Goal: Task Accomplishment & Management: Manage account settings

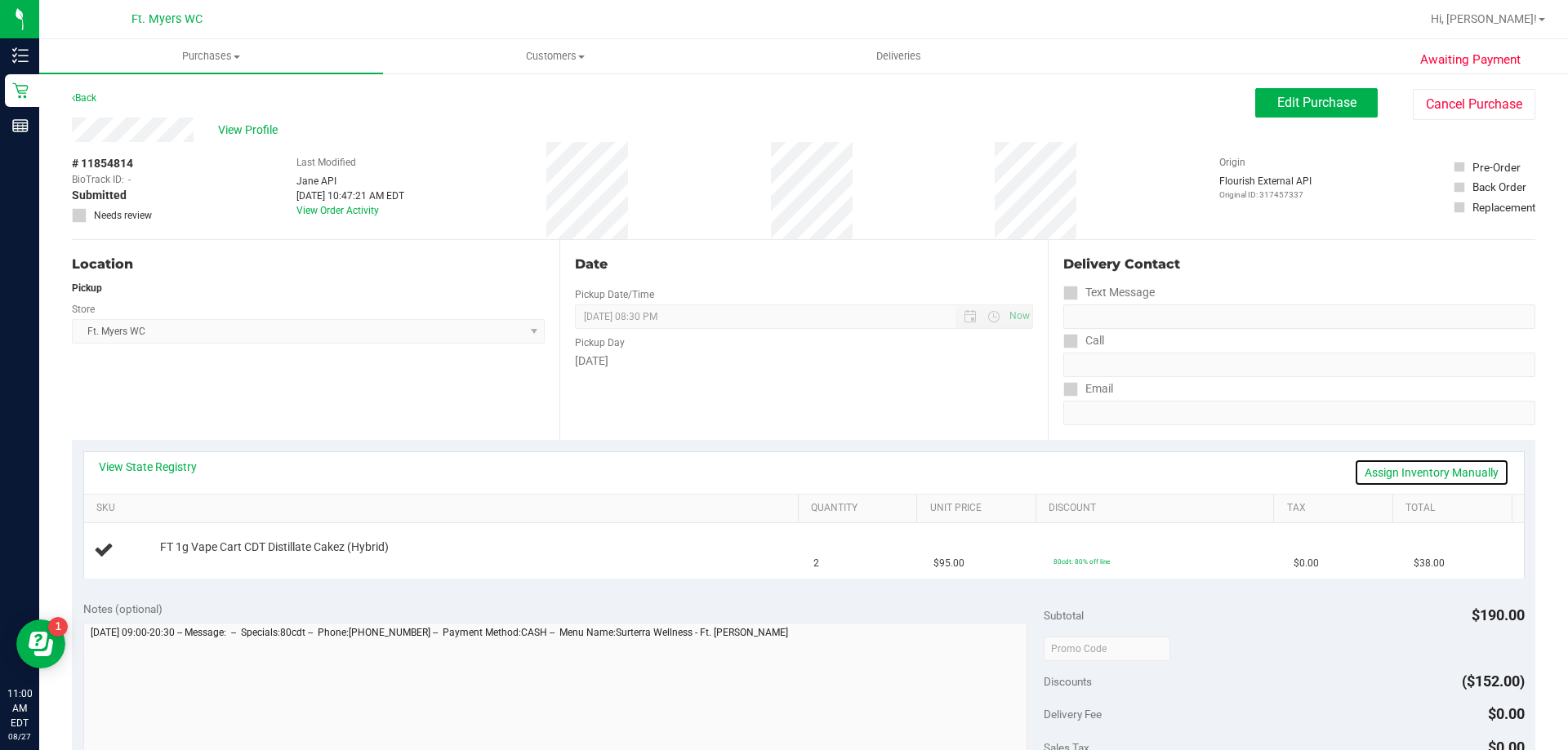
click at [1424, 467] on link "Assign Inventory Manually" at bounding box center [1431, 472] width 155 height 28
click at [202, 567] on div "No packages available" at bounding box center [475, 559] width 630 height 15
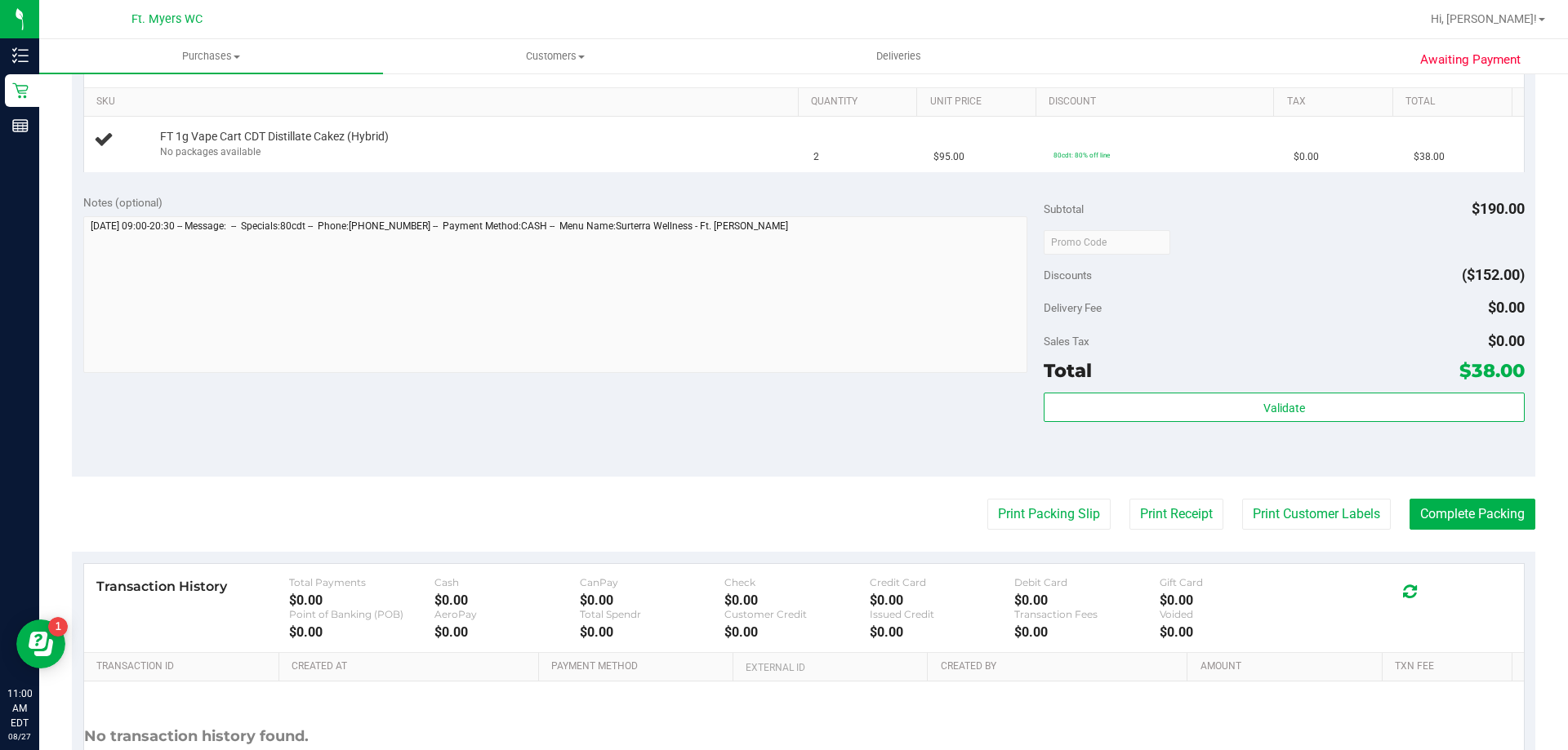
scroll to position [409, 0]
click at [1052, 514] on button "Print Packing Slip" at bounding box center [1048, 512] width 123 height 31
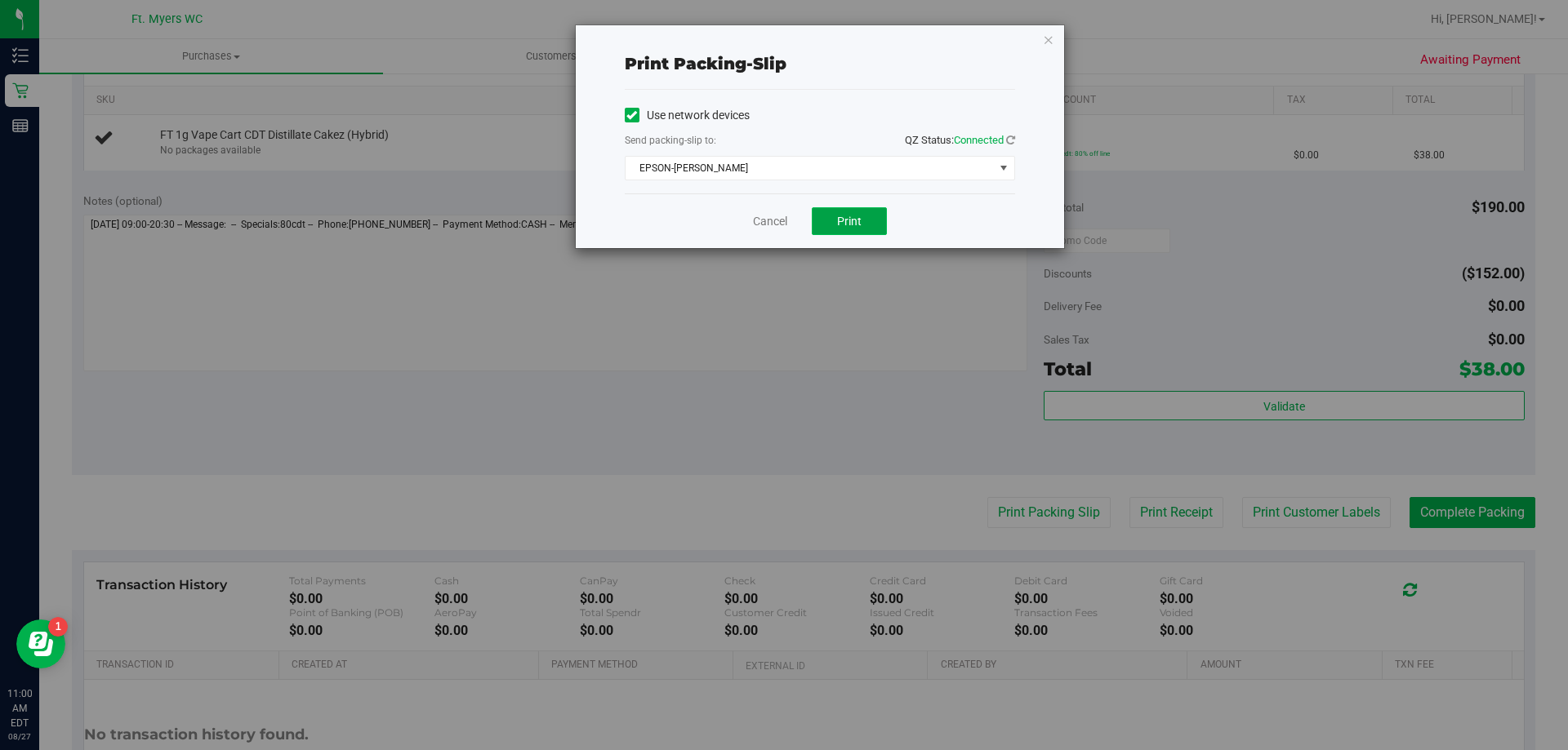
click at [852, 217] on span "Print" at bounding box center [849, 221] width 25 height 13
click at [773, 221] on link "Cancel" at bounding box center [770, 222] width 34 height 17
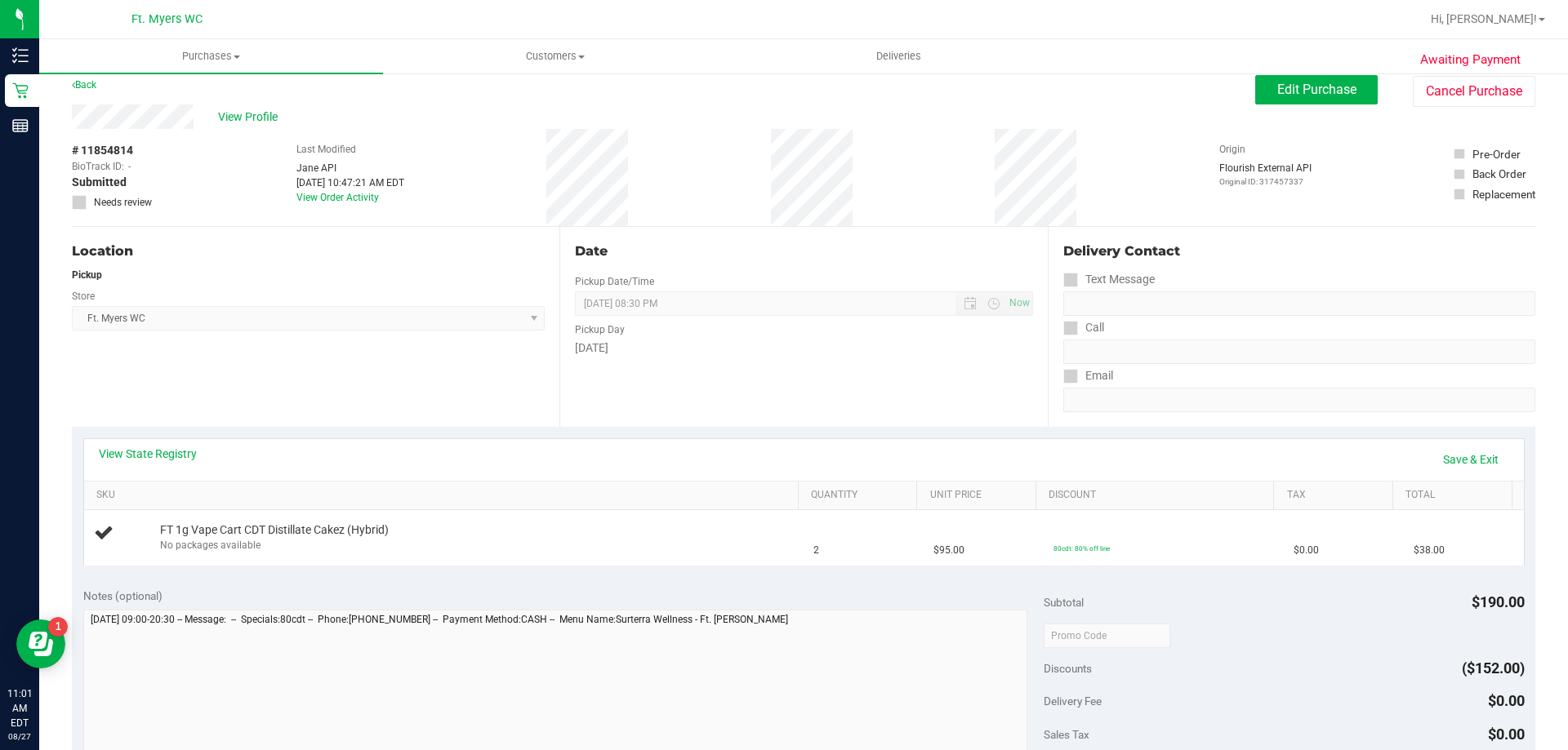
scroll to position [0, 0]
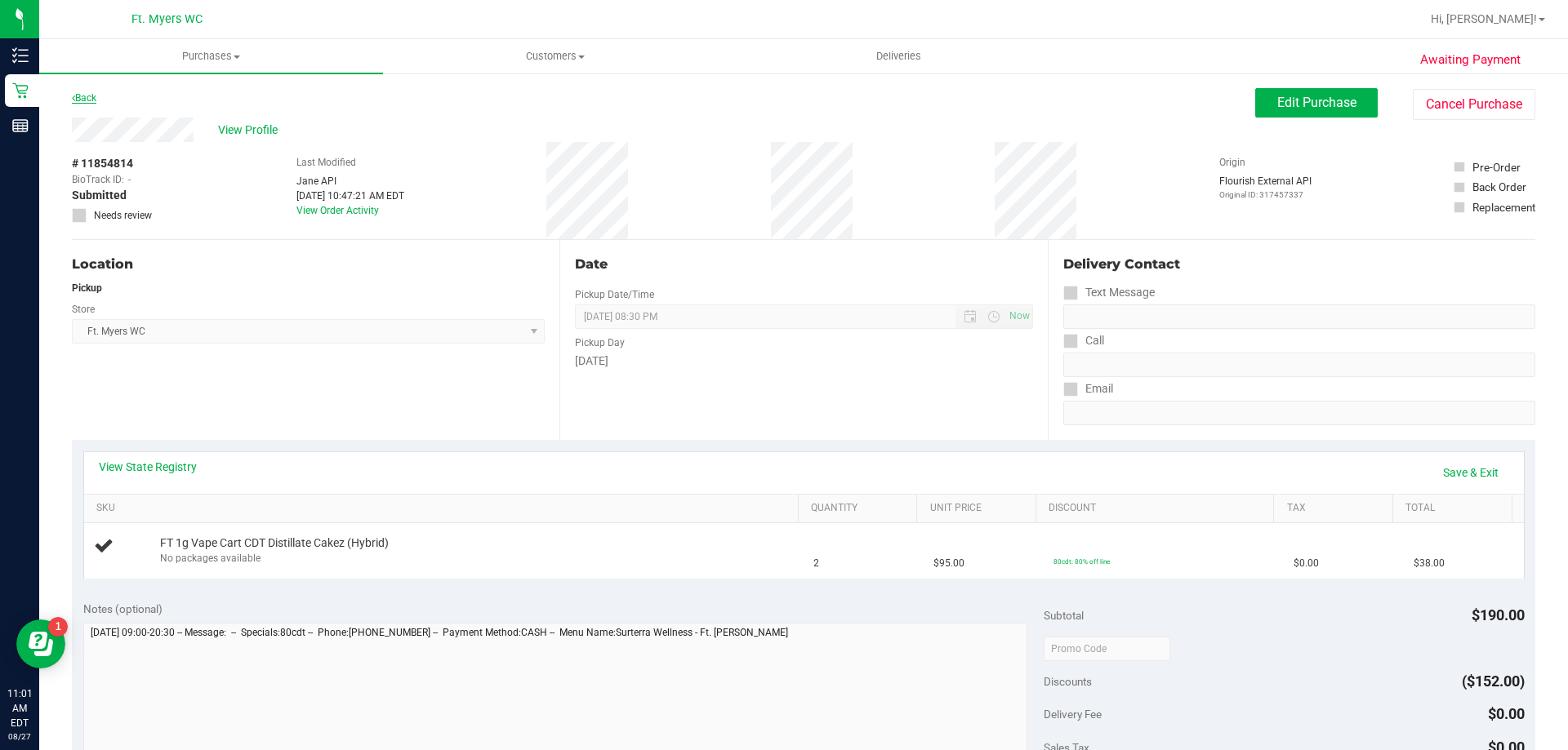
click at [95, 98] on link "Back" at bounding box center [84, 98] width 25 height 11
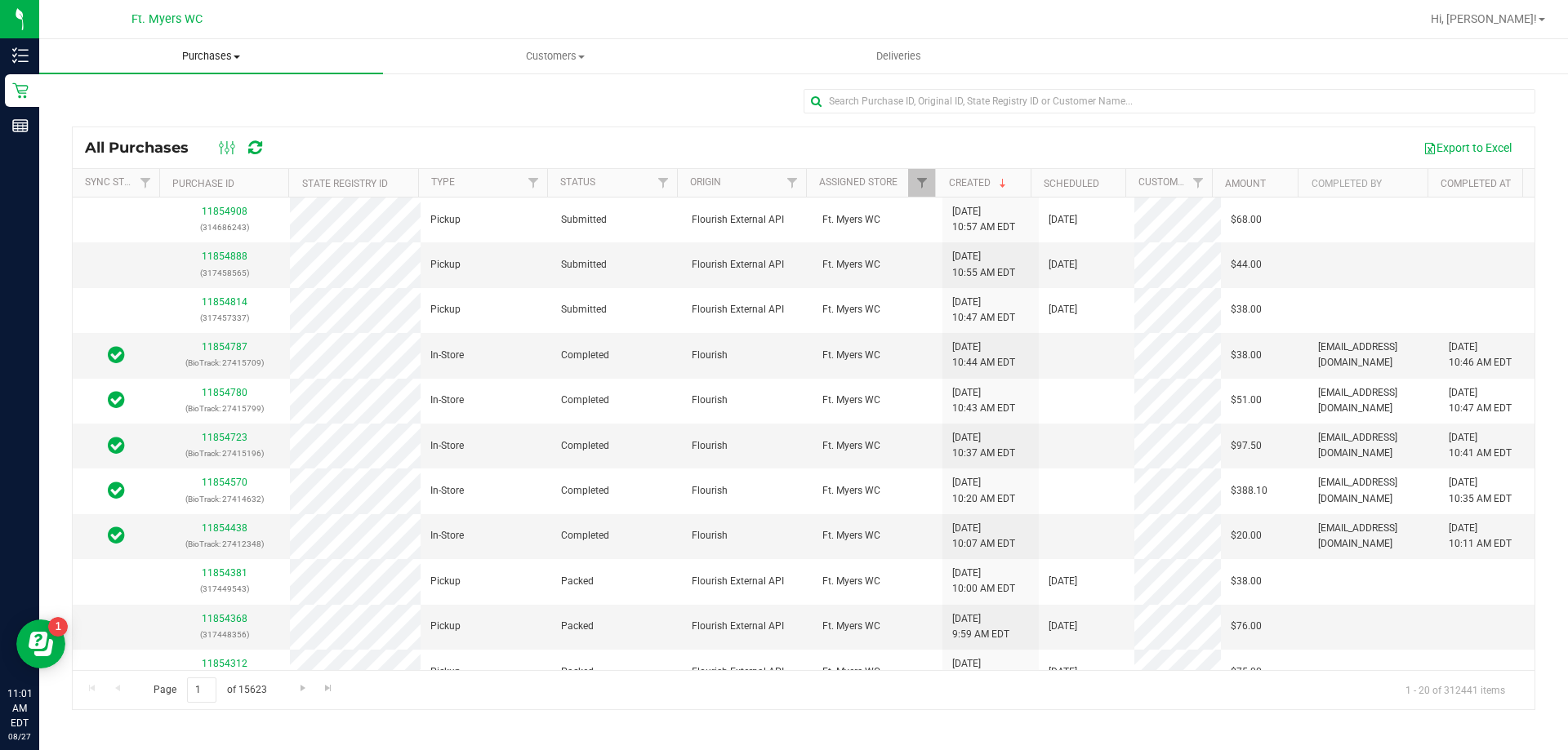
click at [223, 58] on span "Purchases" at bounding box center [211, 56] width 344 height 14
click at [114, 116] on span "Fulfillment" at bounding box center [89, 118] width 101 height 14
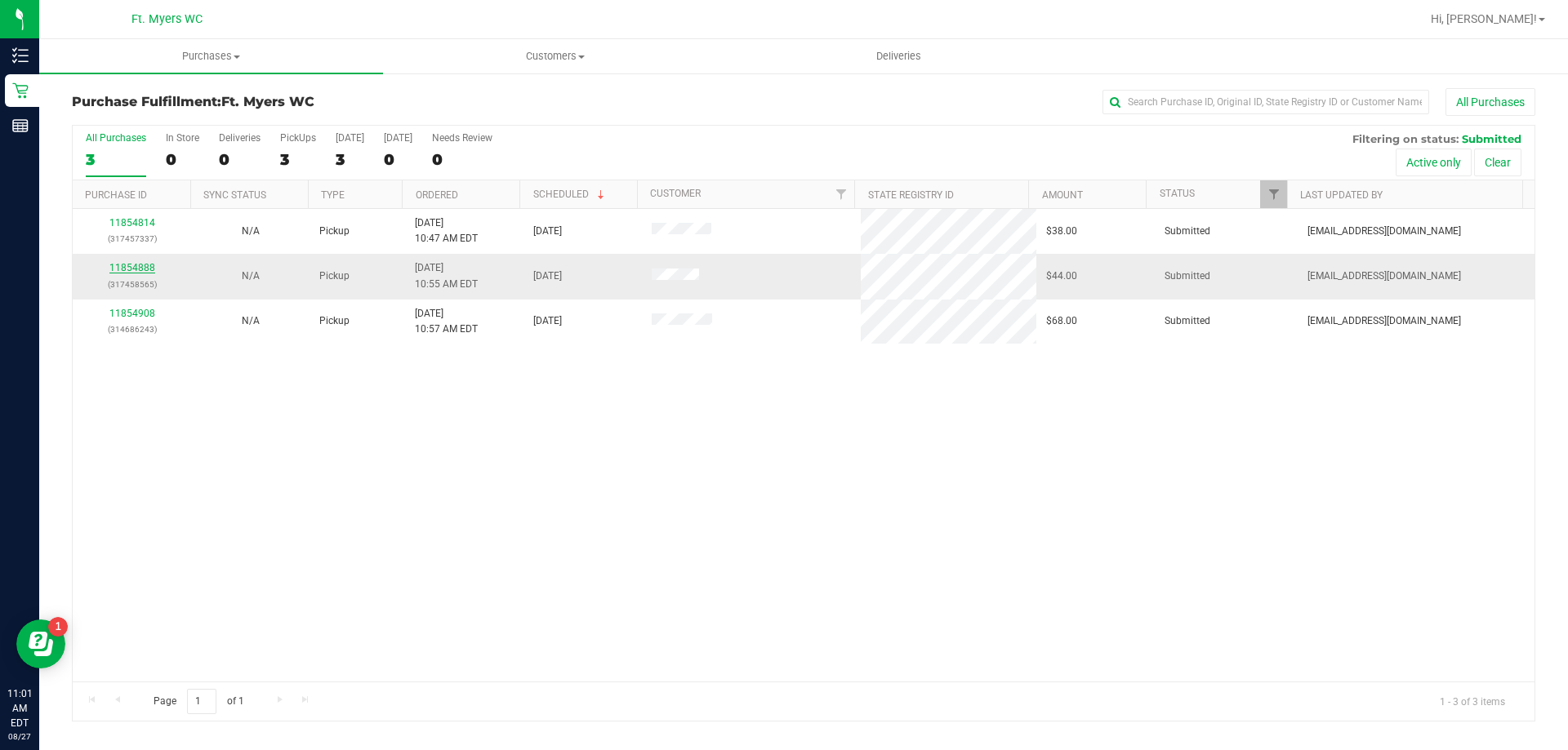
click at [138, 270] on link "11854888" at bounding box center [133, 268] width 46 height 11
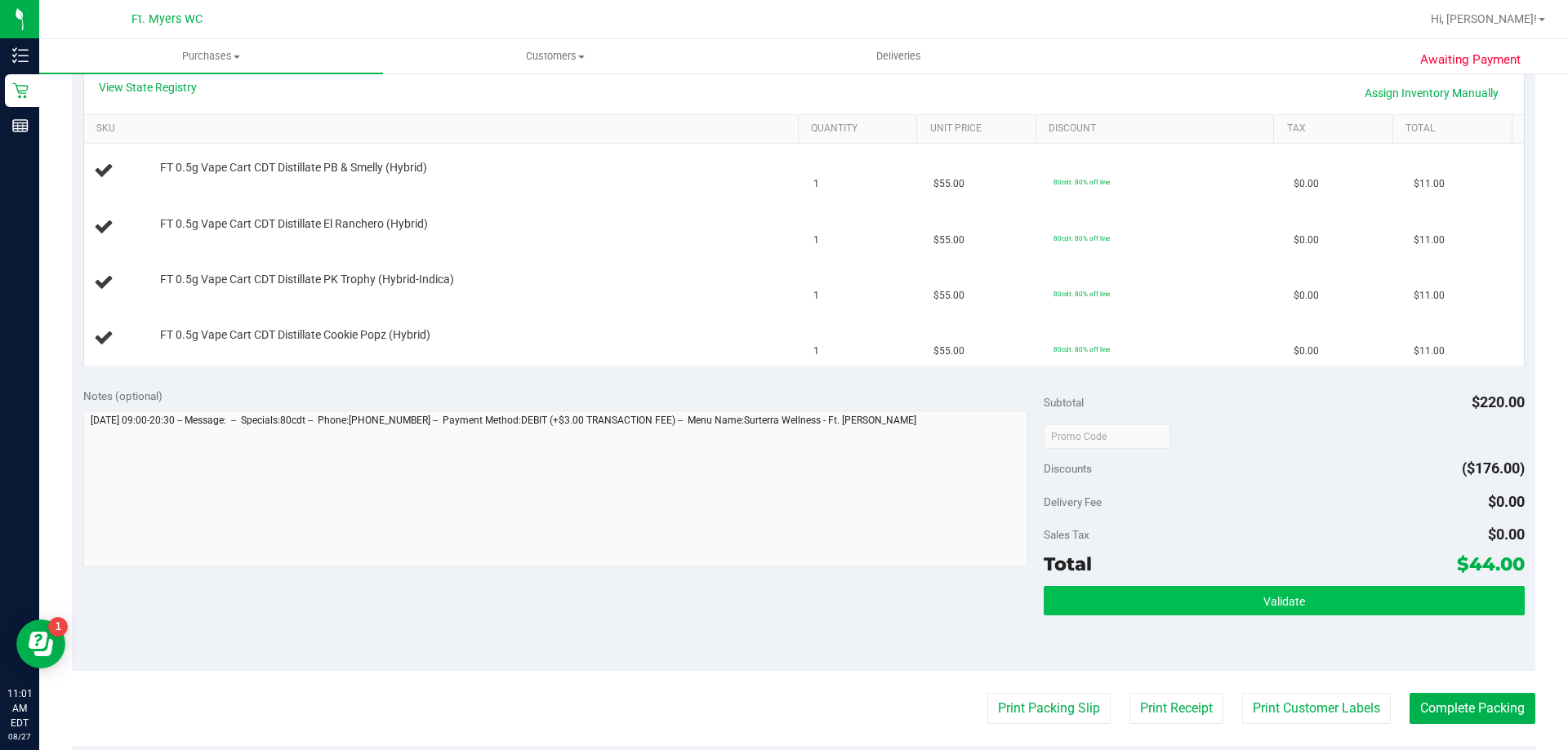
scroll to position [409, 0]
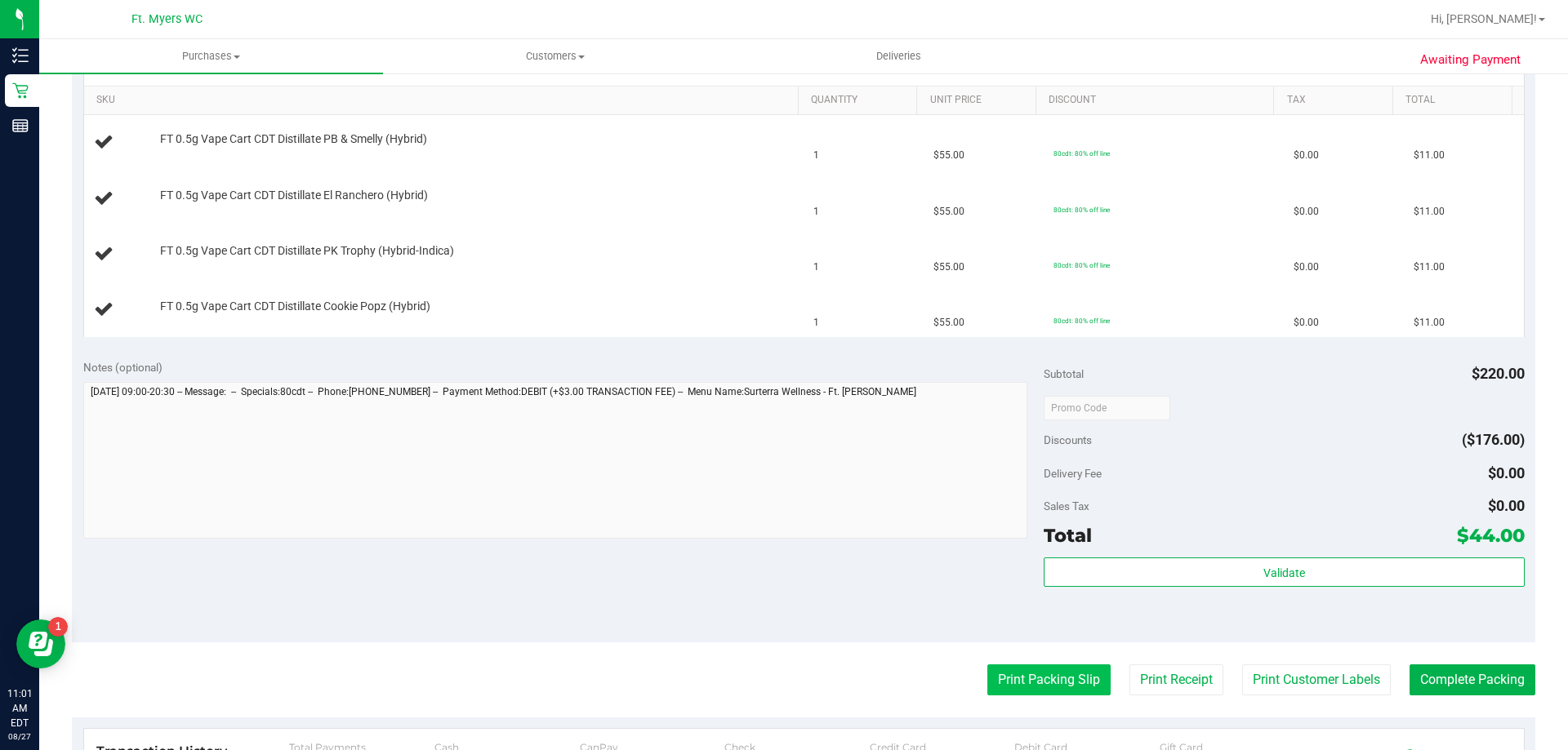
click at [1035, 679] on button "Print Packing Slip" at bounding box center [1048, 680] width 123 height 31
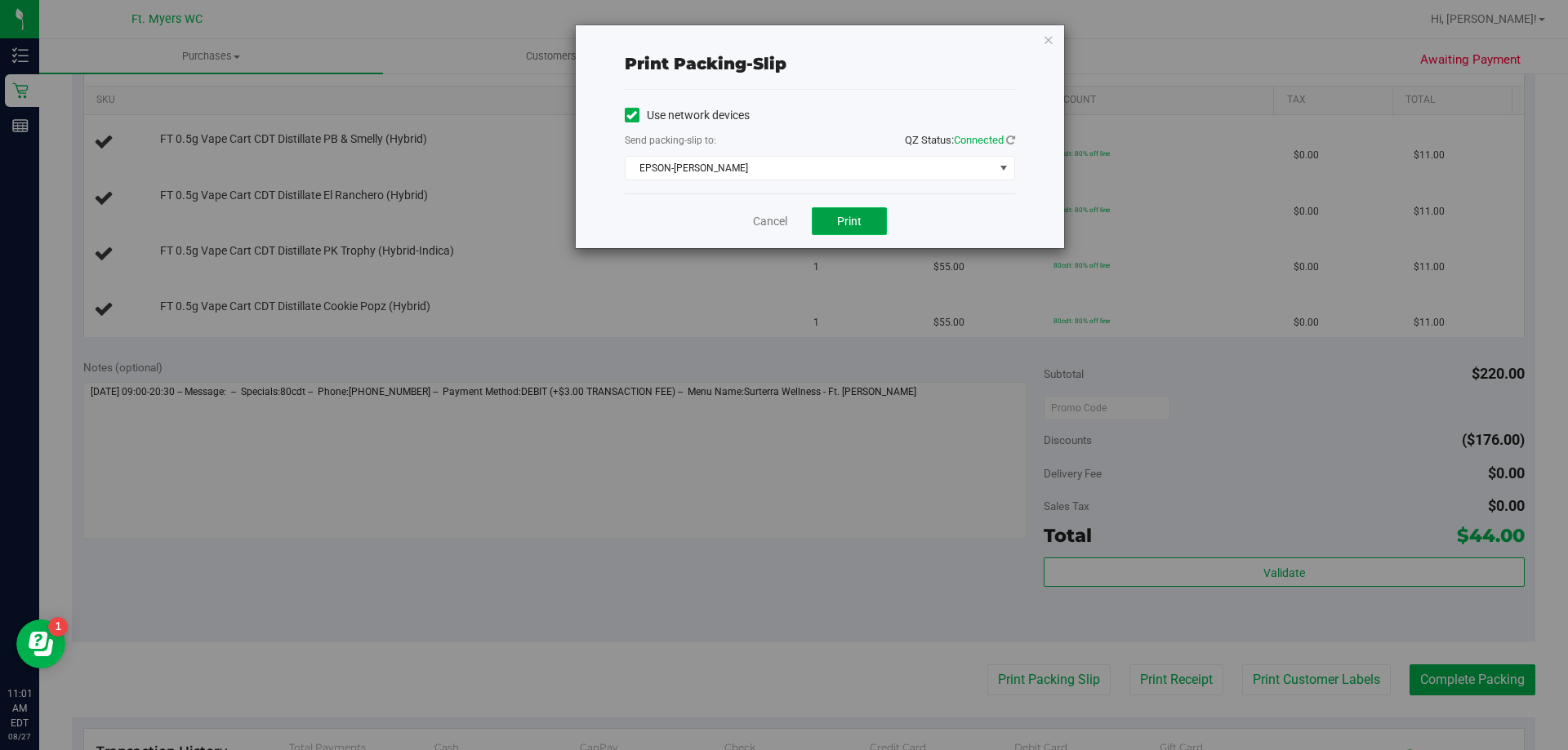
click at [855, 226] on span "Print" at bounding box center [849, 221] width 25 height 13
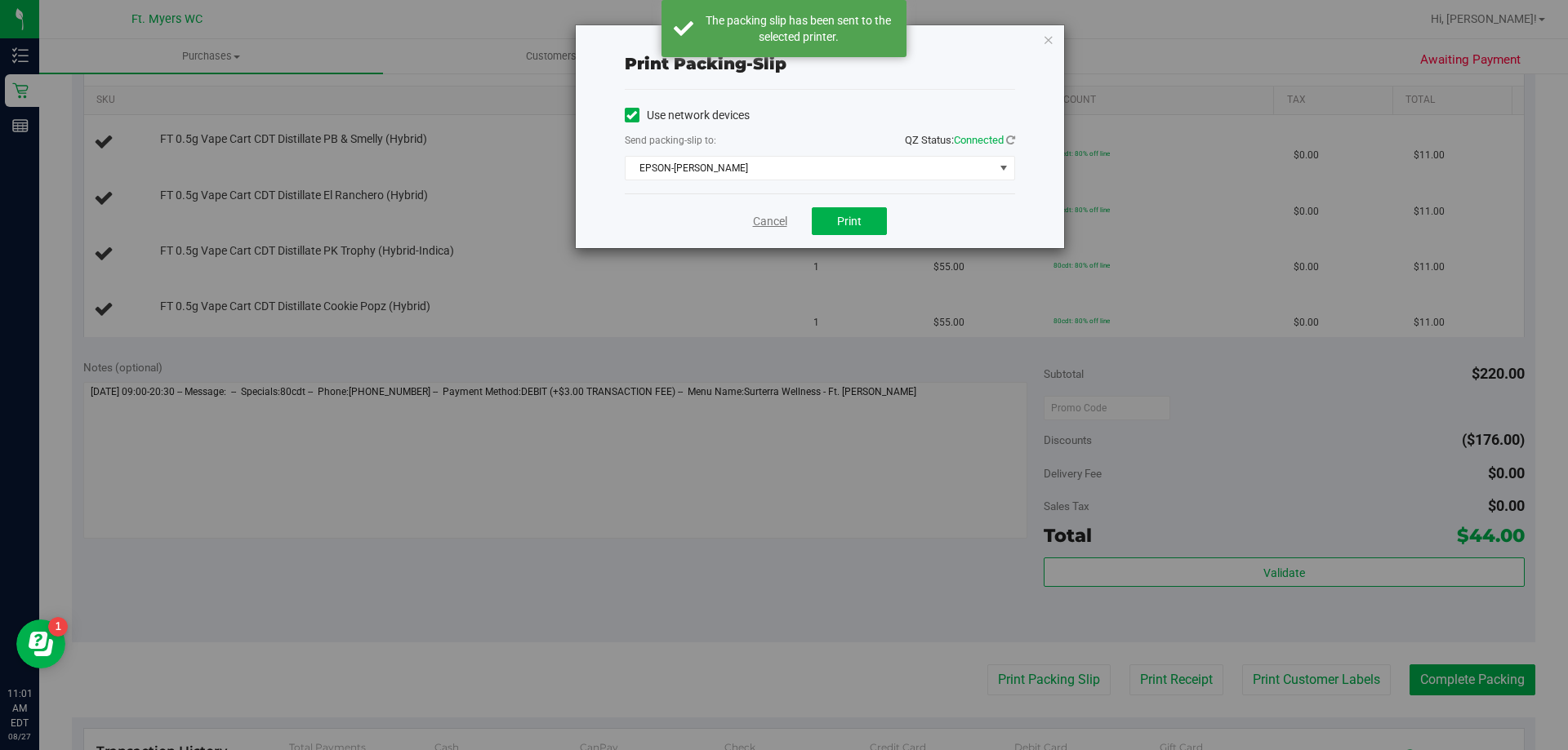
click at [772, 221] on link "Cancel" at bounding box center [770, 222] width 34 height 17
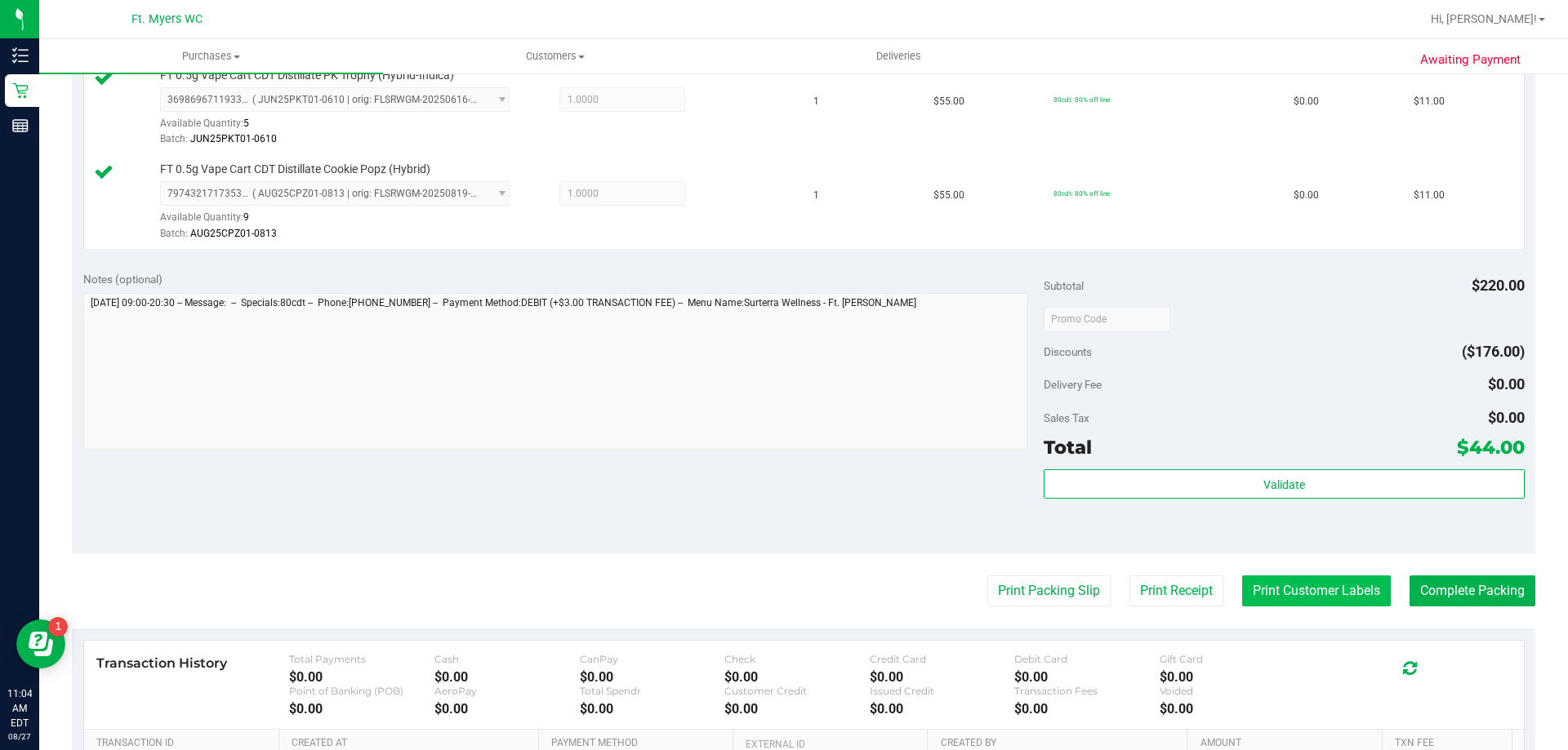
scroll to position [653, 0]
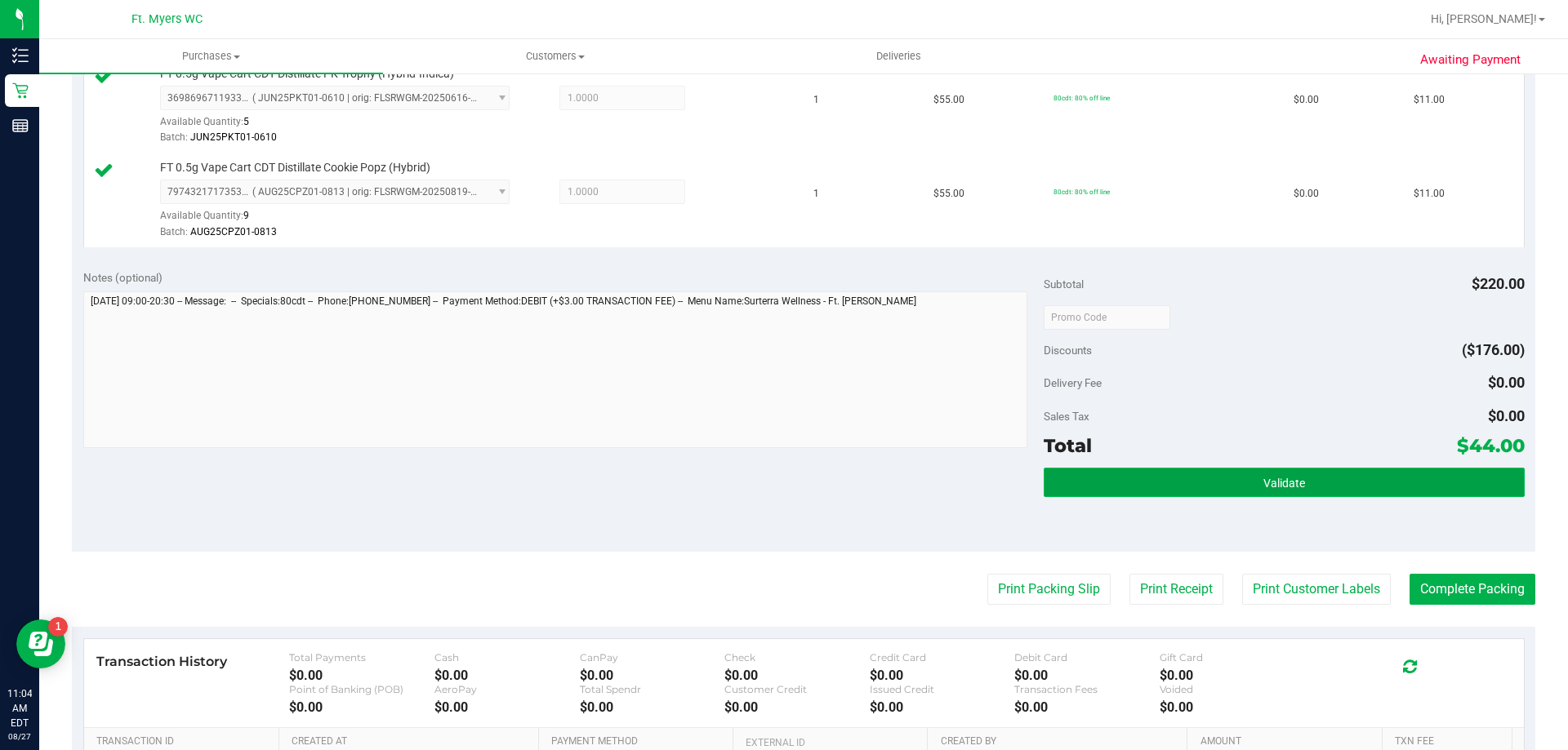
click at [1301, 489] on button "Validate" at bounding box center [1283, 482] width 480 height 30
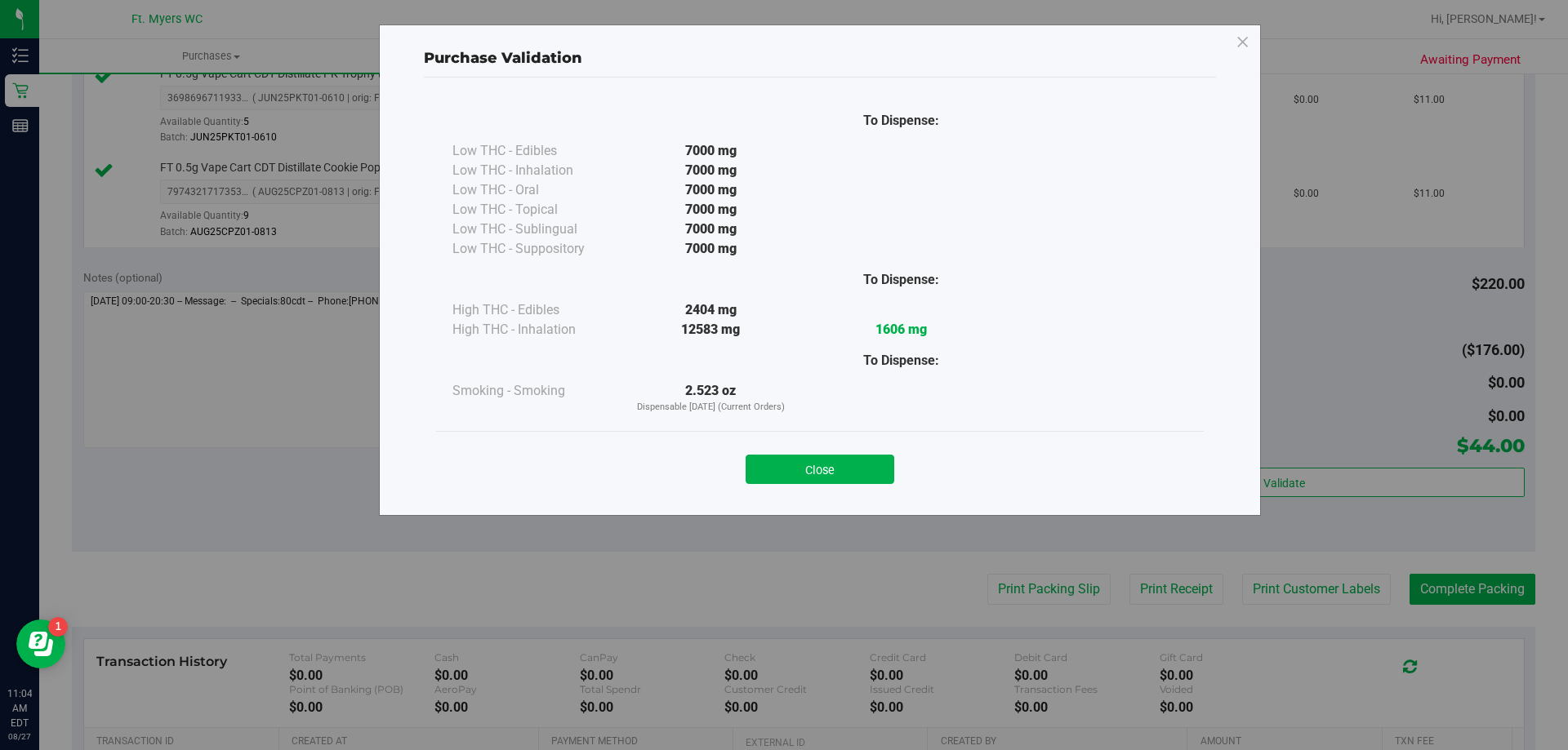
click at [833, 484] on div "Close" at bounding box center [820, 465] width 768 height 66
click at [800, 470] on button "Close" at bounding box center [820, 469] width 149 height 30
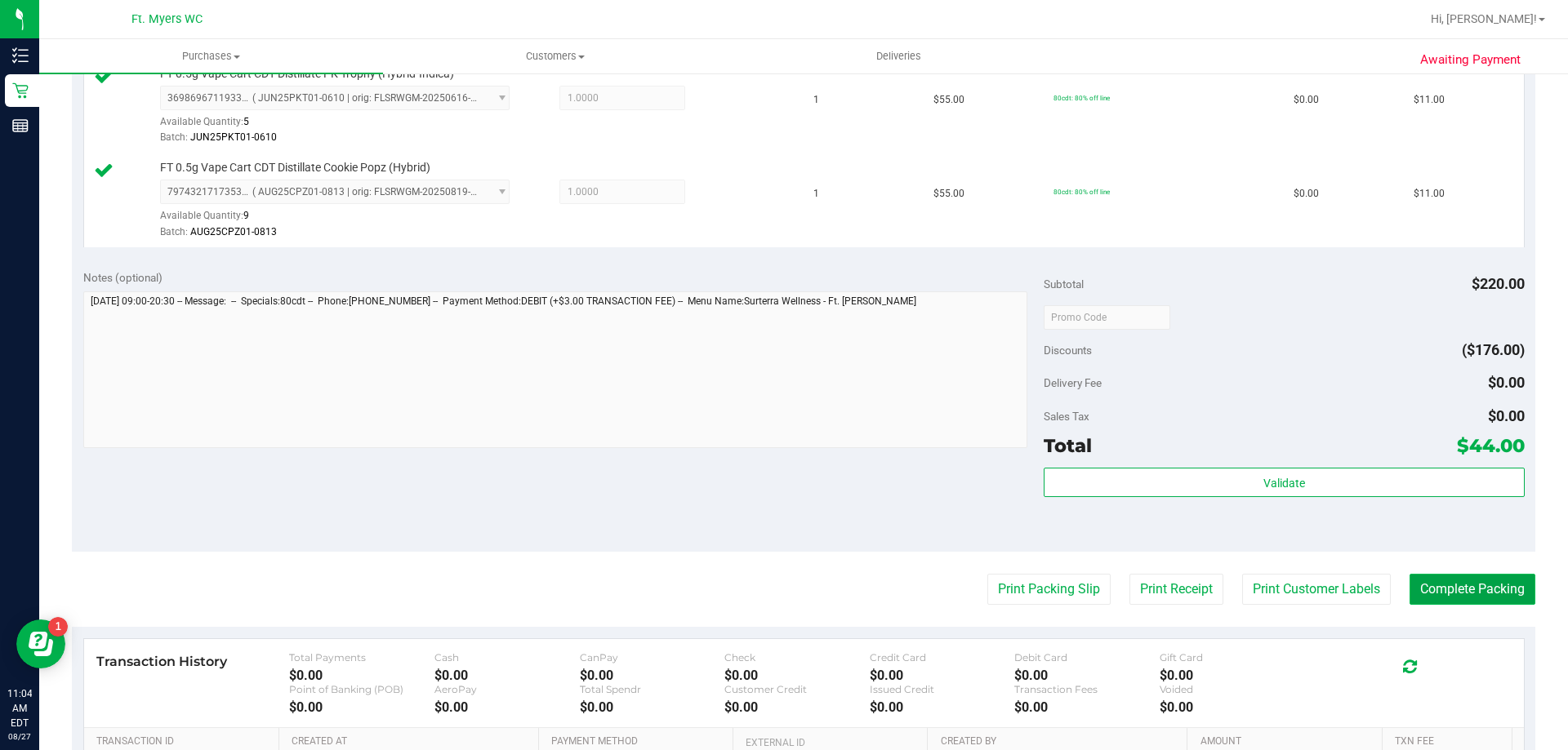
click at [1458, 601] on button "Complete Packing" at bounding box center [1472, 589] width 126 height 31
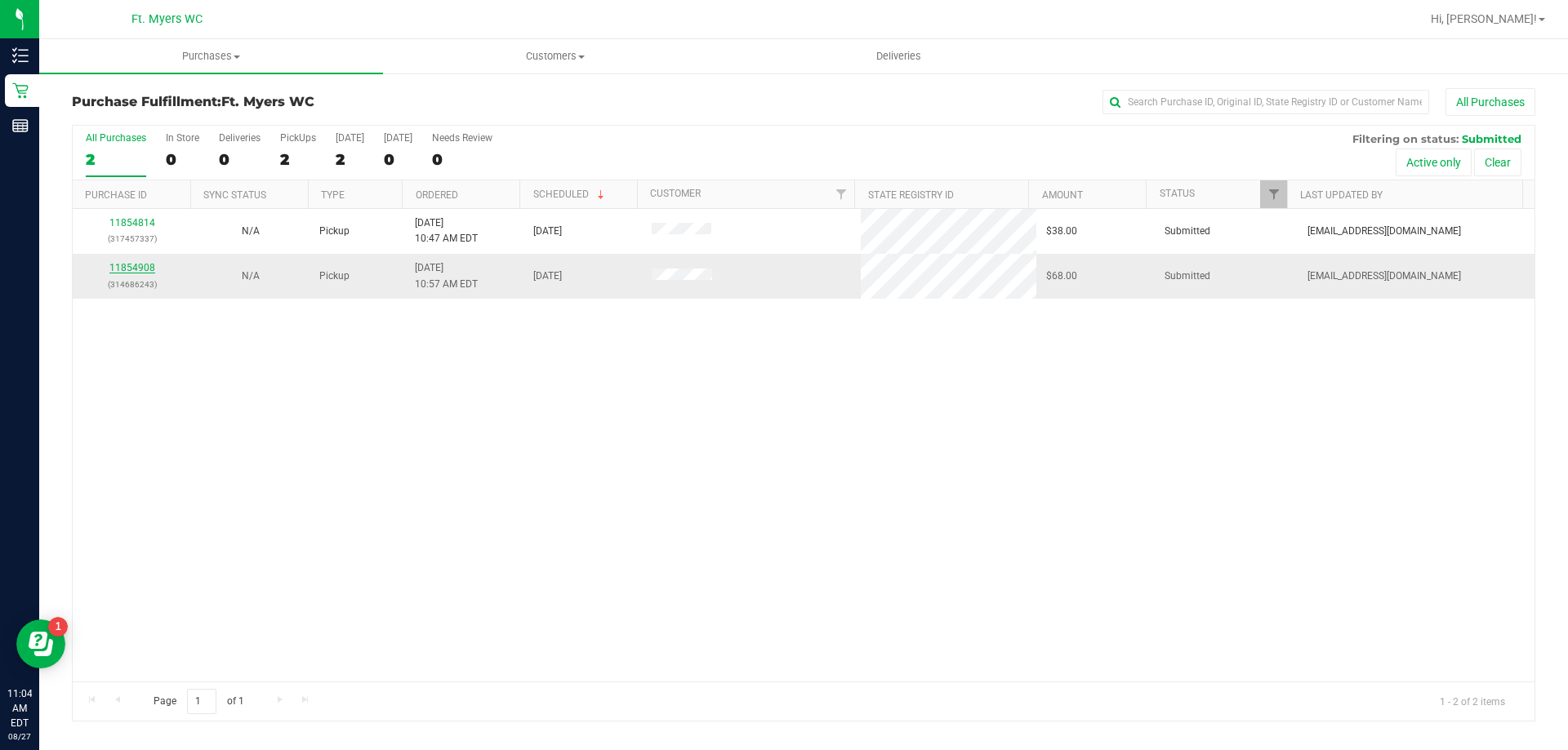
click at [149, 264] on link "11854908" at bounding box center [133, 268] width 46 height 11
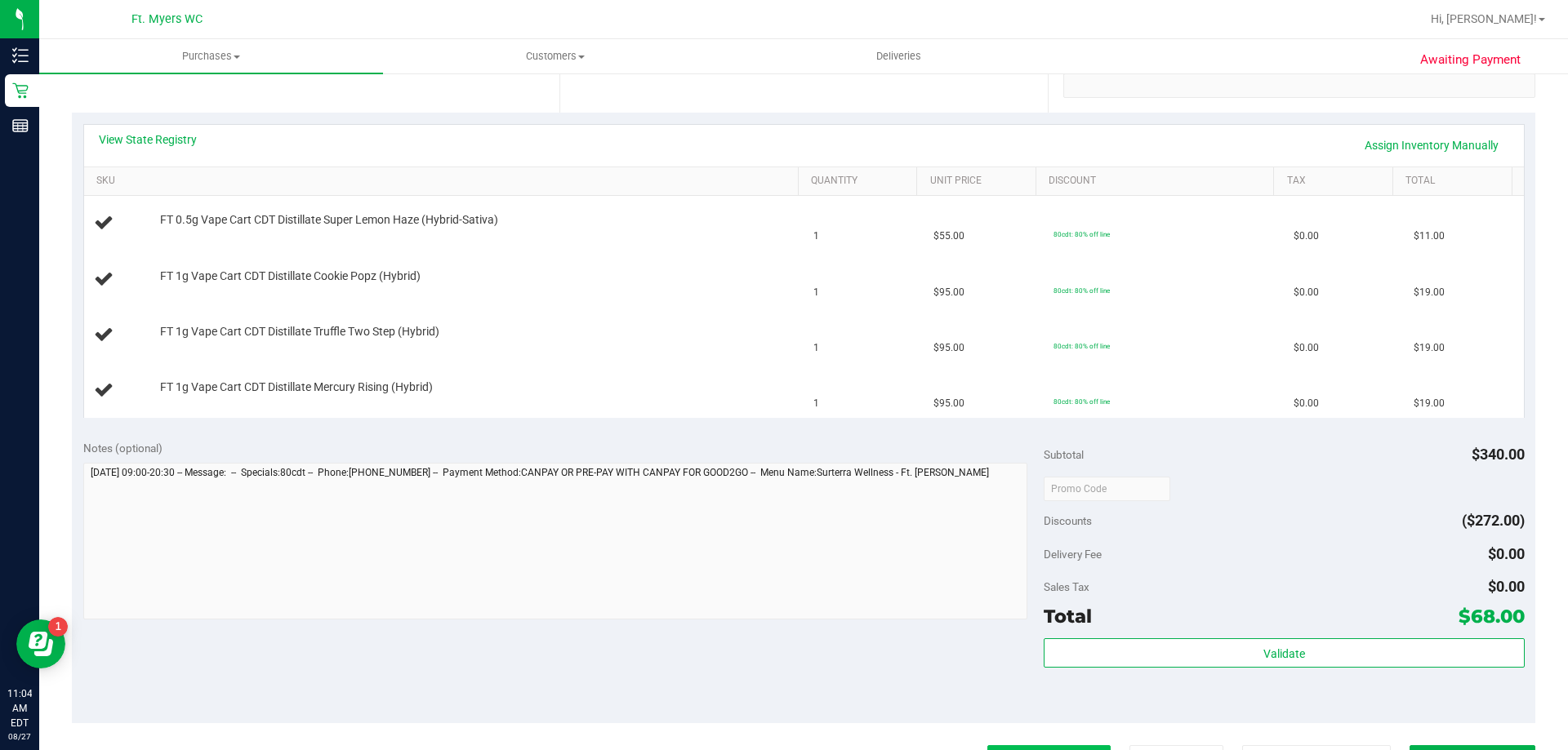
scroll to position [572, 0]
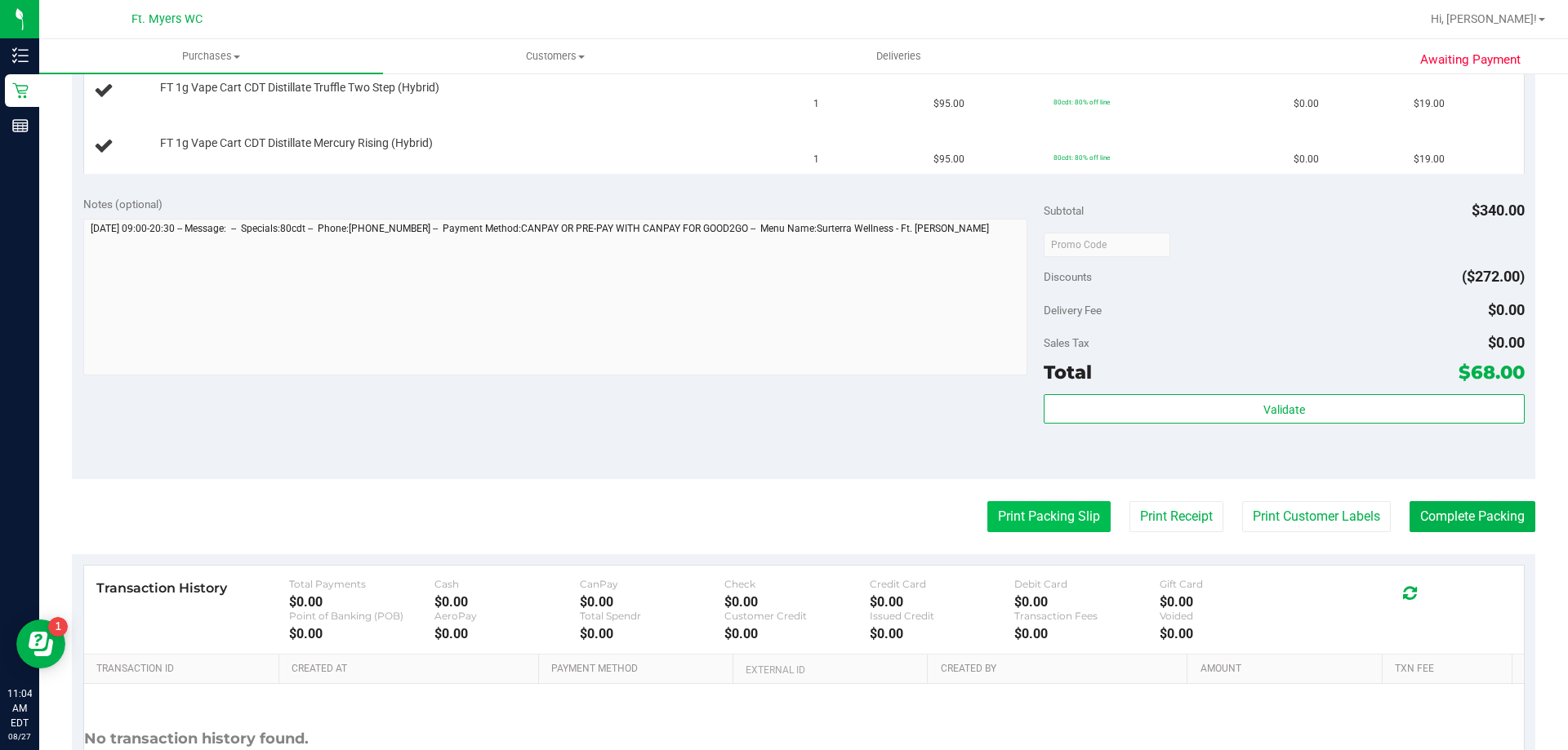
click at [1025, 509] on button "Print Packing Slip" at bounding box center [1048, 516] width 123 height 31
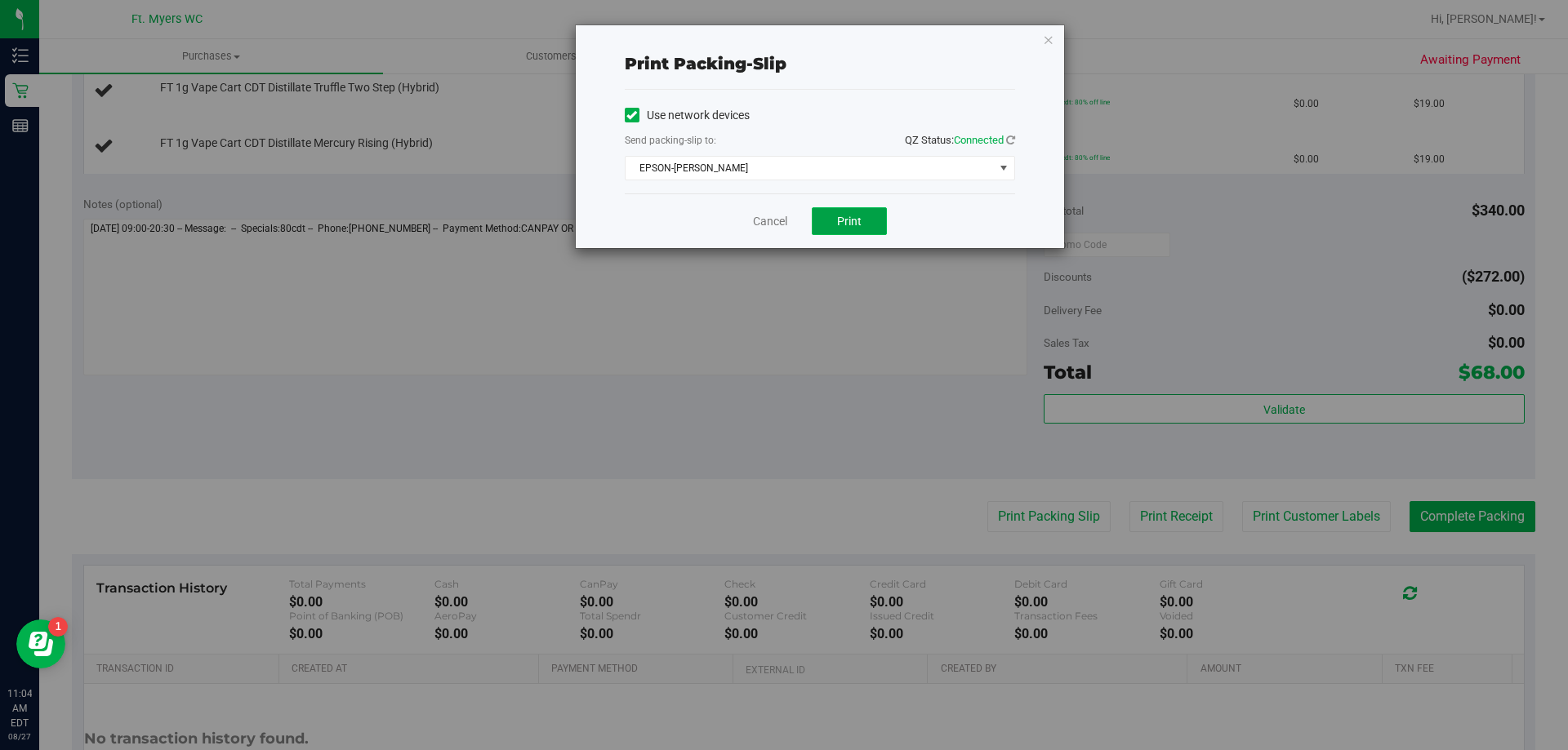
click at [860, 221] on span "Print" at bounding box center [849, 221] width 25 height 13
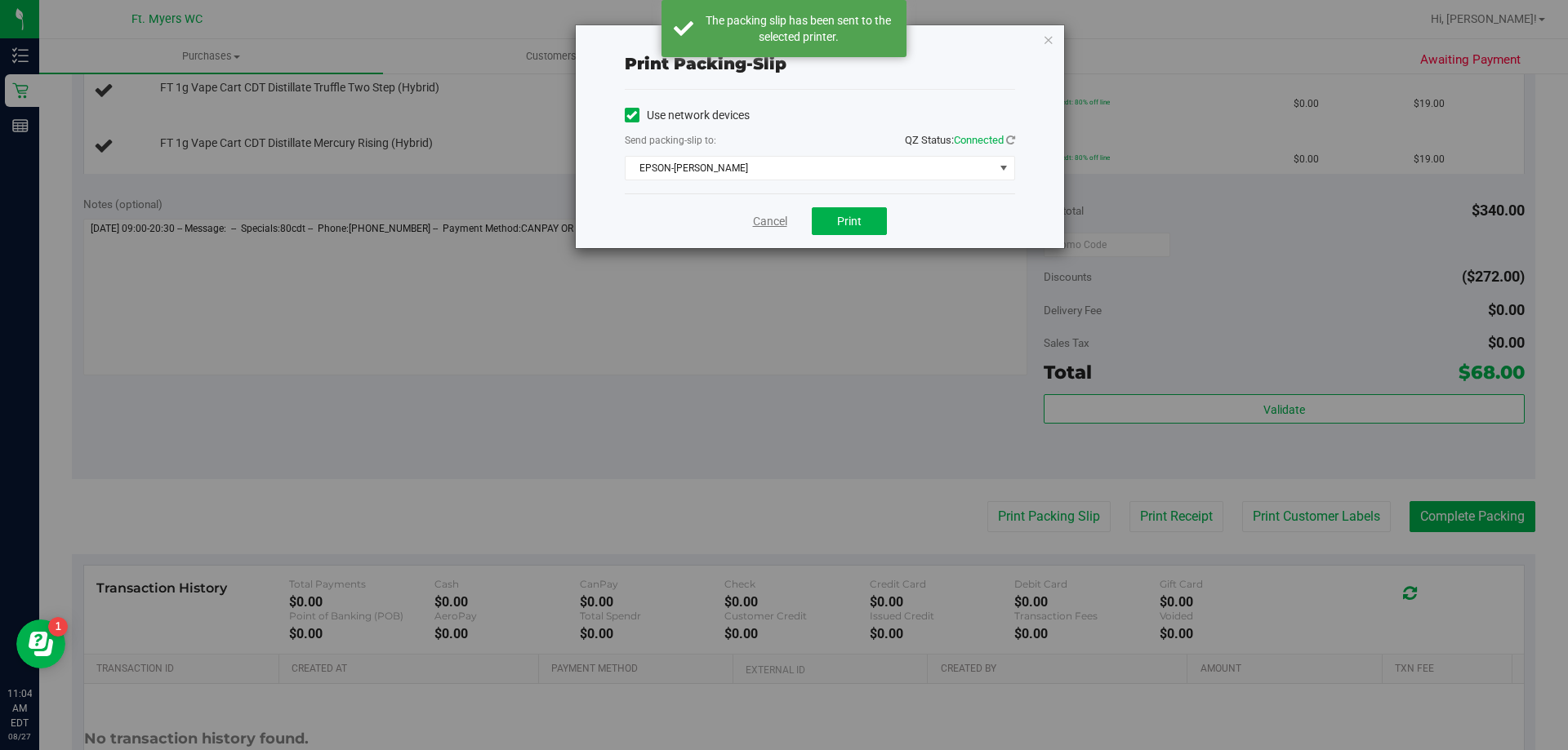
click at [772, 223] on link "Cancel" at bounding box center [770, 222] width 34 height 17
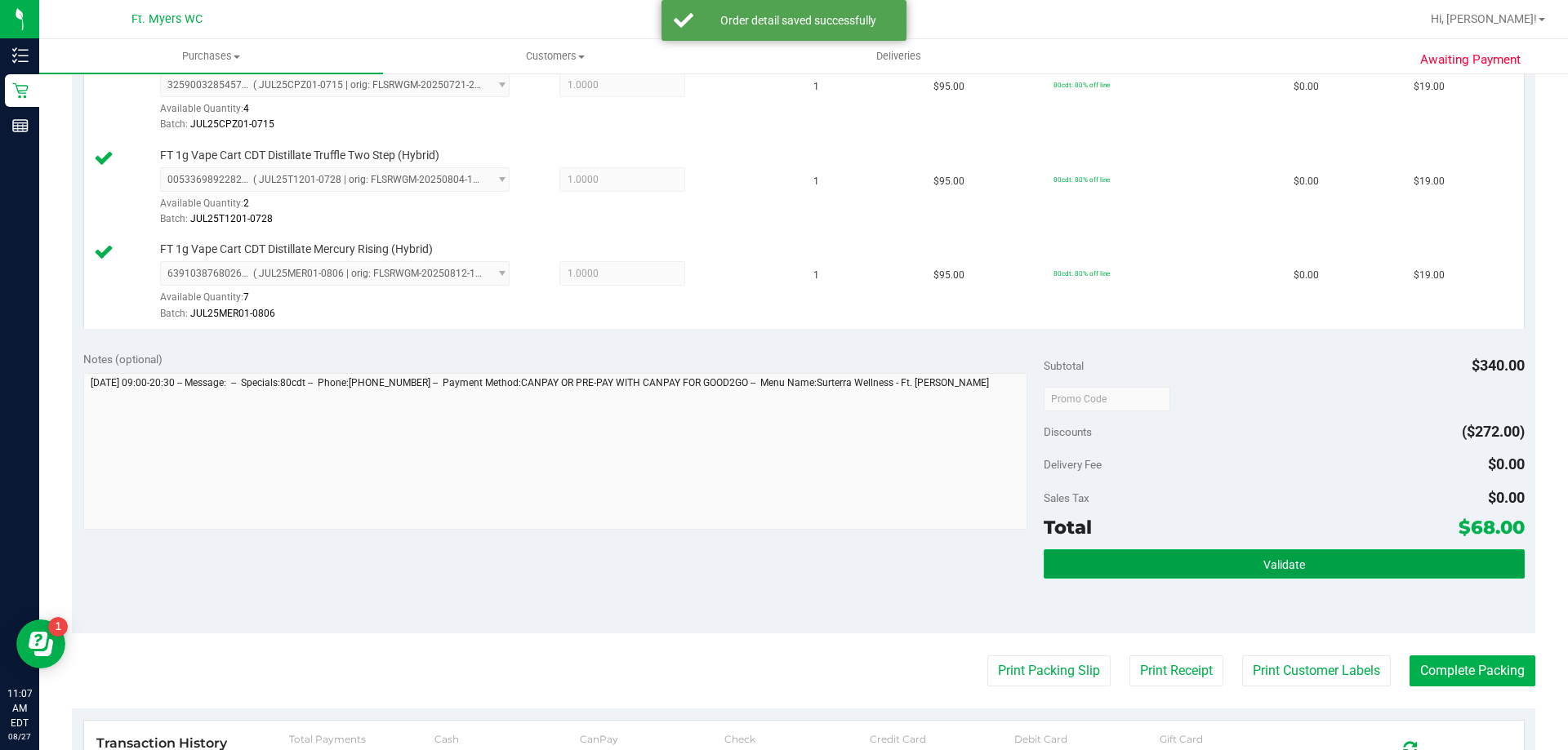
click at [1210, 570] on button "Validate" at bounding box center [1283, 564] width 480 height 30
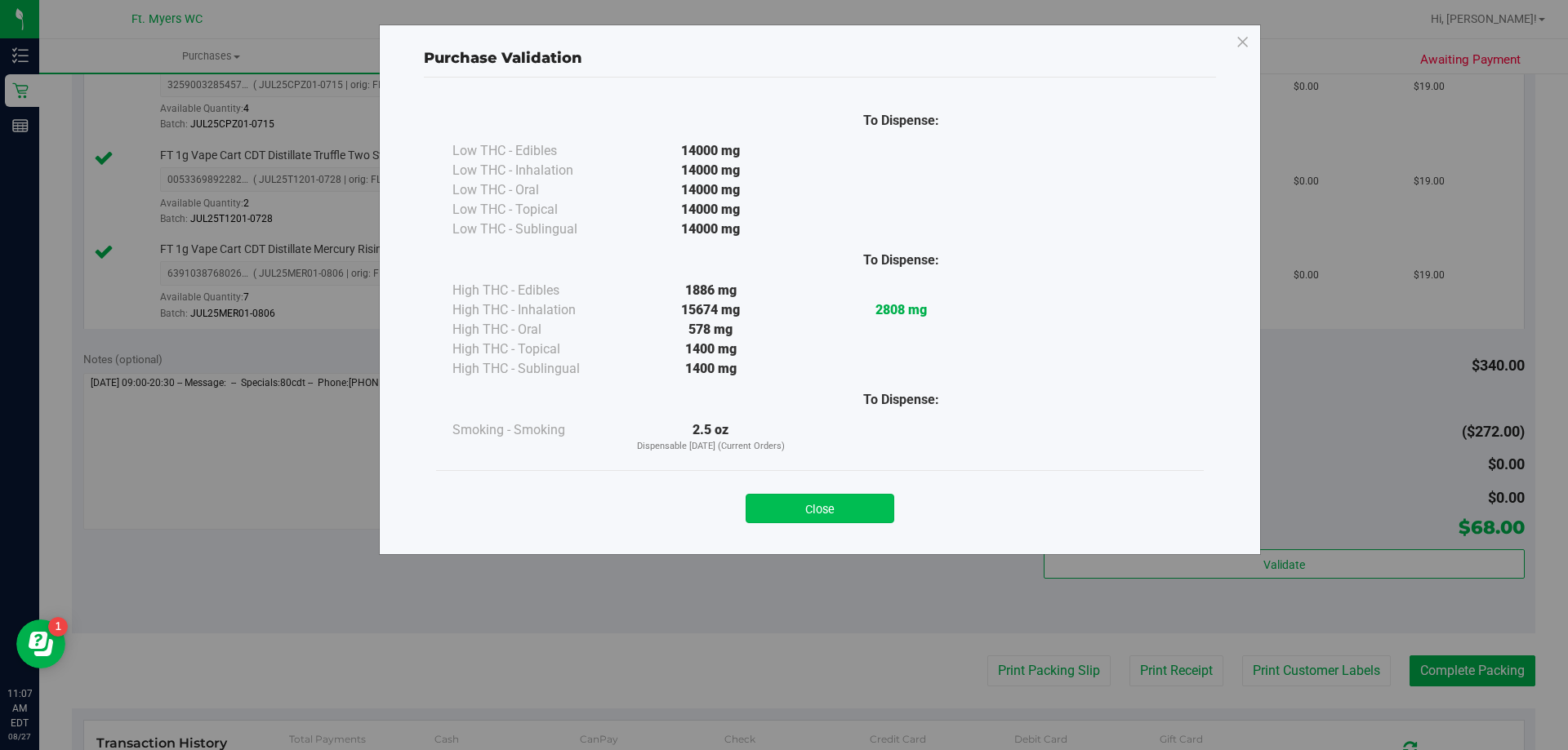
click at [816, 511] on button "Close" at bounding box center [820, 509] width 149 height 30
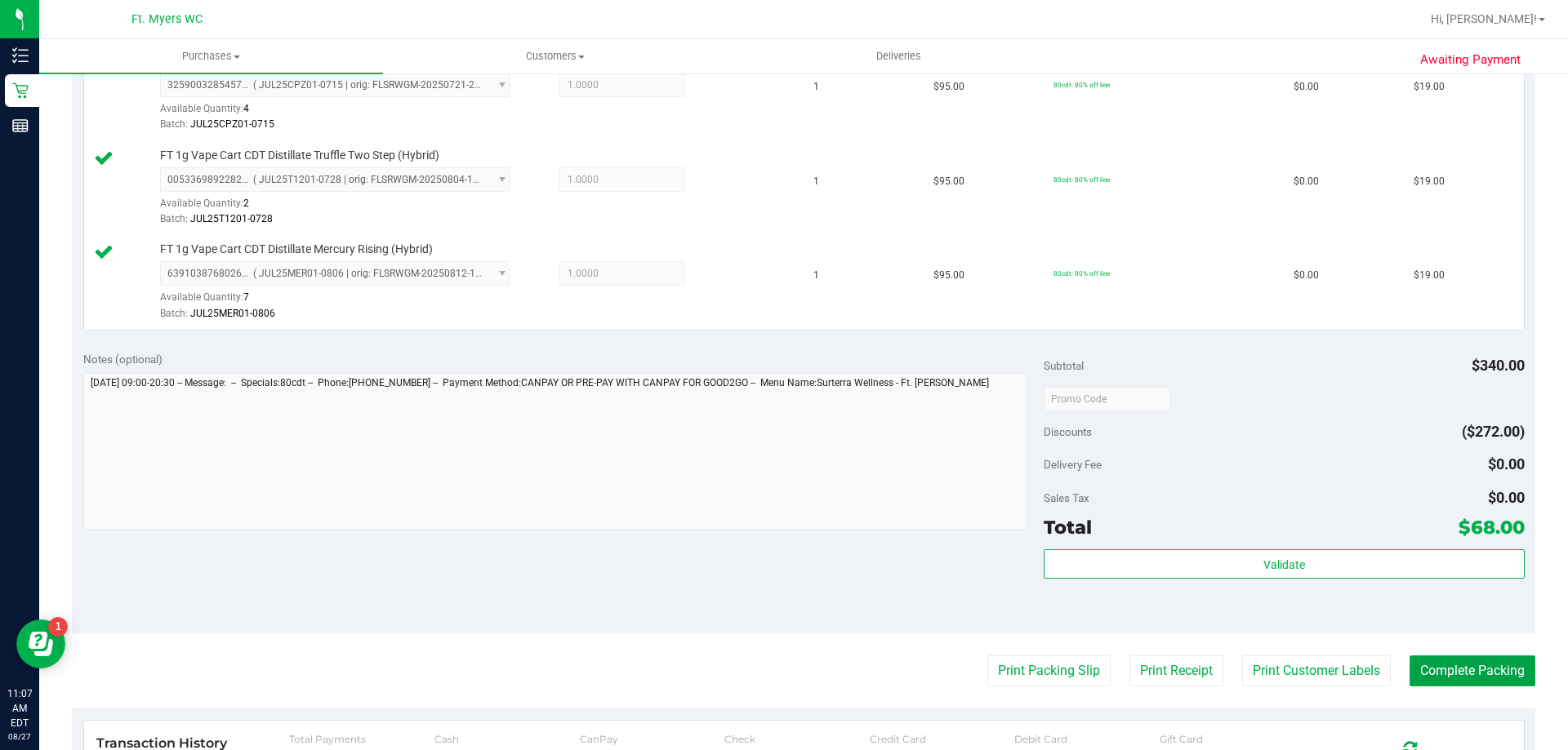
click at [1430, 672] on button "Complete Packing" at bounding box center [1472, 671] width 126 height 31
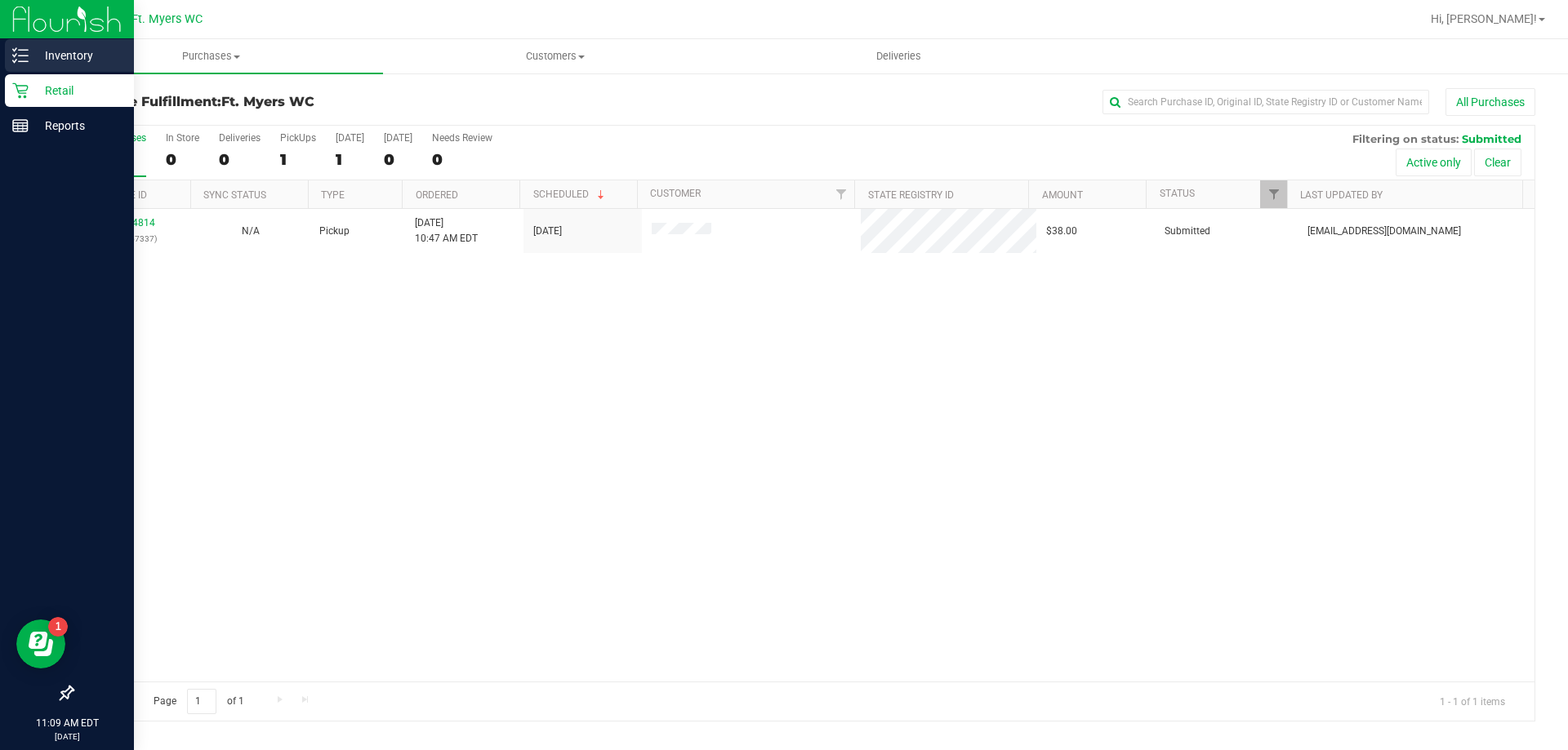
click at [87, 50] on p "Inventory" at bounding box center [77, 55] width 98 height 20
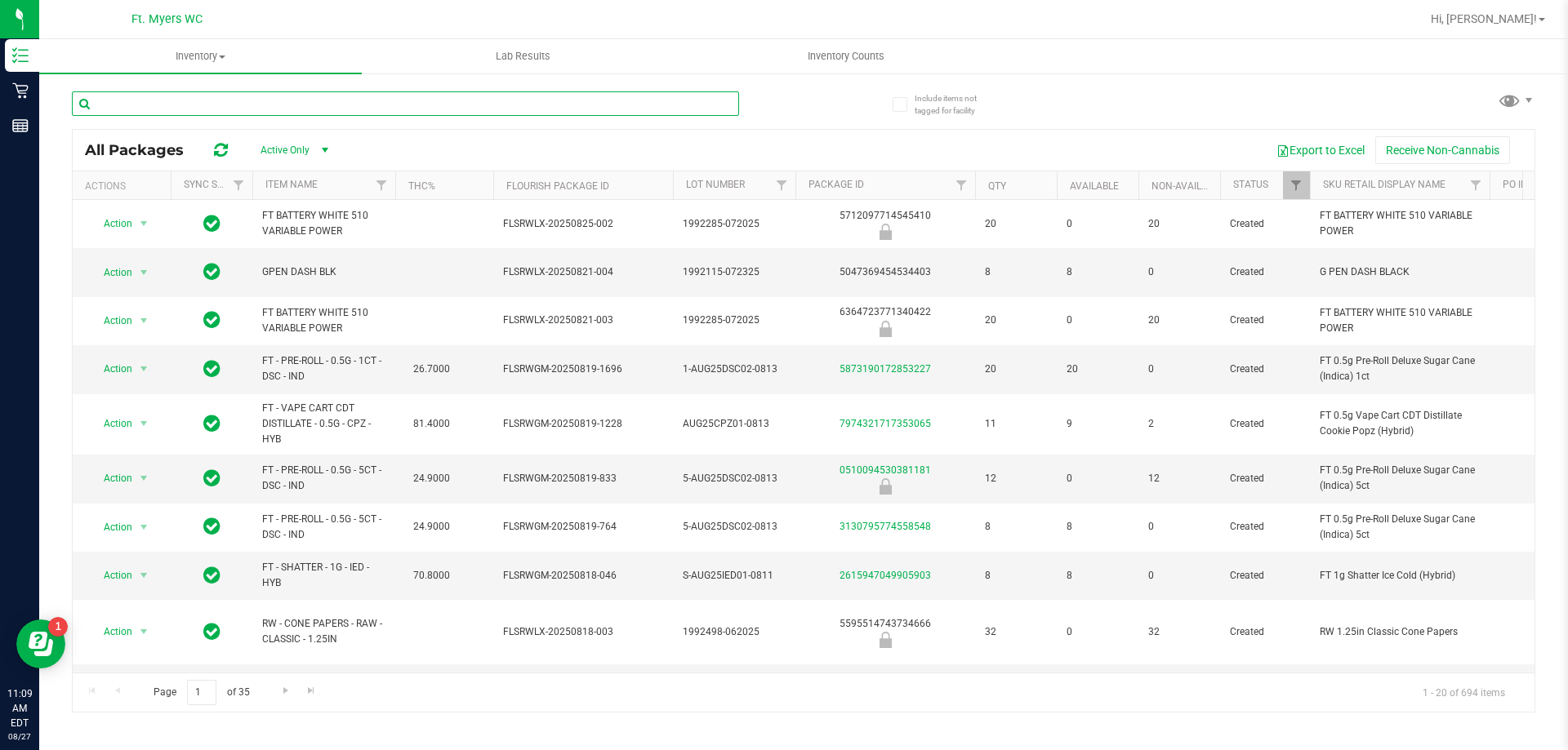
click at [197, 105] on input "text" at bounding box center [405, 104] width 667 height 25
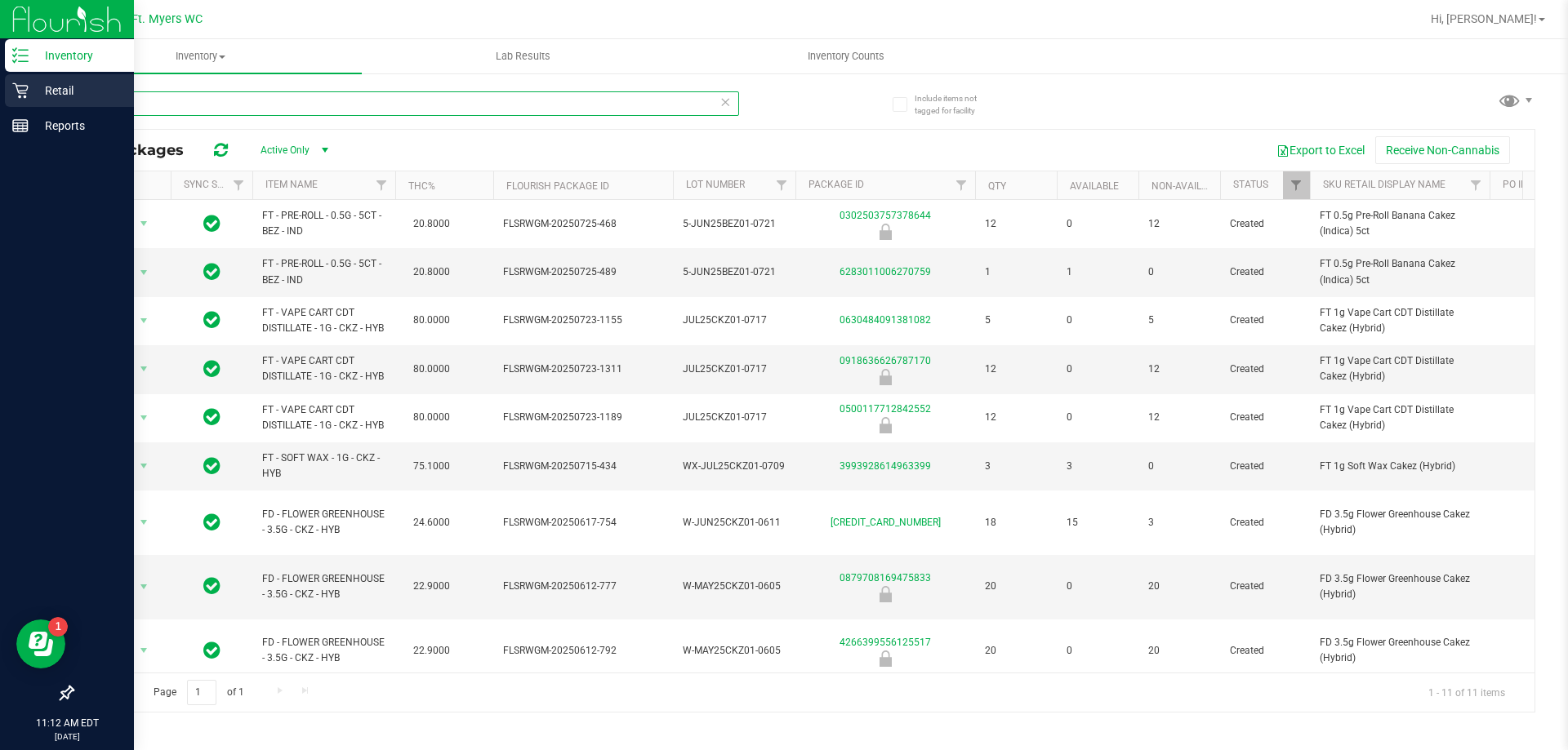
type input "cakez"
click at [52, 89] on p "Retail" at bounding box center [77, 90] width 98 height 20
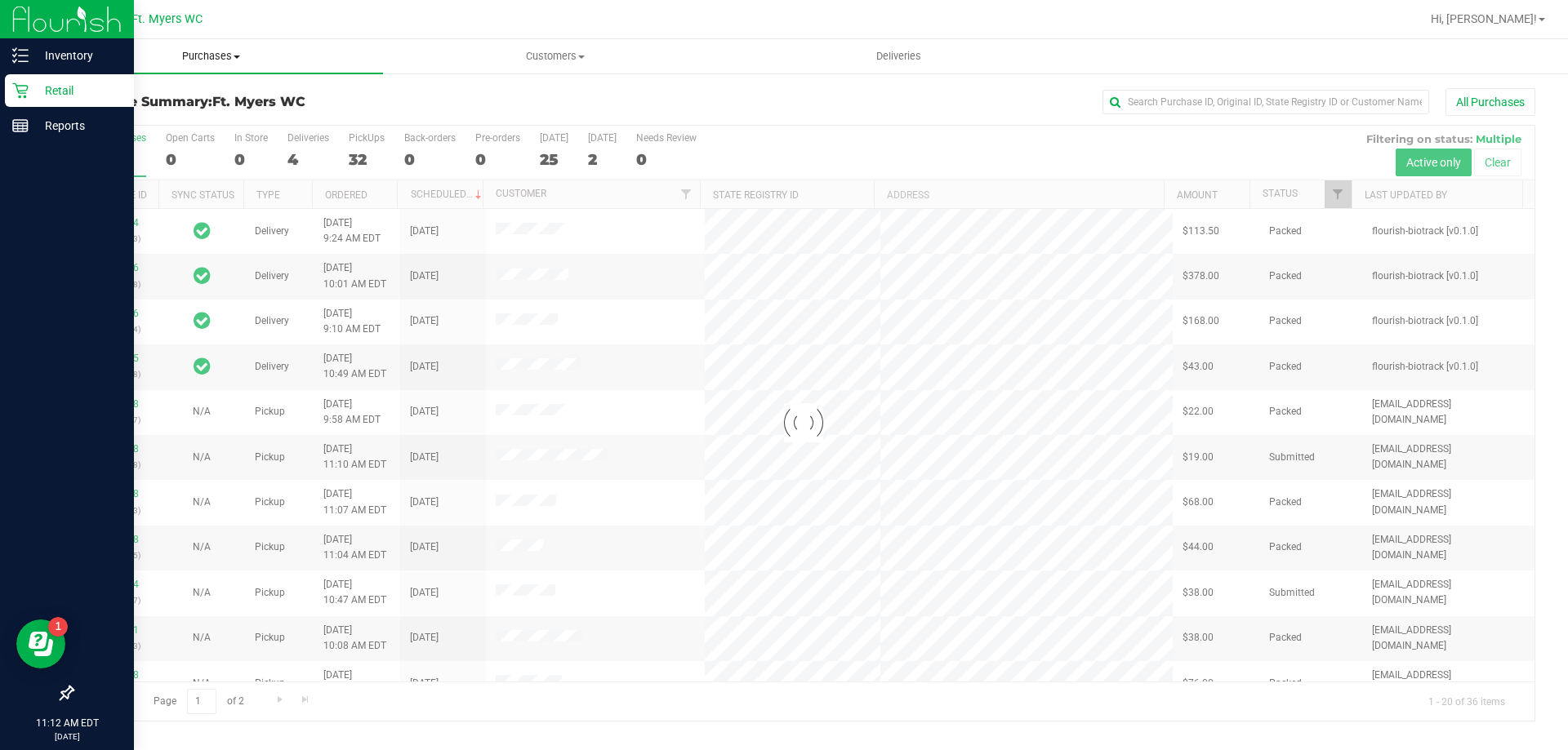
click at [203, 51] on span "Purchases" at bounding box center [211, 56] width 344 height 14
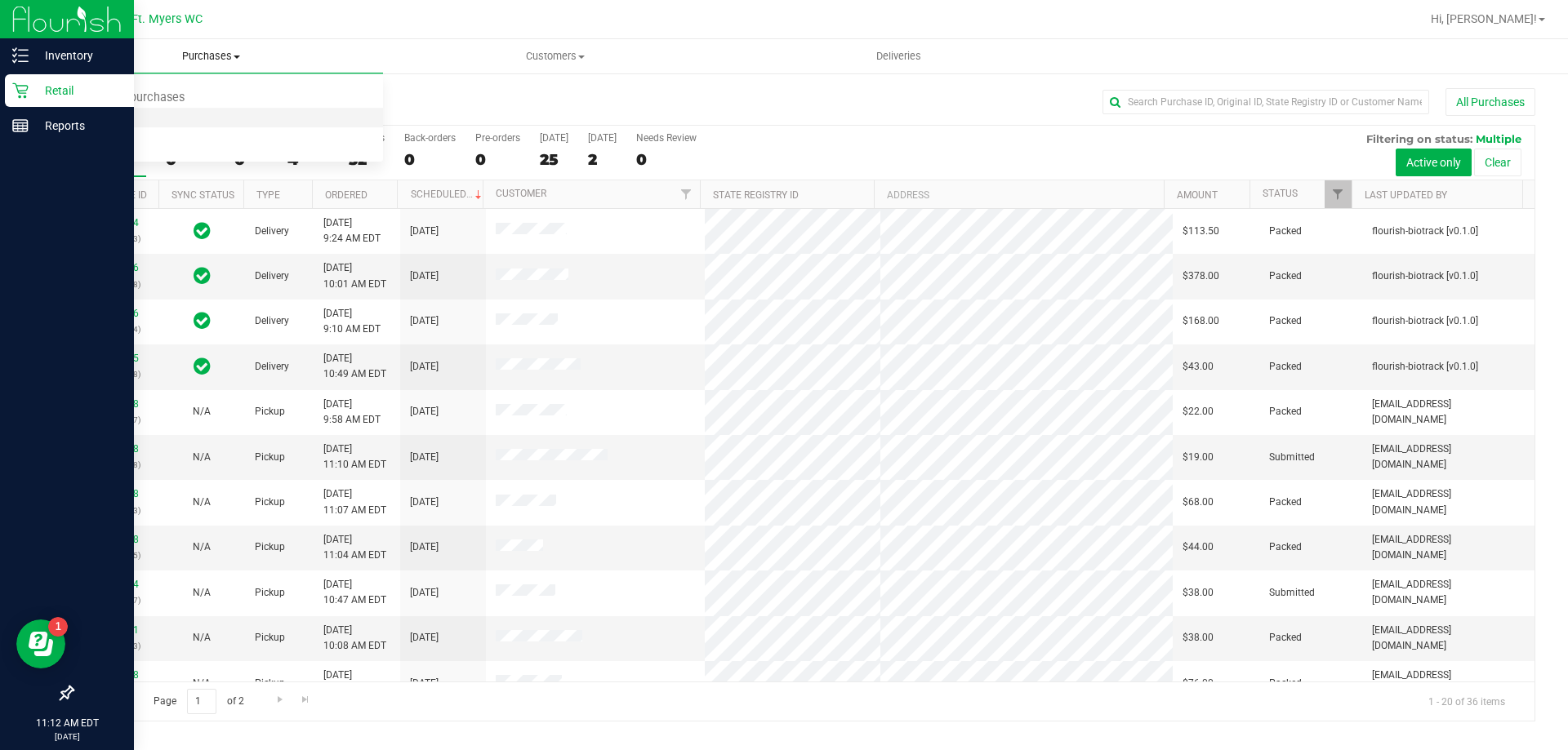
click at [126, 116] on span "Fulfillment" at bounding box center [89, 118] width 101 height 14
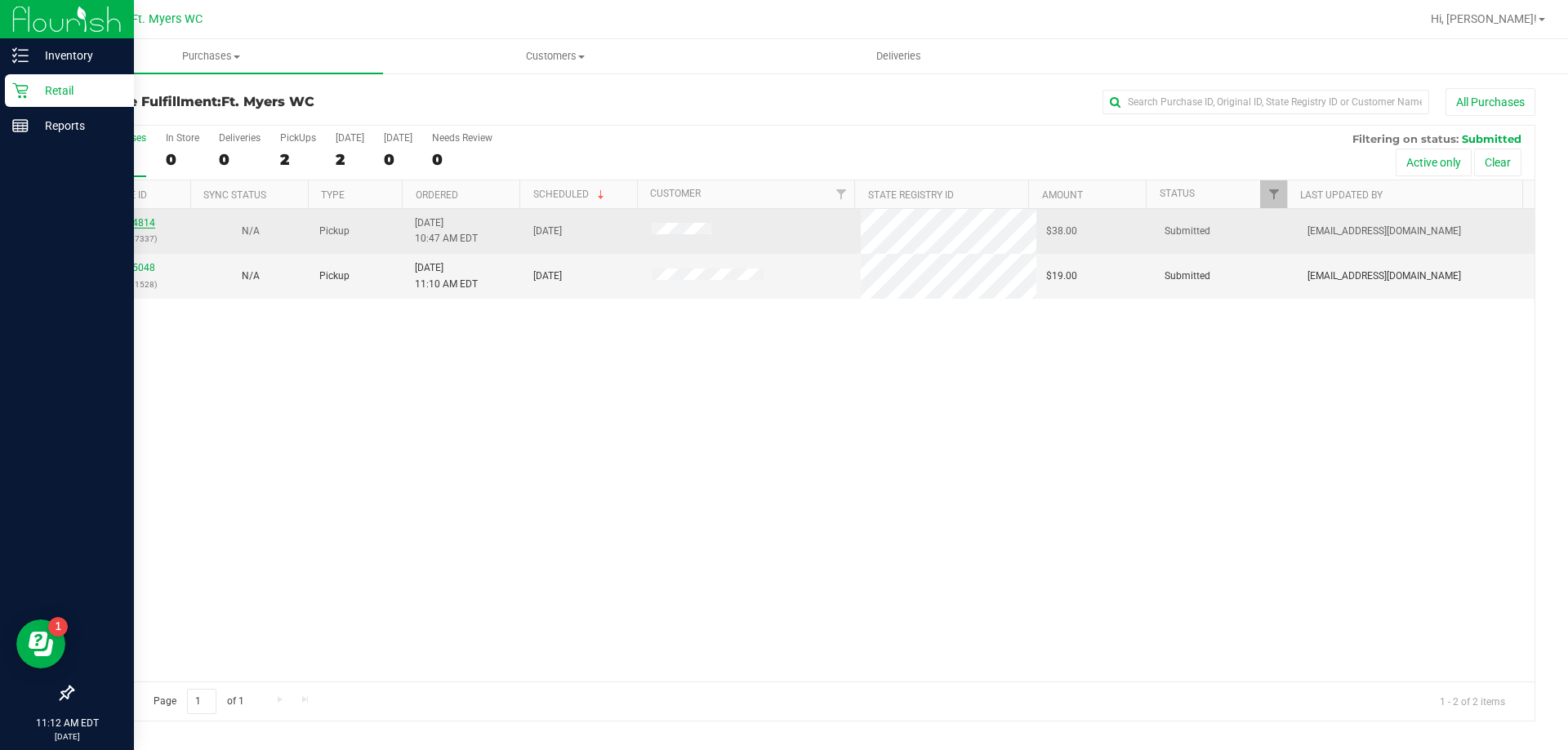
click at [127, 221] on link "11854814" at bounding box center [133, 223] width 46 height 11
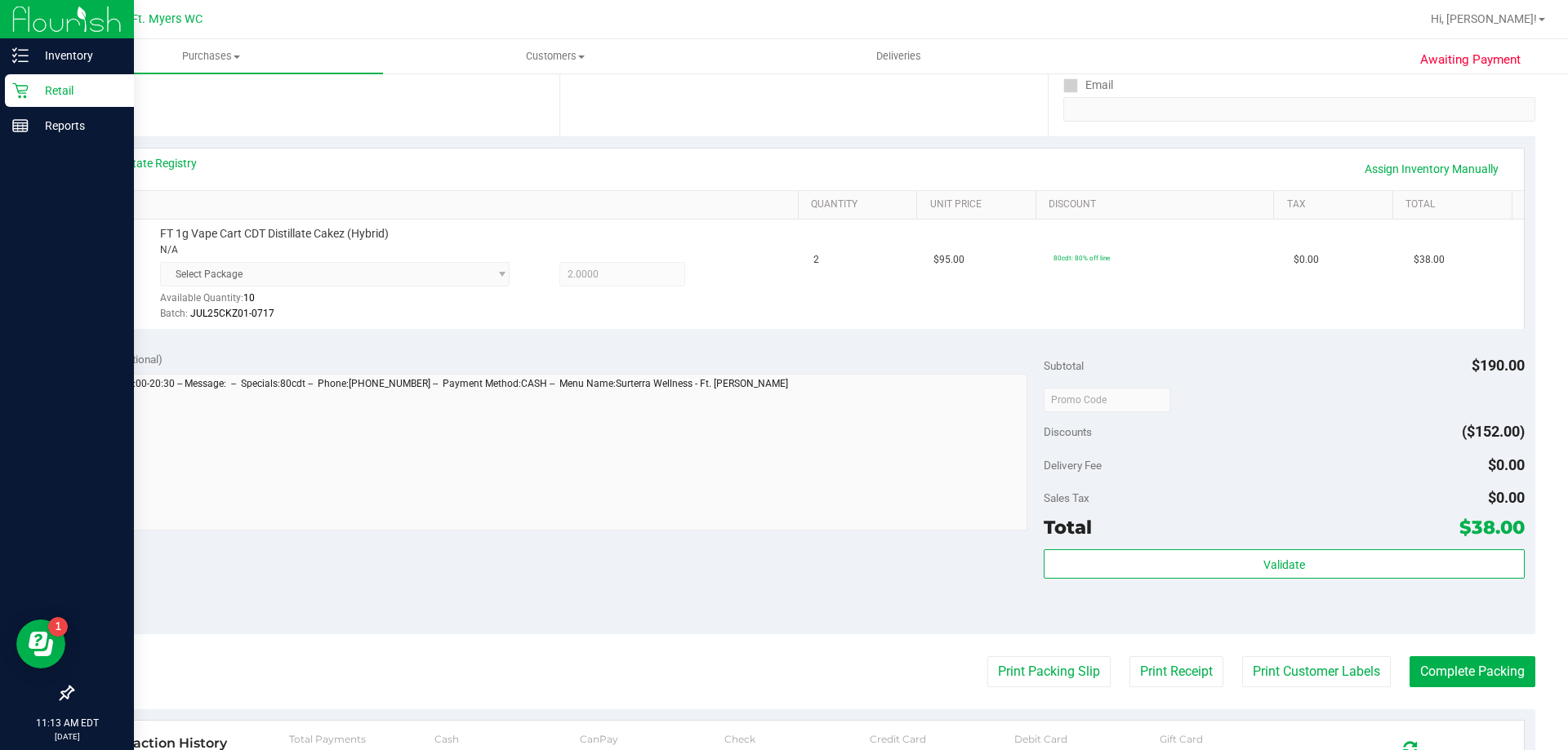
scroll to position [327, 0]
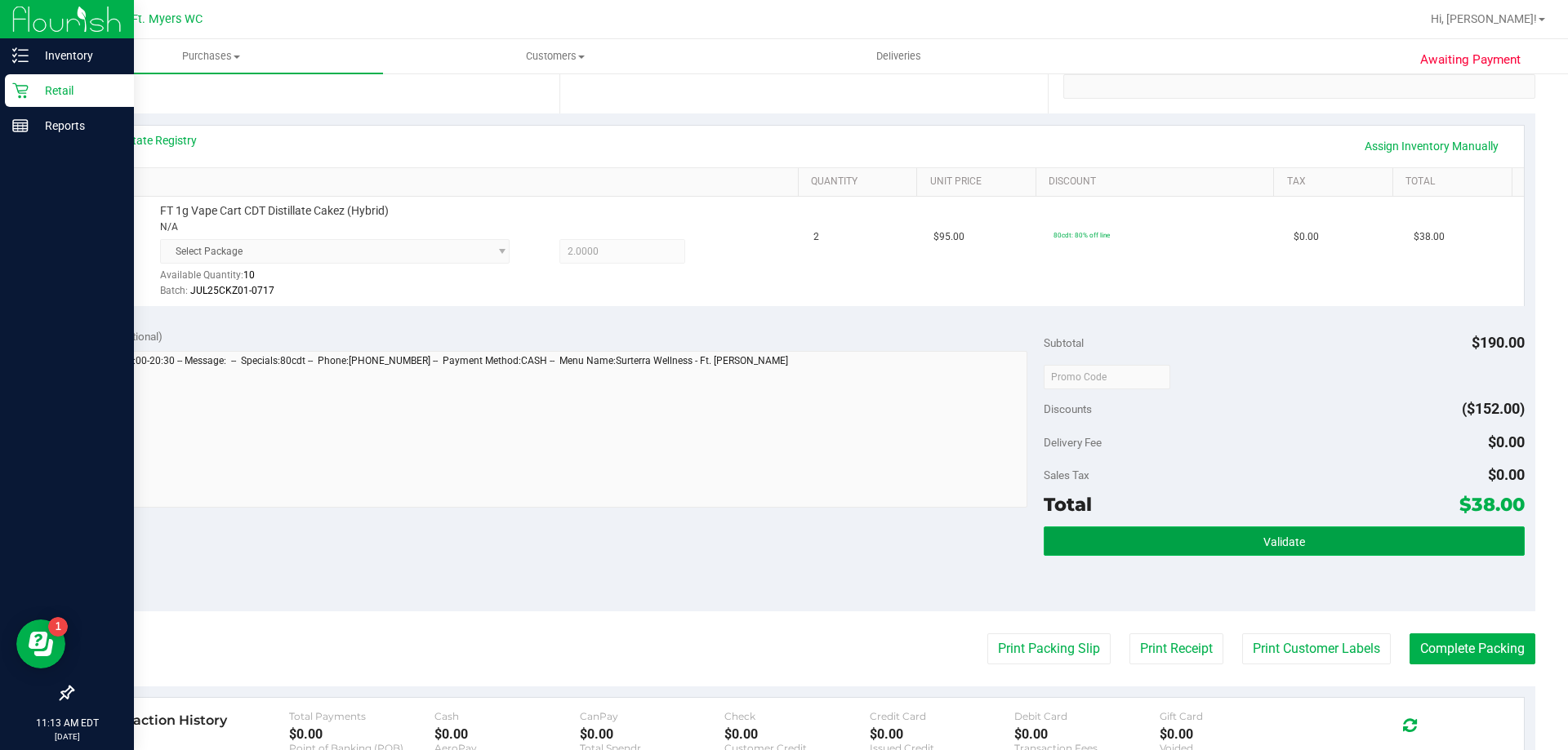
click at [1311, 543] on button "Validate" at bounding box center [1283, 541] width 480 height 30
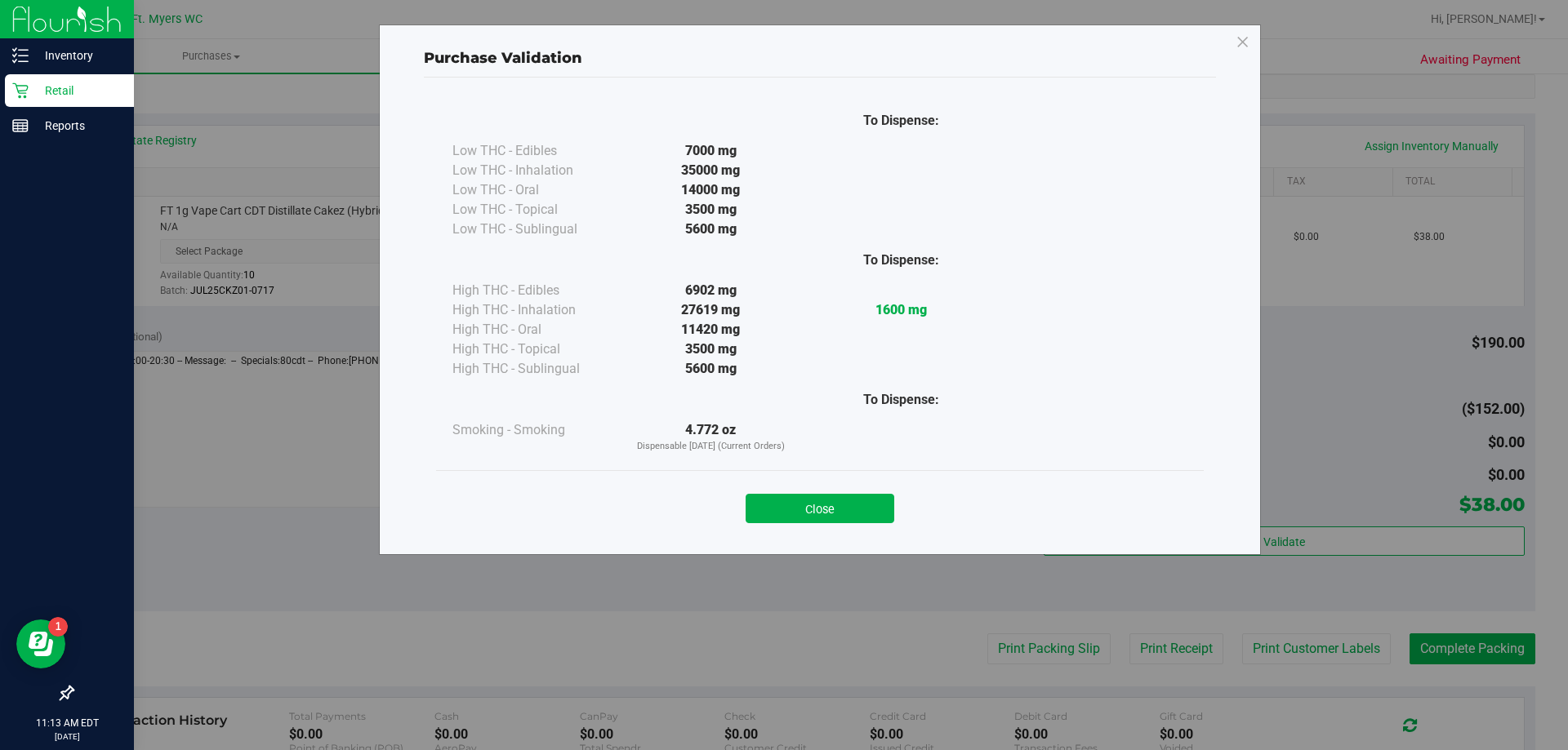
click at [850, 504] on button "Close" at bounding box center [820, 509] width 149 height 30
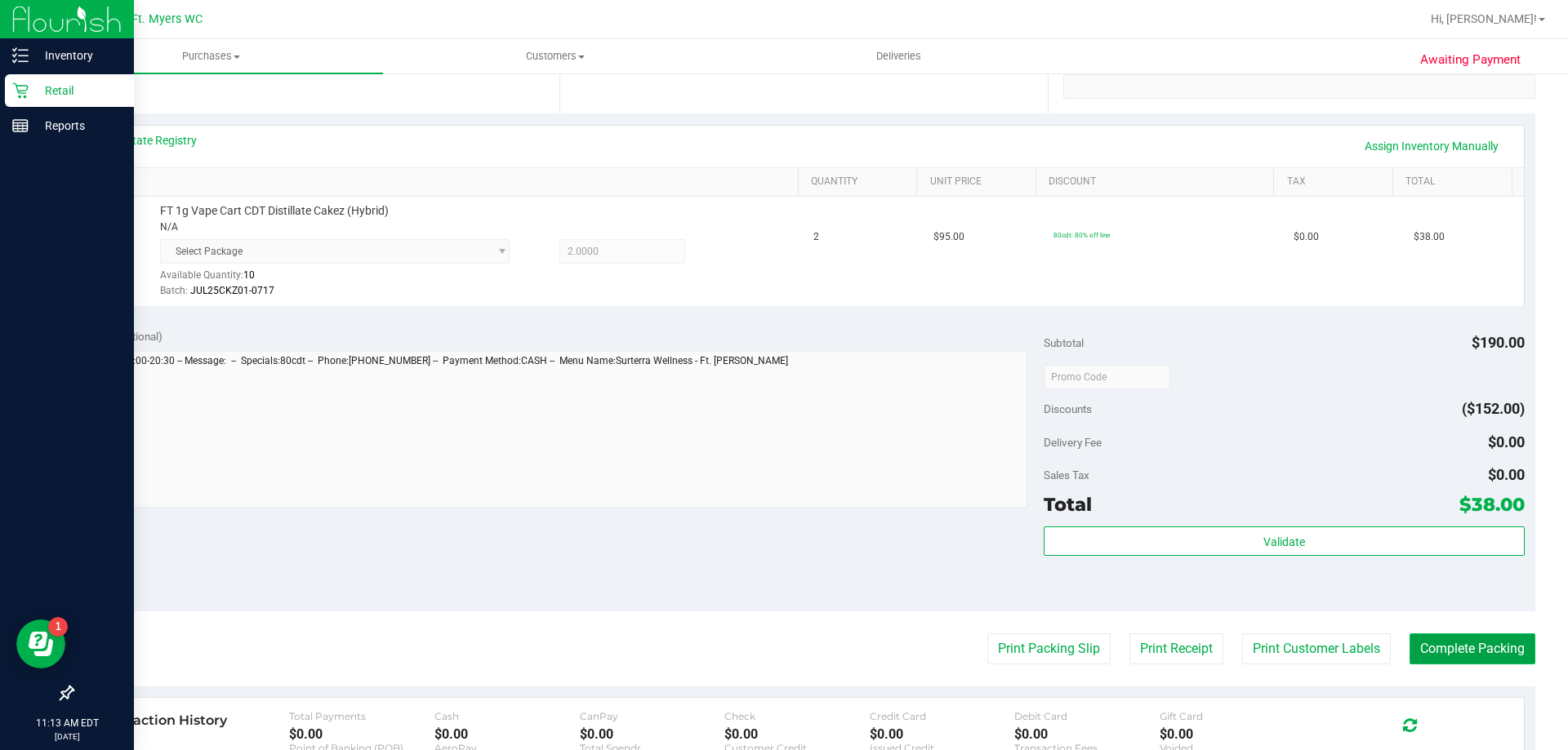
click at [1463, 663] on button "Complete Packing" at bounding box center [1472, 649] width 126 height 31
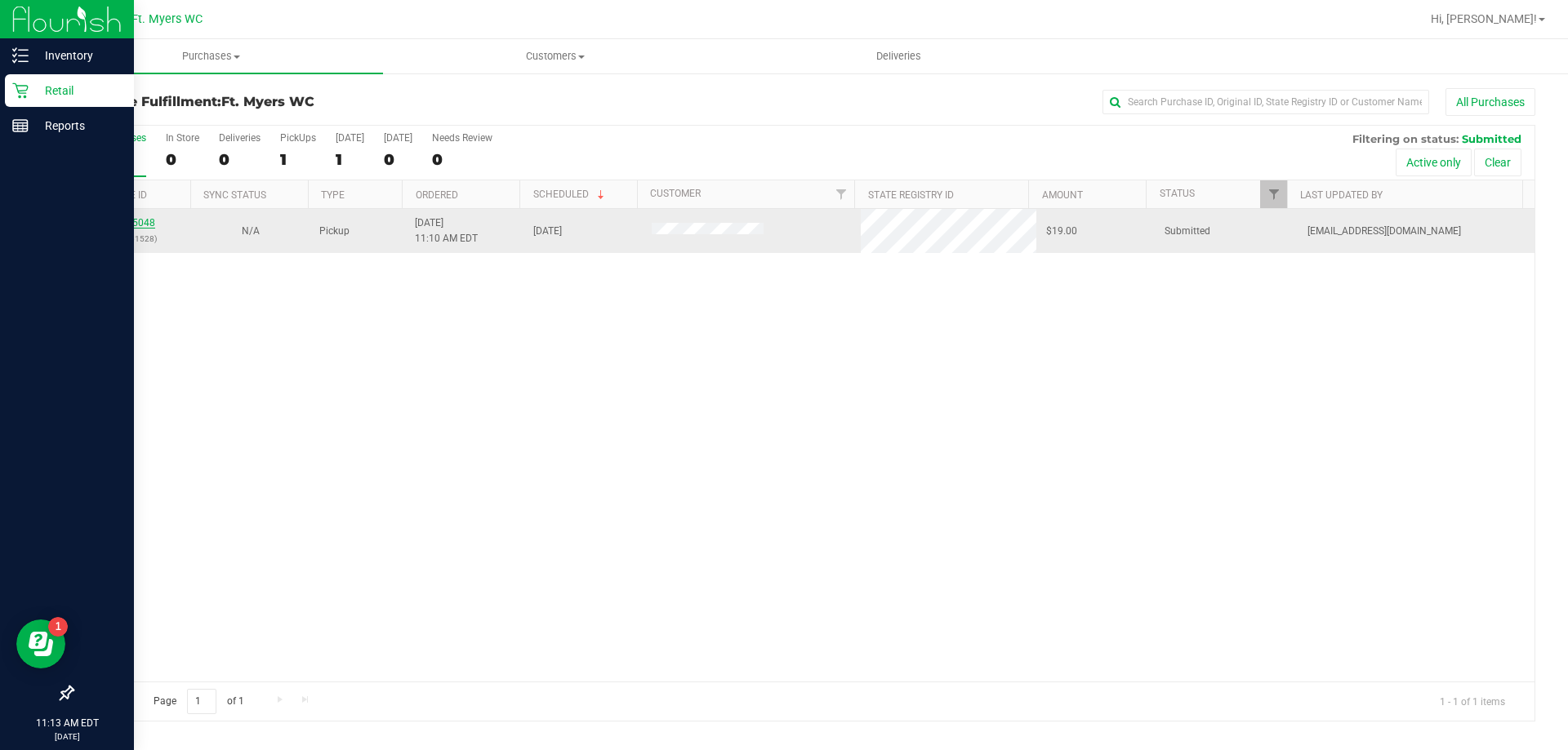
click at [120, 222] on link "11855048" at bounding box center [133, 223] width 46 height 11
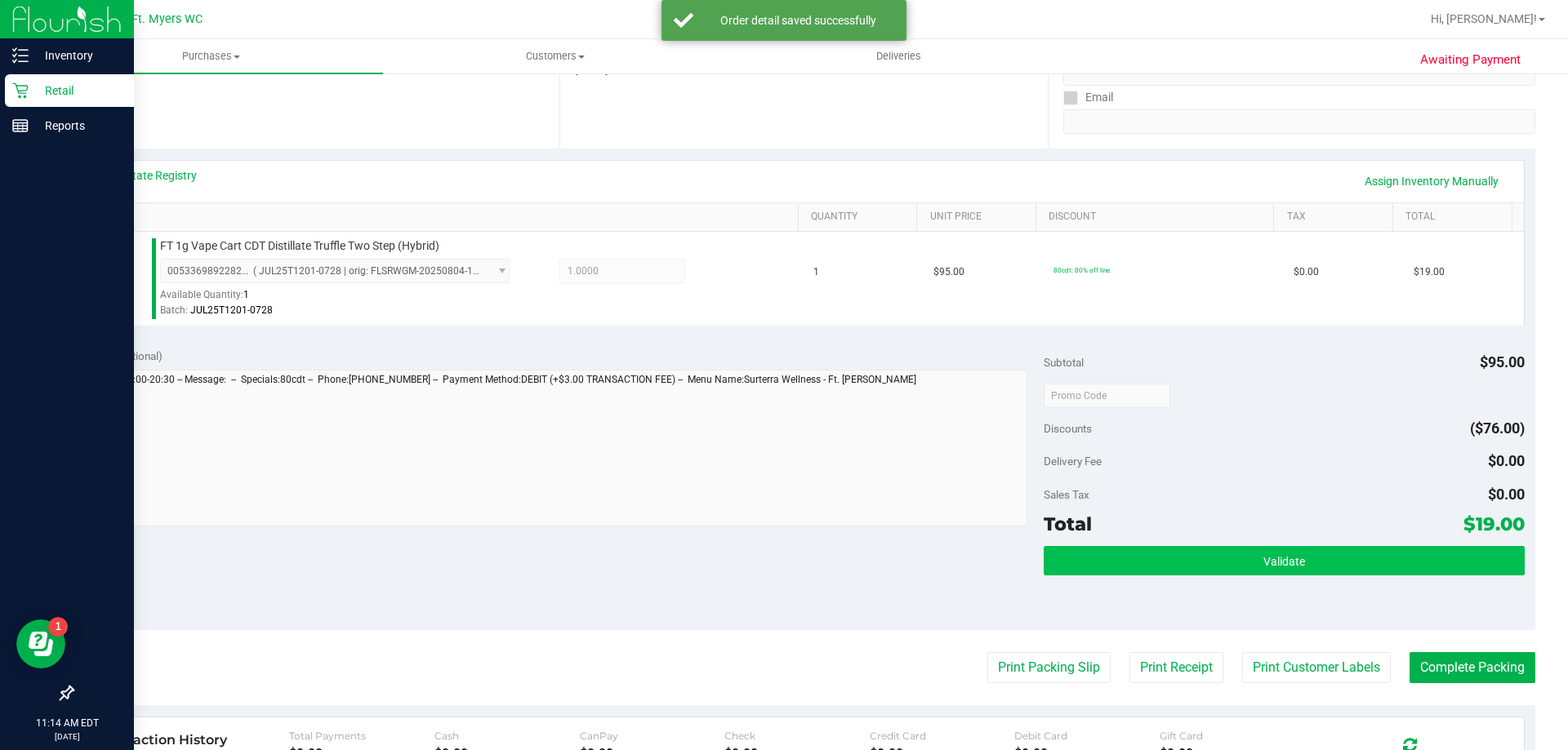
scroll to position [327, 0]
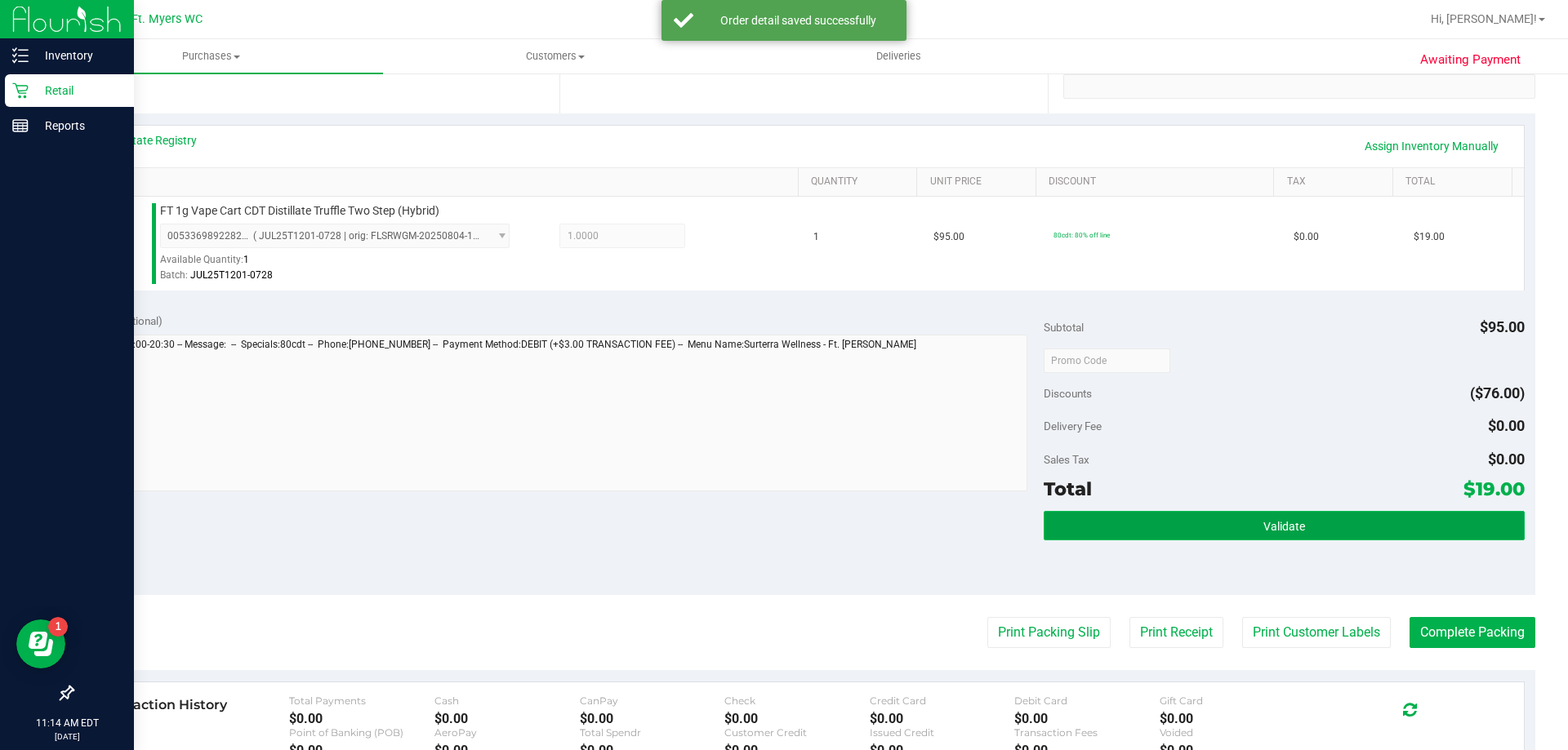
click at [1236, 523] on button "Validate" at bounding box center [1283, 526] width 480 height 30
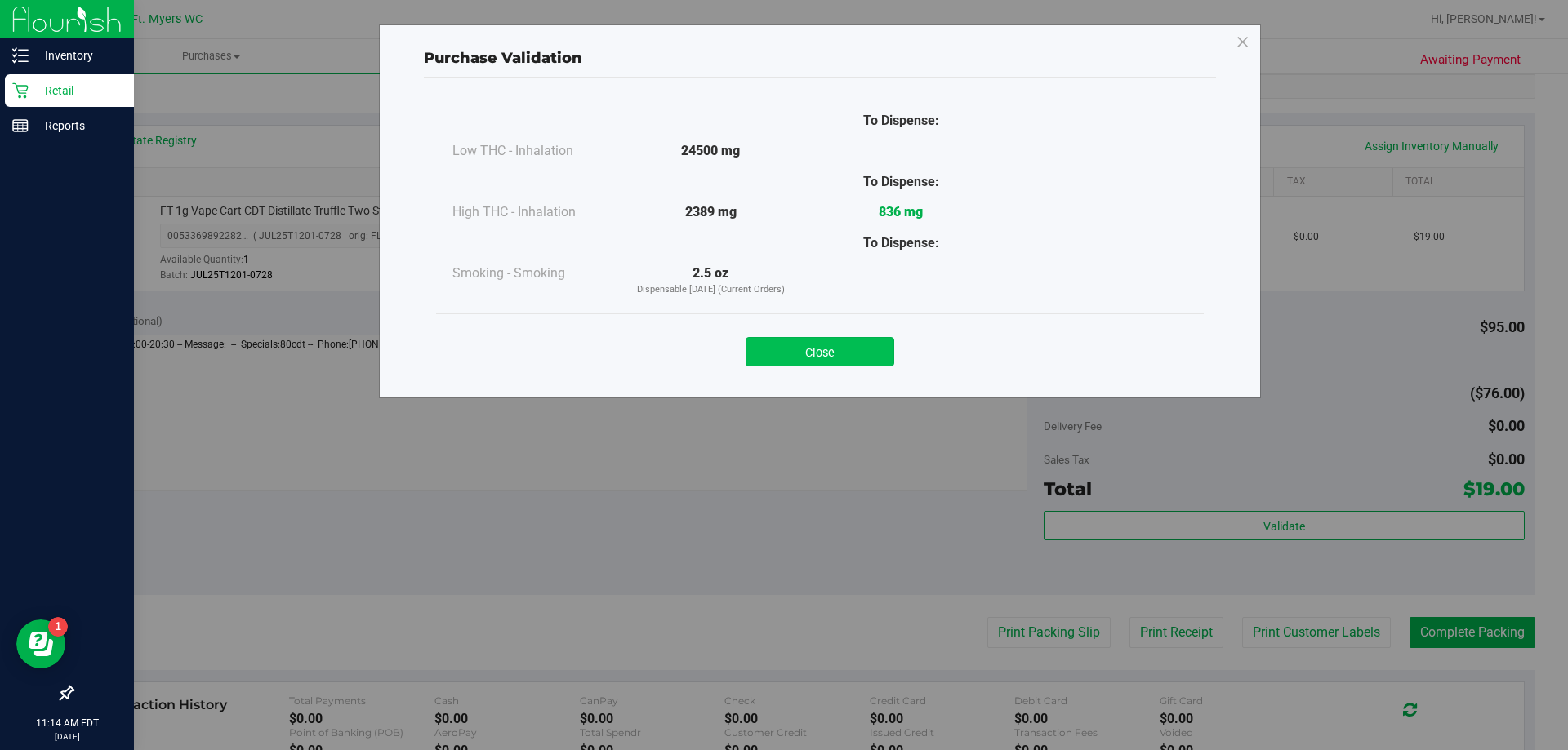
click at [821, 346] on button "Close" at bounding box center [820, 352] width 149 height 30
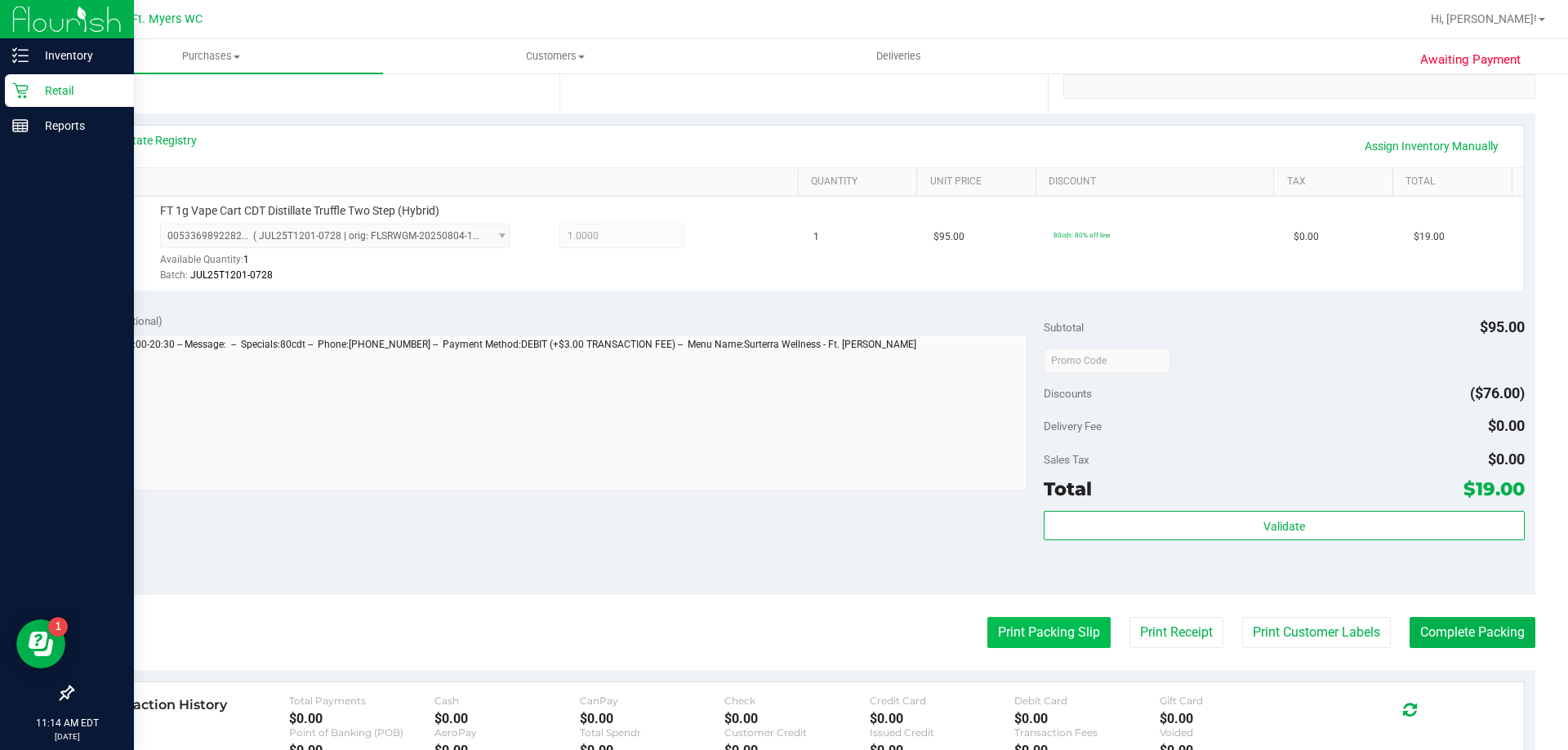
click at [1051, 646] on button "Print Packing Slip" at bounding box center [1048, 633] width 123 height 31
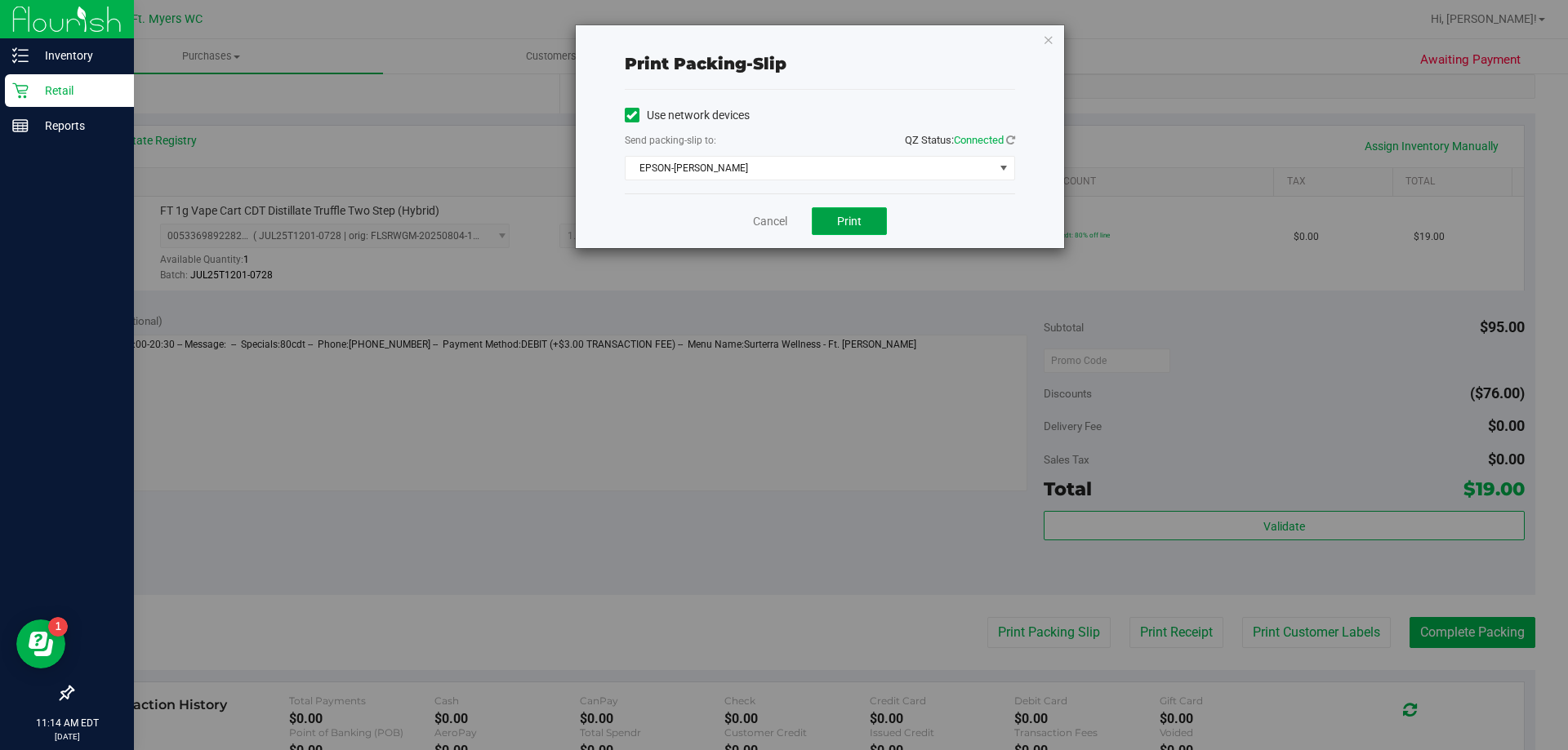
click at [829, 222] on button "Print" at bounding box center [849, 221] width 75 height 28
click at [776, 219] on link "Cancel" at bounding box center [770, 222] width 34 height 17
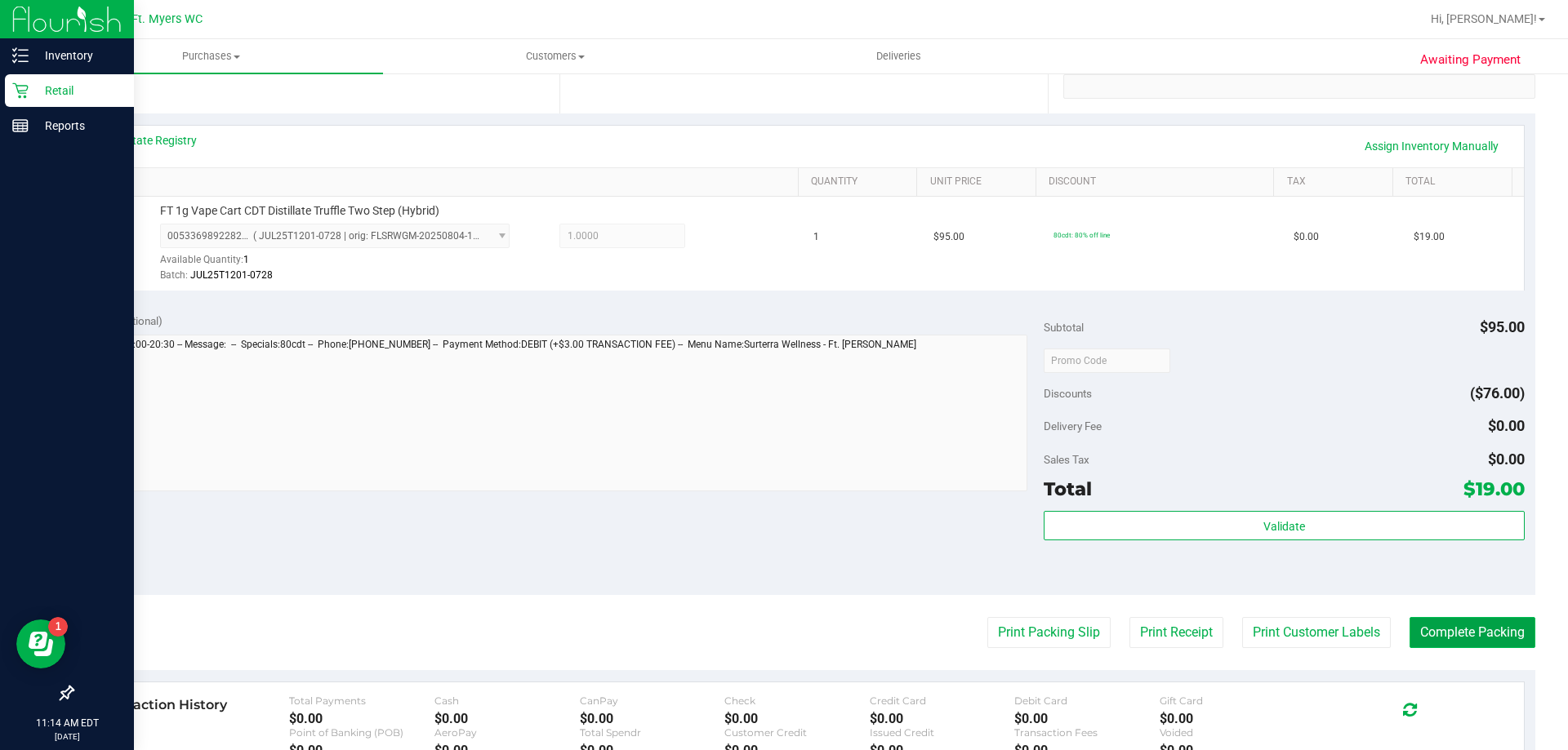
click at [1440, 639] on button "Complete Packing" at bounding box center [1472, 633] width 126 height 31
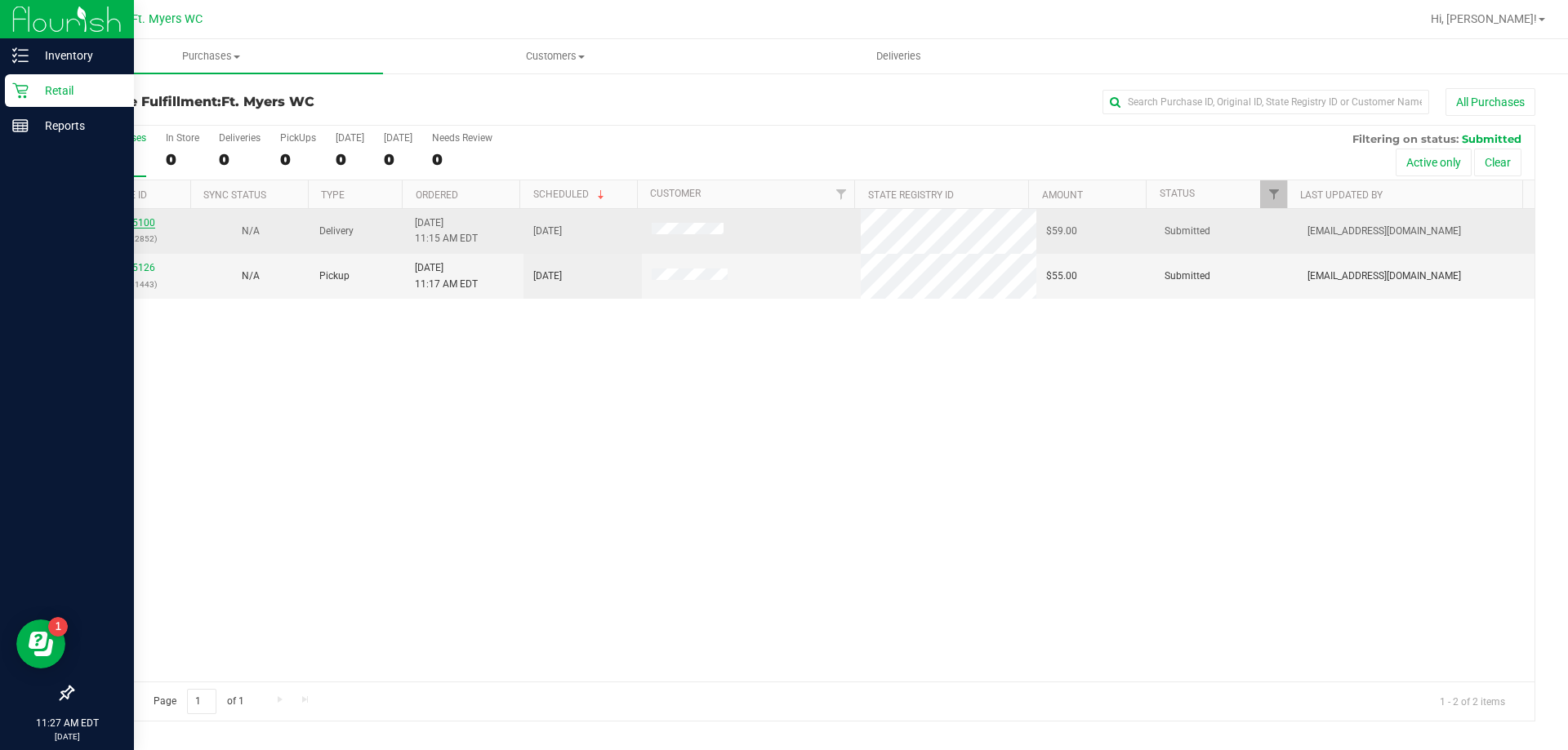
click at [144, 223] on link "11855100" at bounding box center [133, 223] width 46 height 11
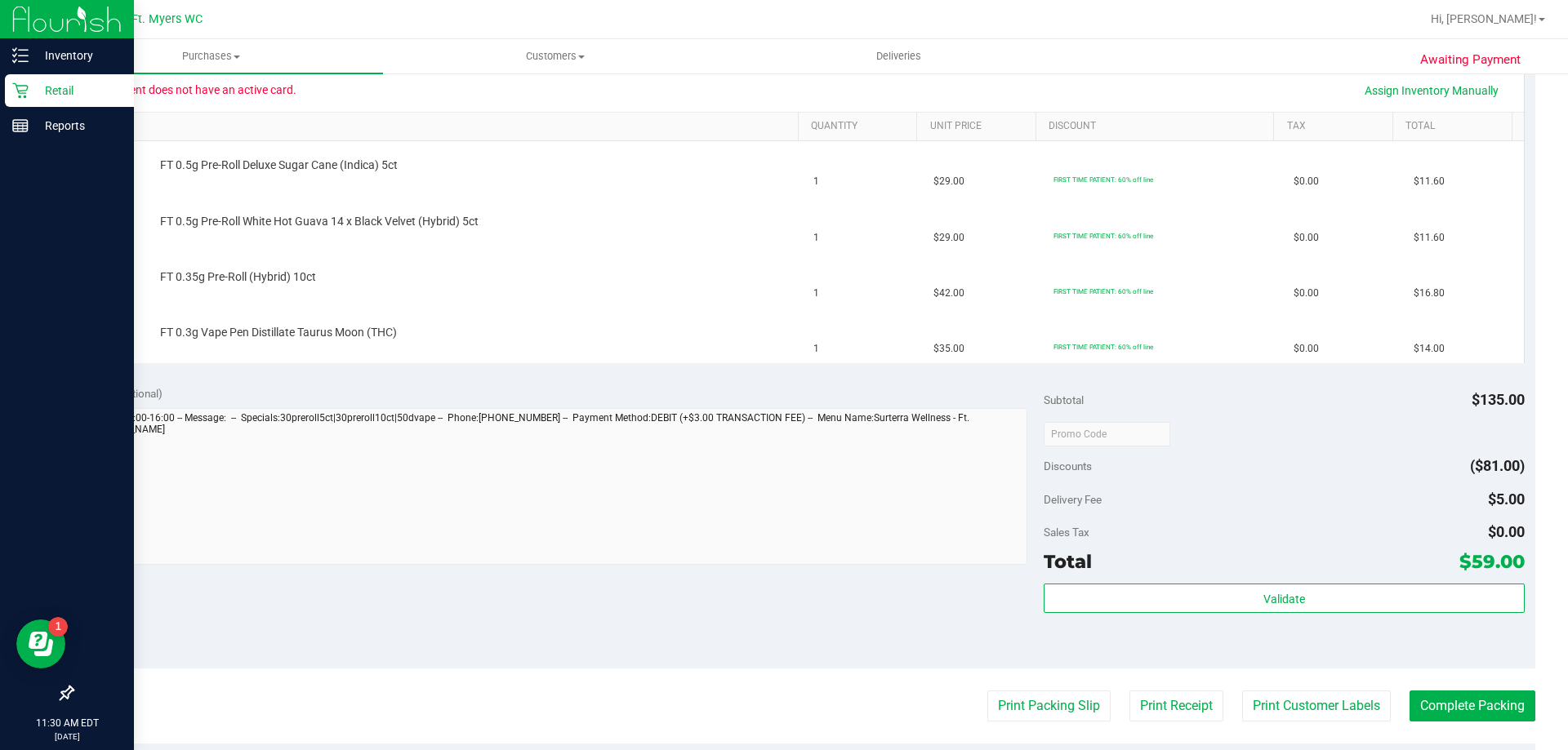
scroll to position [409, 0]
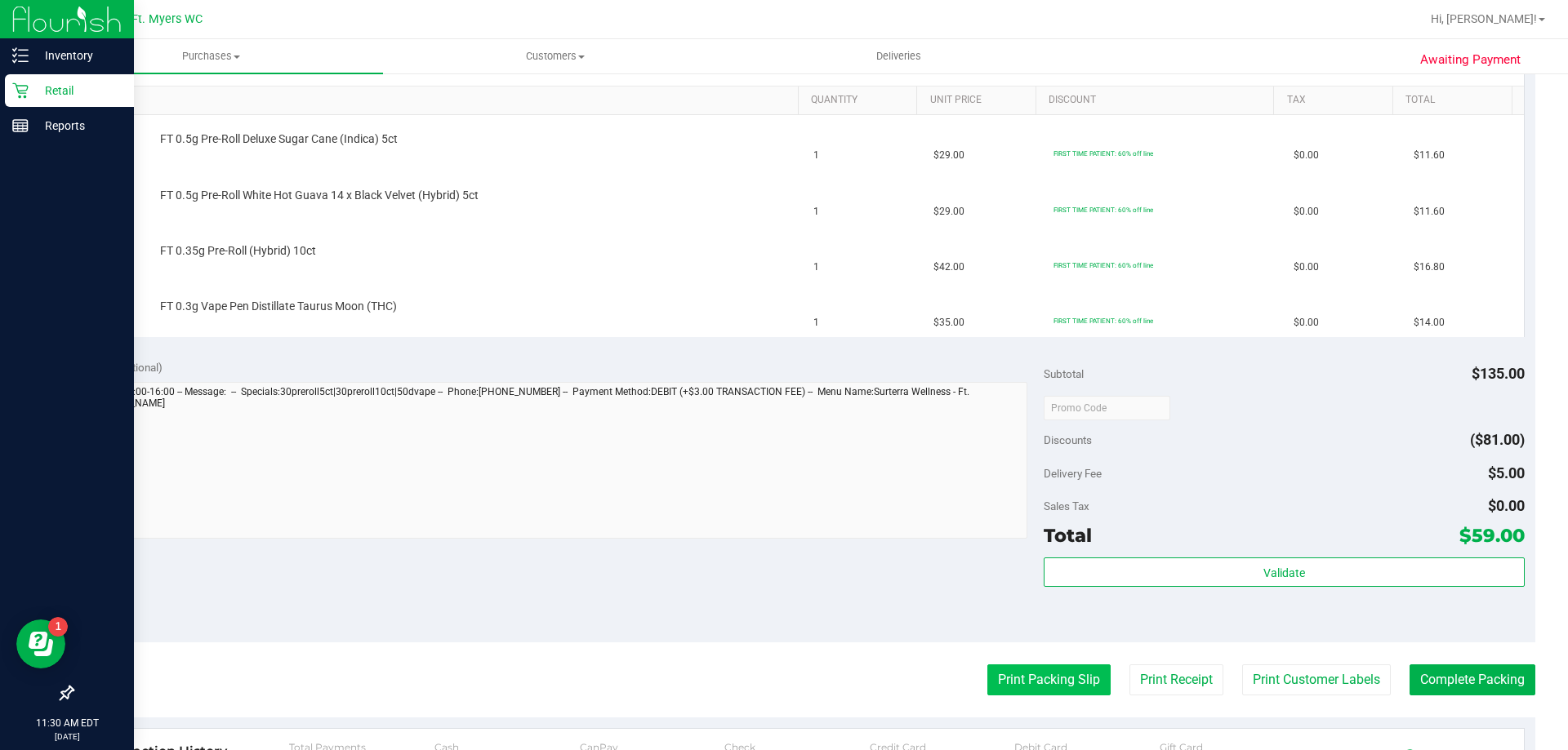
click at [1060, 680] on button "Print Packing Slip" at bounding box center [1048, 680] width 123 height 31
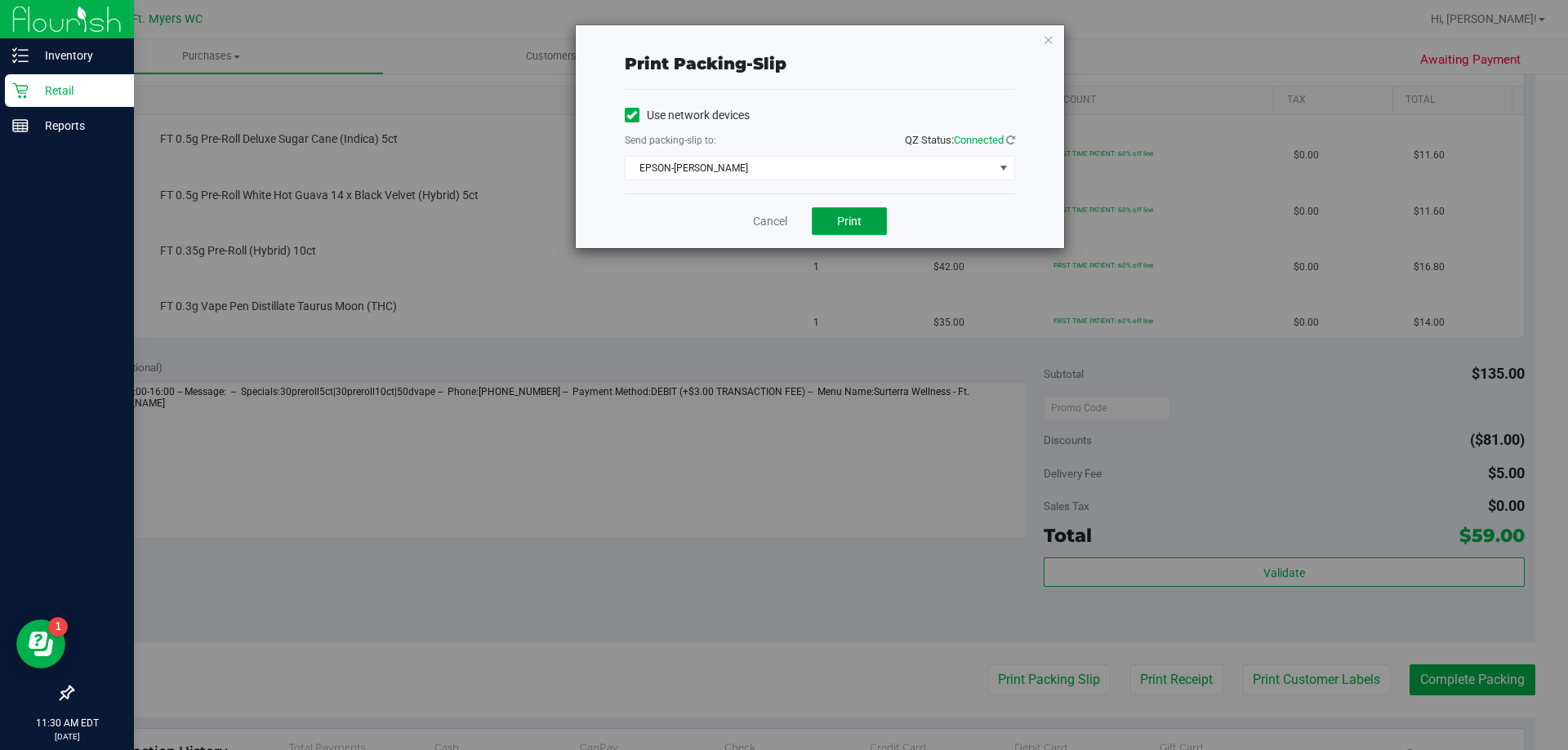
click at [869, 220] on button "Print" at bounding box center [849, 221] width 75 height 28
click at [751, 221] on div "Cancel Print" at bounding box center [820, 221] width 391 height 54
click at [778, 217] on link "Cancel" at bounding box center [770, 222] width 34 height 17
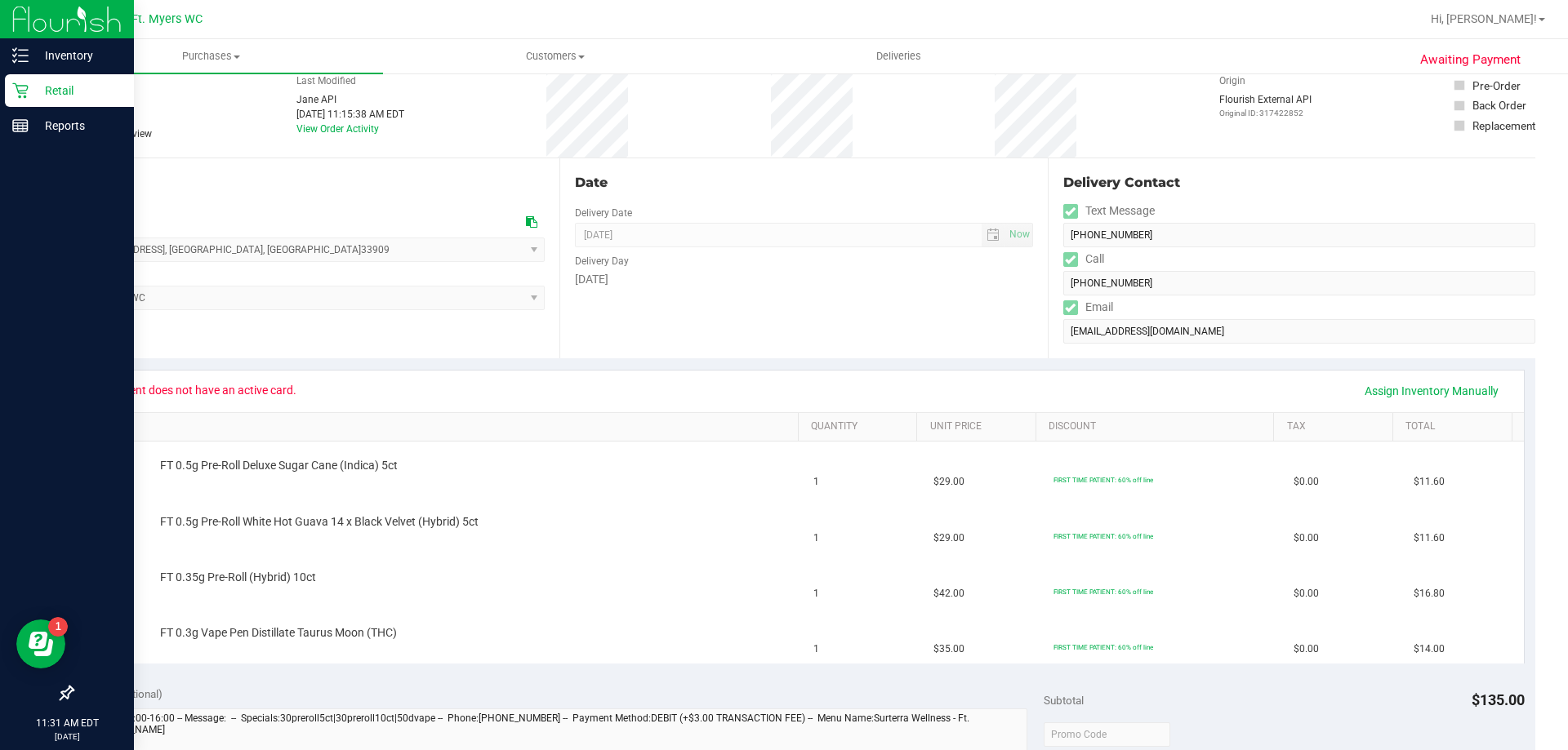
scroll to position [0, 0]
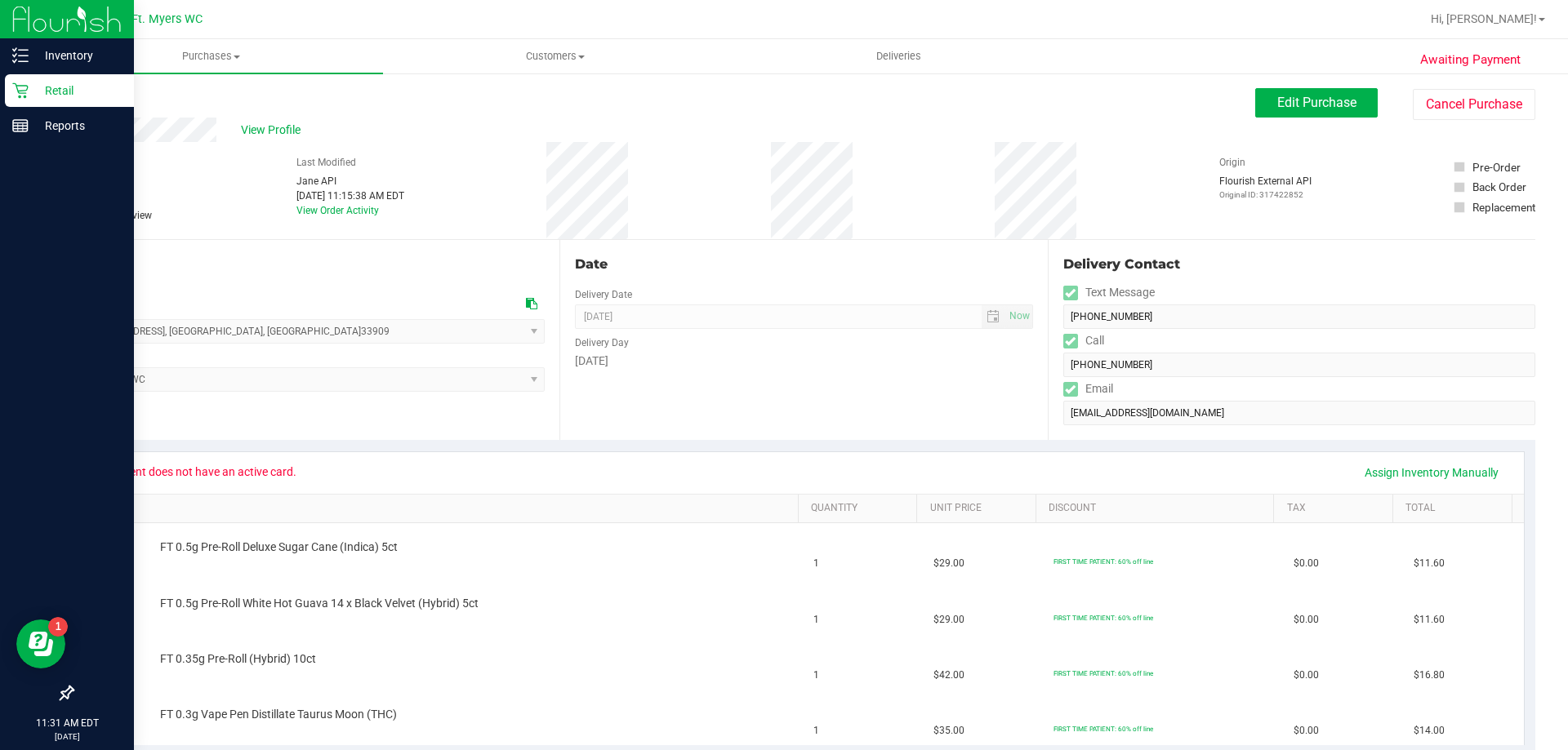
click at [81, 216] on icon at bounding box center [79, 216] width 10 height 0
click at [1345, 109] on button "Edit Purchase" at bounding box center [1317, 103] width 122 height 30
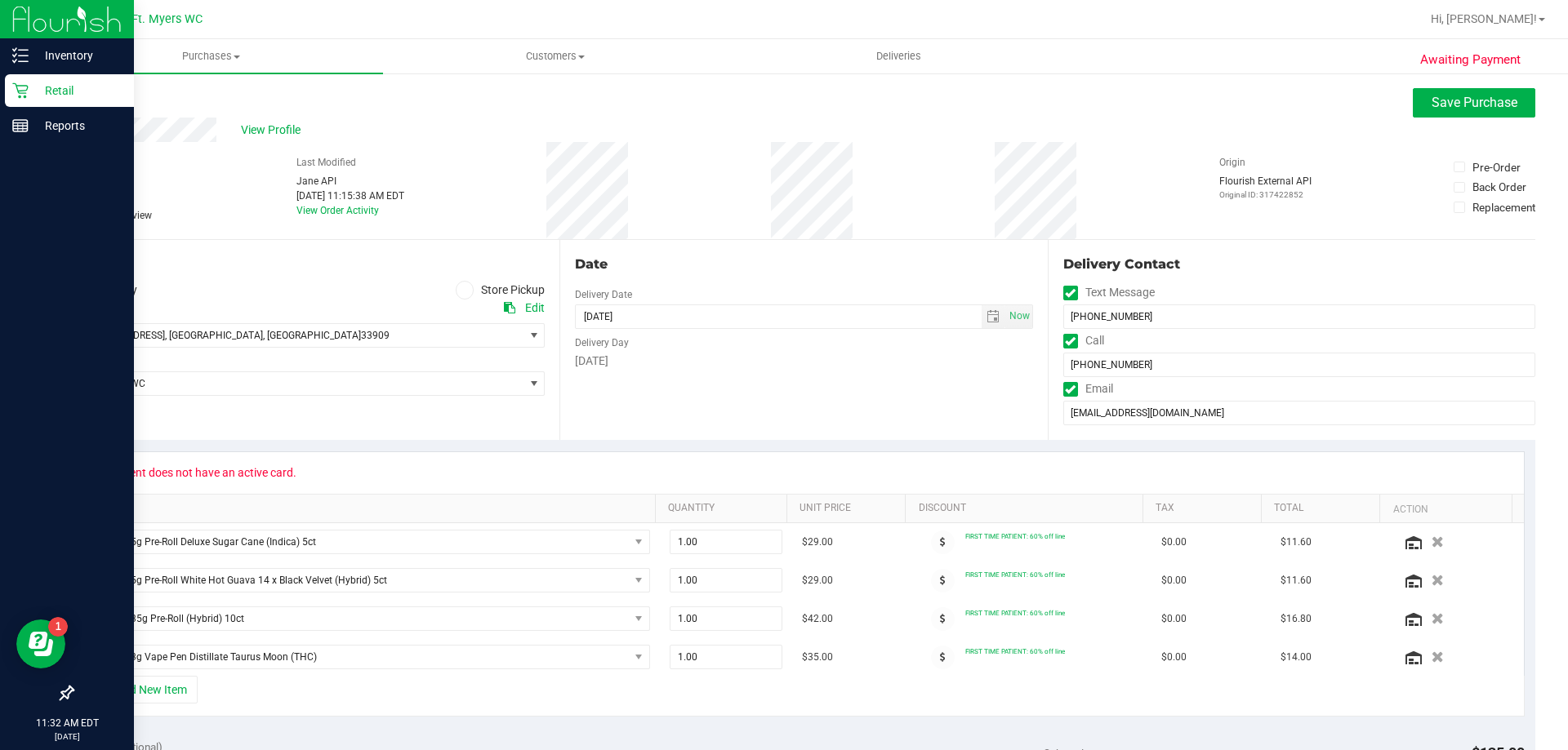
click at [80, 216] on icon at bounding box center [79, 216] width 10 height 0
click at [0, 0] on input "Needs review" at bounding box center [0, 0] width 0 height 0
click at [1438, 103] on span "Save Purchase" at bounding box center [1474, 103] width 86 height 15
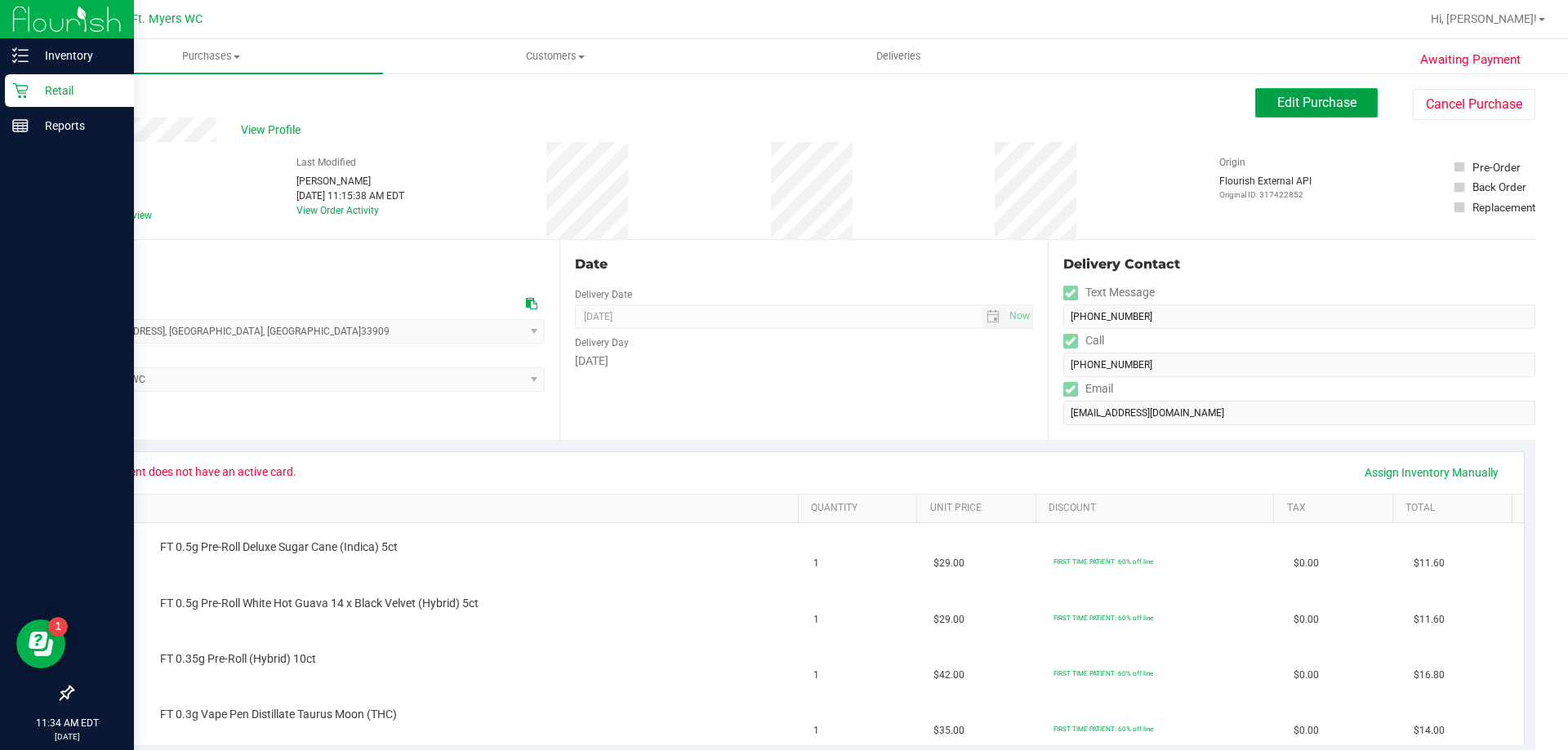
click at [1334, 104] on span "Edit Purchase" at bounding box center [1317, 103] width 79 height 15
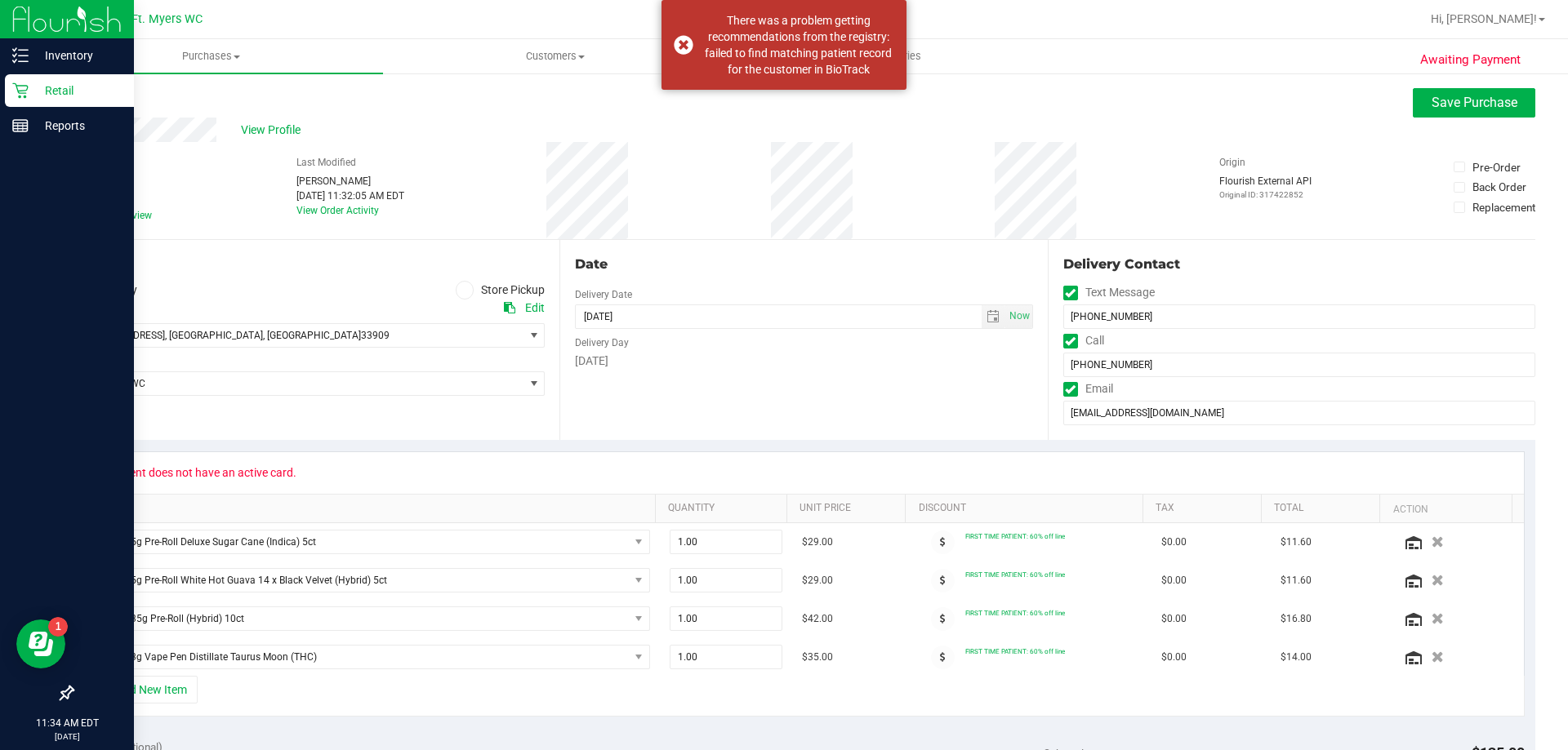
click at [91, 98] on link "Back" at bounding box center [84, 98] width 25 height 11
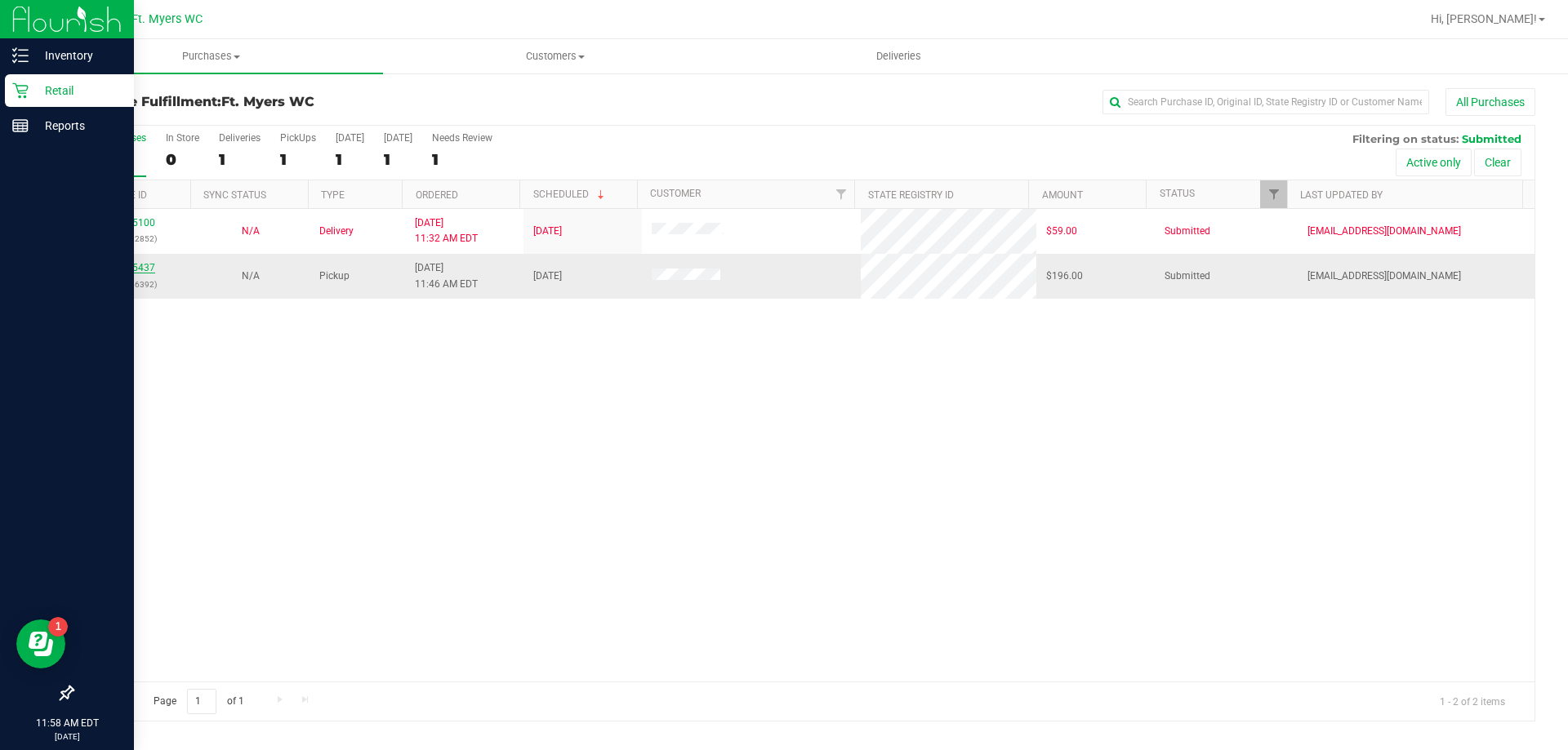
click at [134, 267] on link "11855437" at bounding box center [133, 268] width 46 height 11
click at [146, 269] on link "11855437" at bounding box center [133, 268] width 46 height 11
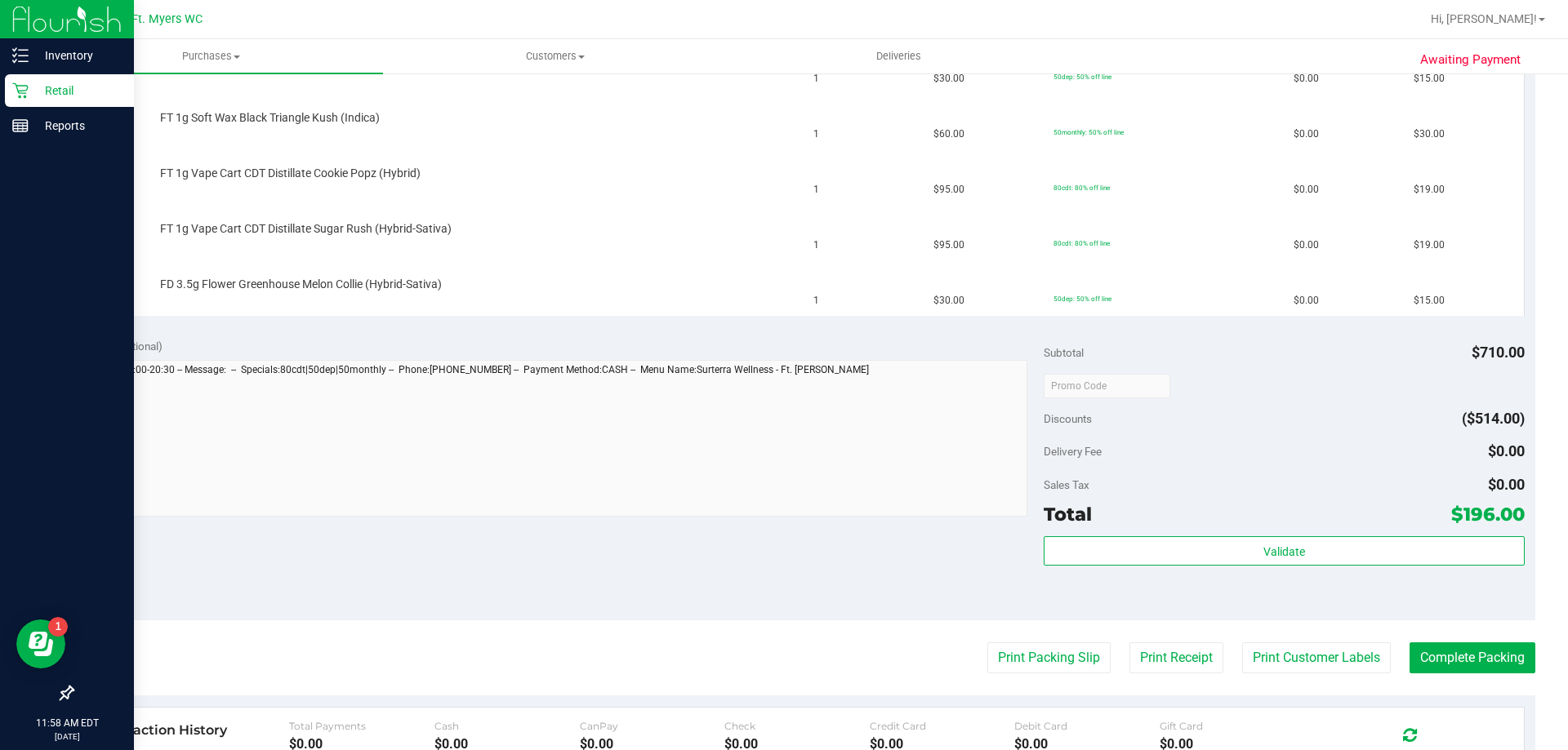
scroll to position [816, 0]
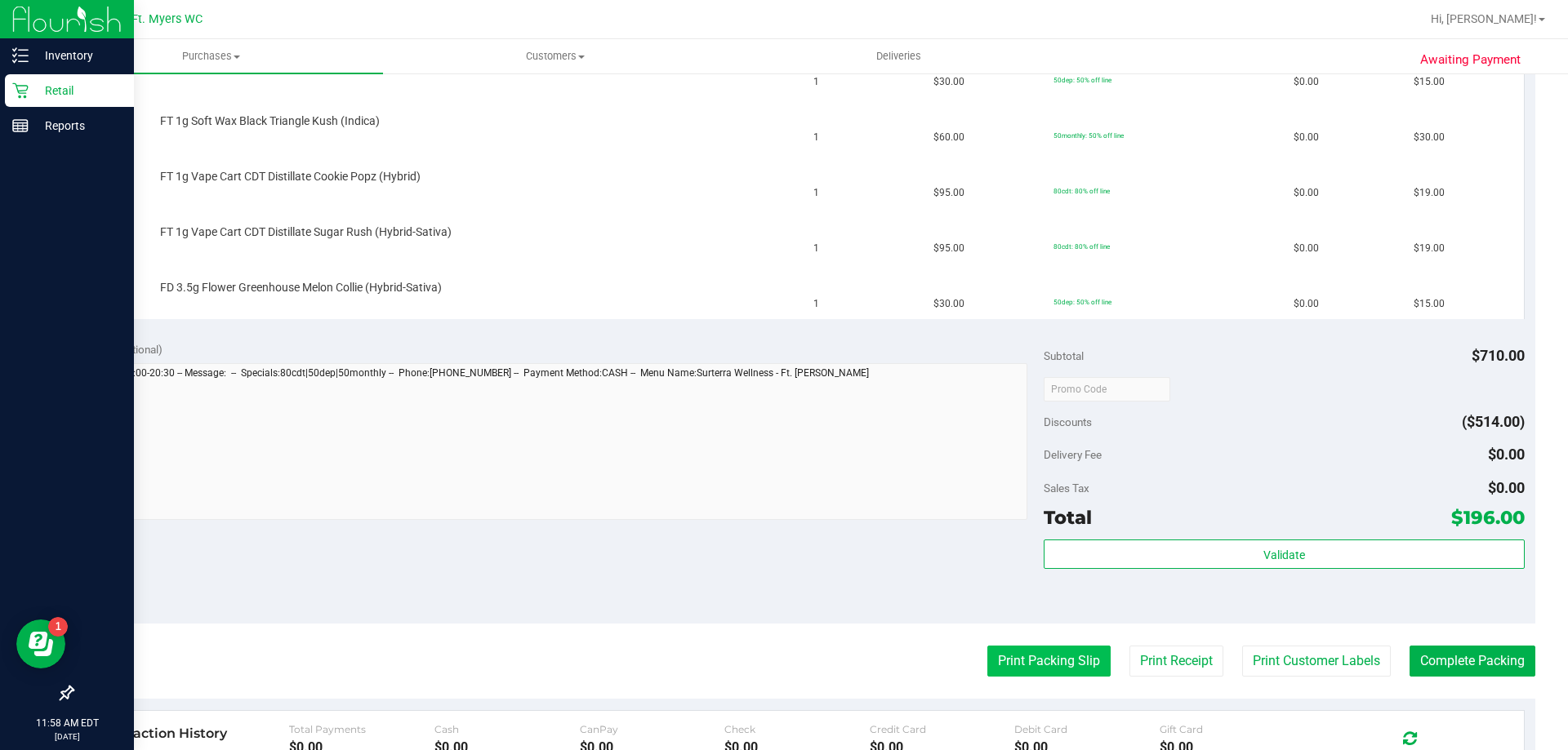
click at [1039, 664] on button "Print Packing Slip" at bounding box center [1048, 661] width 123 height 31
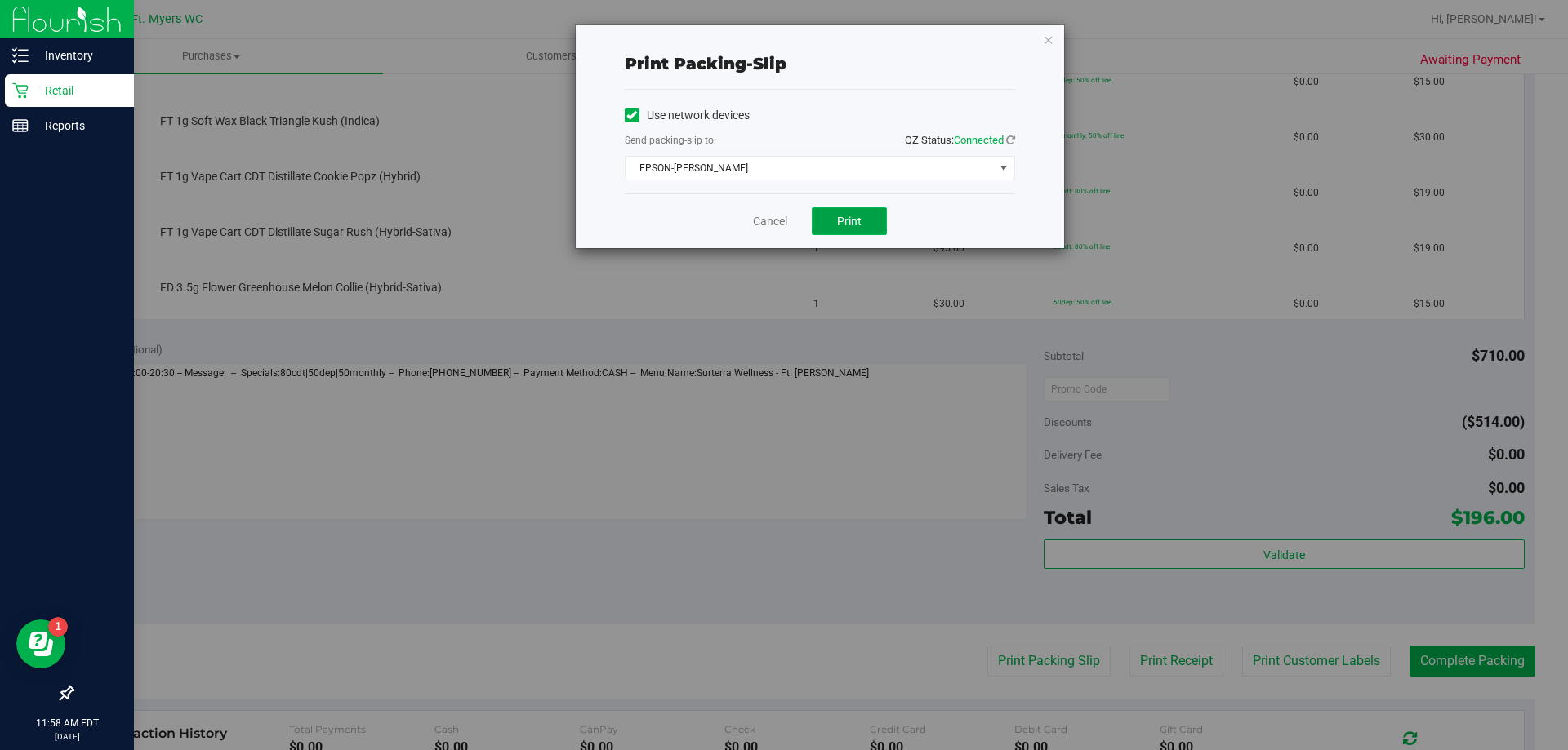
click at [846, 218] on span "Print" at bounding box center [849, 221] width 25 height 13
click at [763, 218] on link "Cancel" at bounding box center [770, 222] width 34 height 17
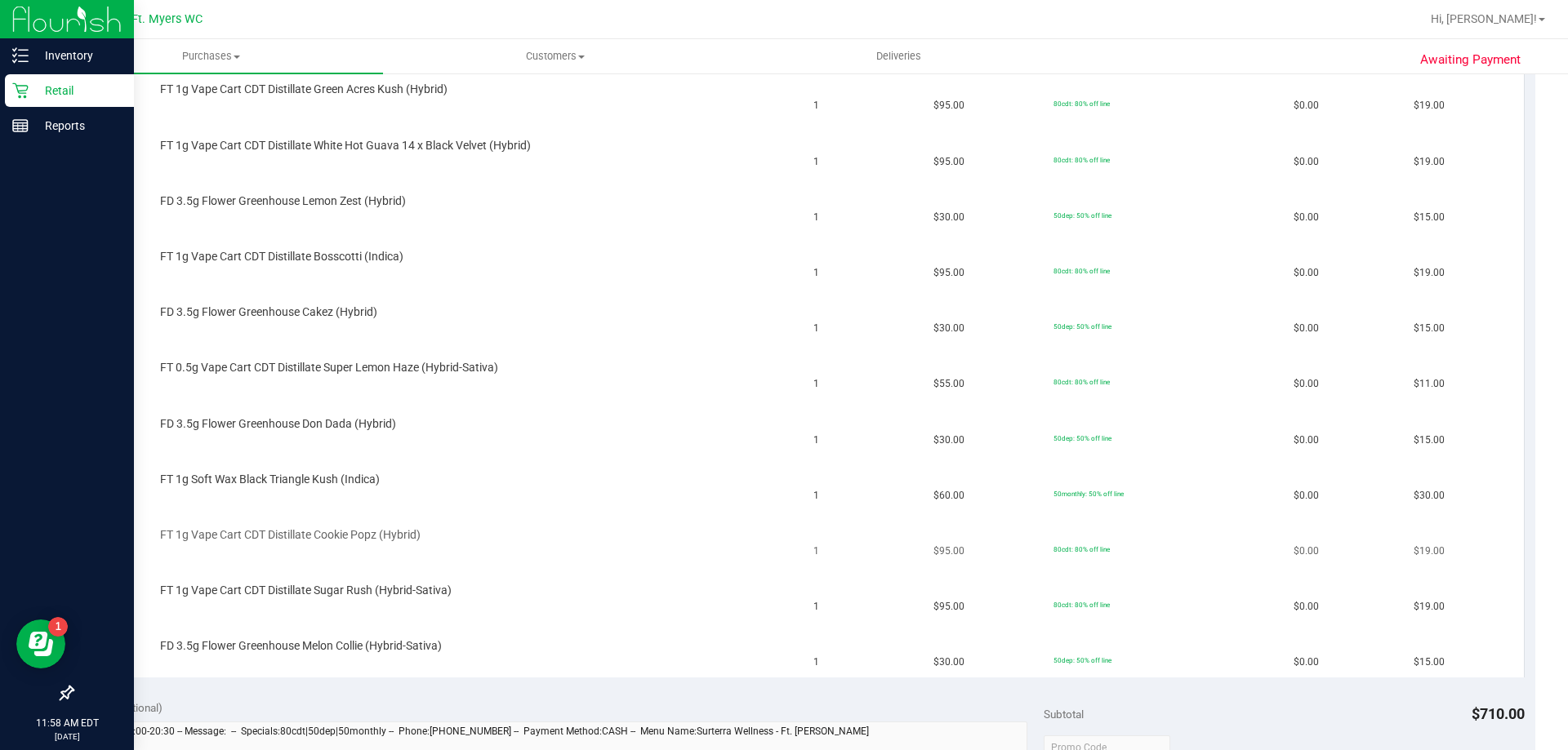
scroll to position [409, 0]
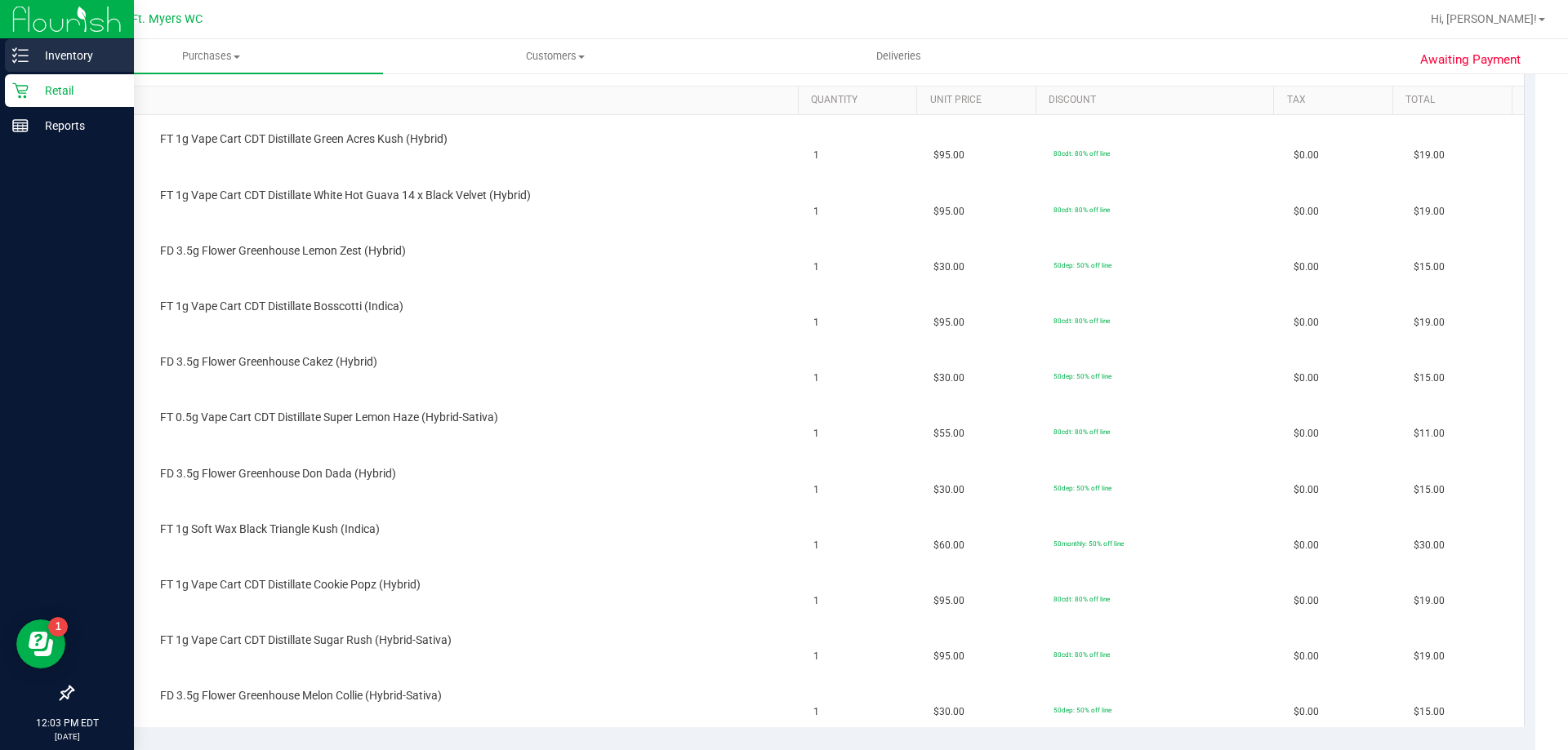
click at [74, 48] on p "Inventory" at bounding box center [77, 55] width 98 height 20
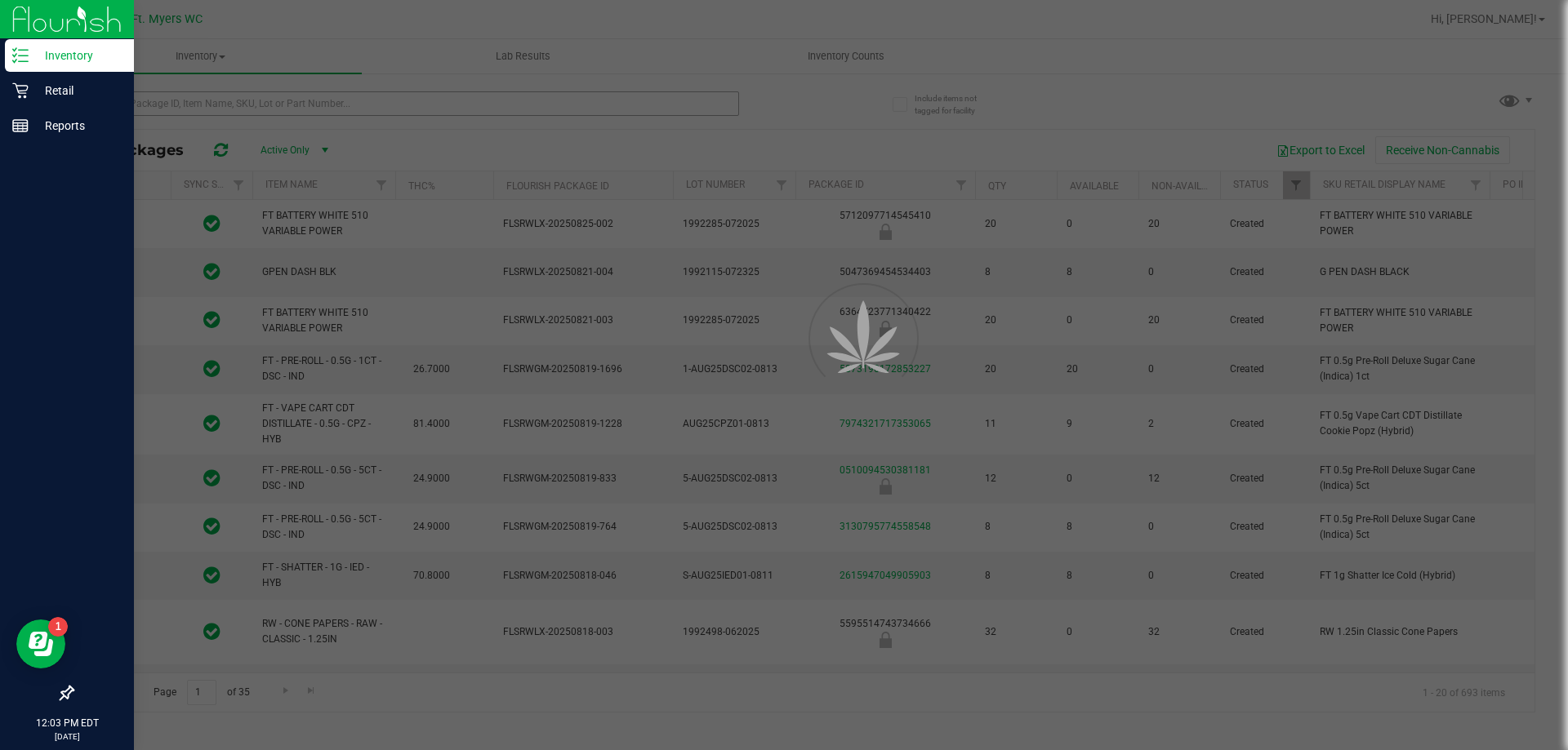
click at [156, 107] on div at bounding box center [784, 375] width 1568 height 750
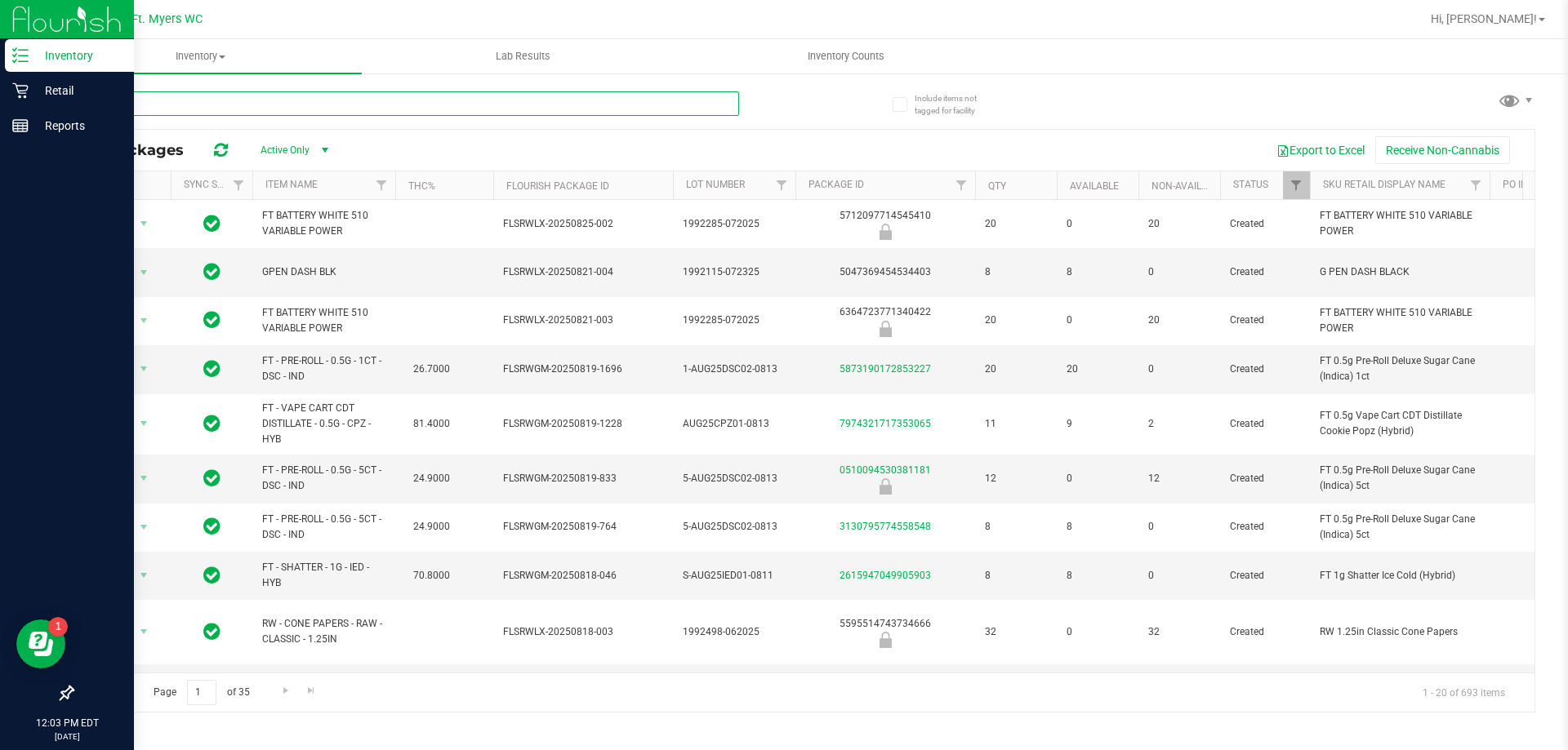
click at [139, 99] on input "text" at bounding box center [405, 104] width 667 height 25
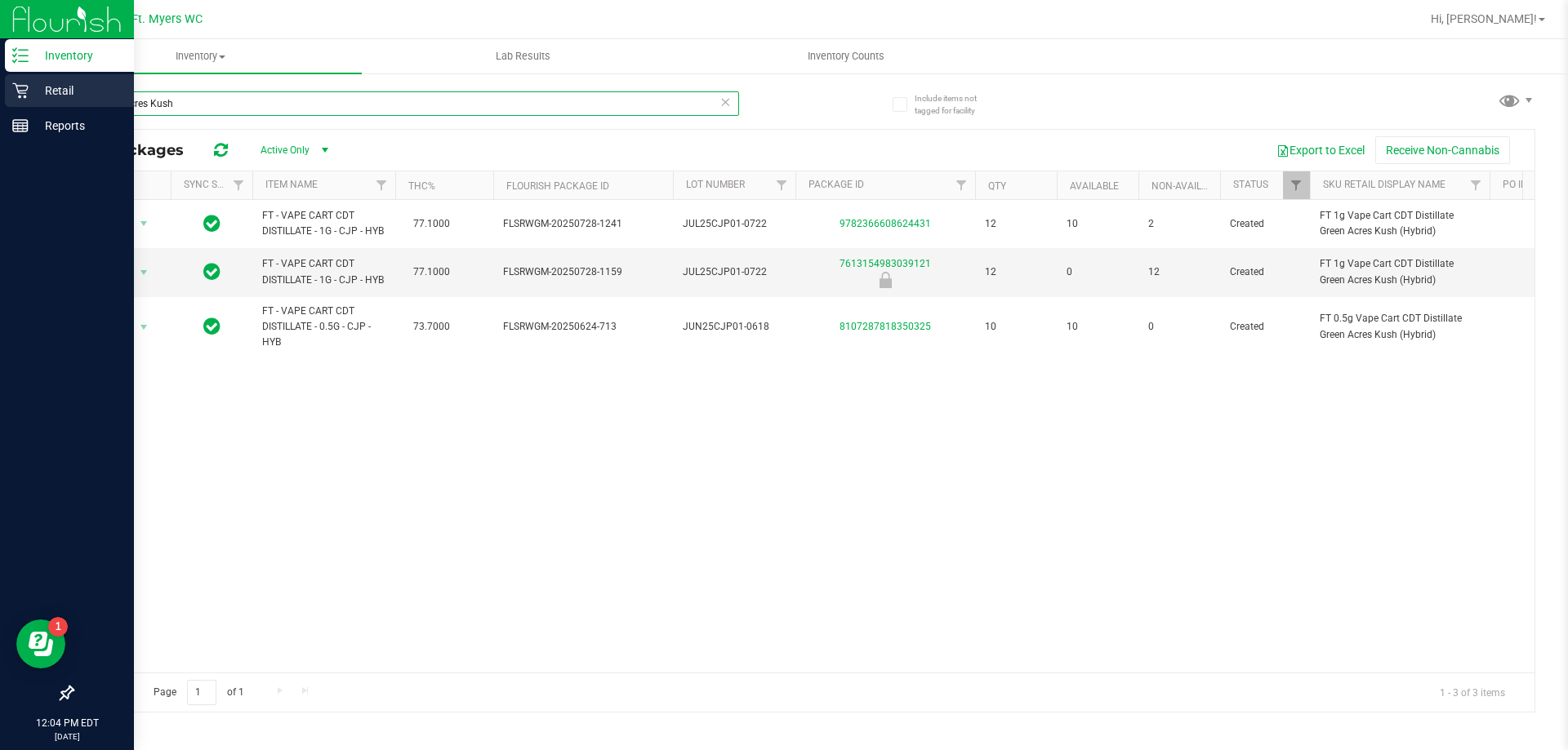
type input "green acres Kush"
click at [62, 92] on p "Retail" at bounding box center [77, 90] width 98 height 20
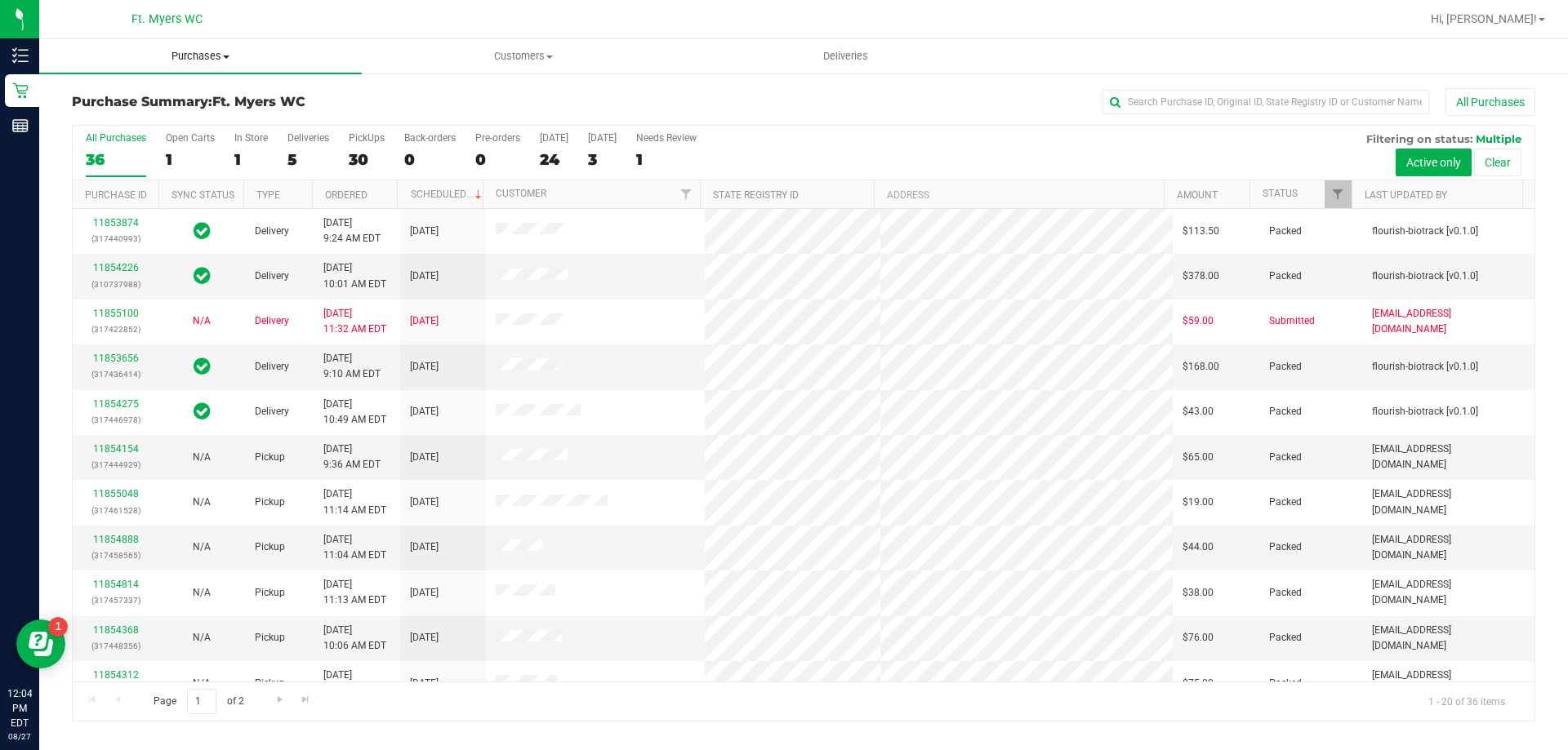
click at [200, 56] on span "Purchases" at bounding box center [200, 56] width 323 height 14
click at [162, 121] on li "Fulfillment" at bounding box center [200, 118] width 323 height 20
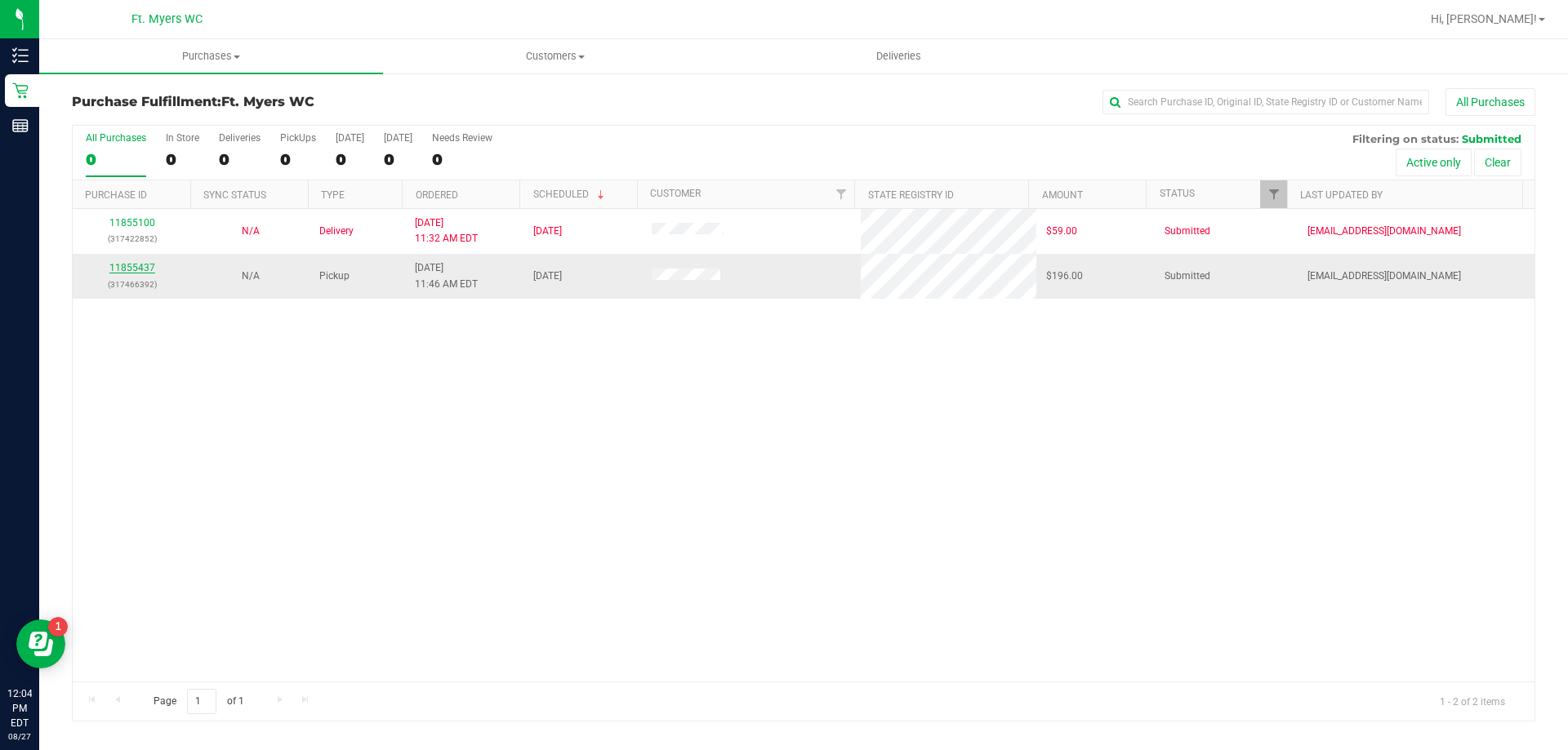
click at [141, 267] on link "11855437" at bounding box center [133, 268] width 46 height 11
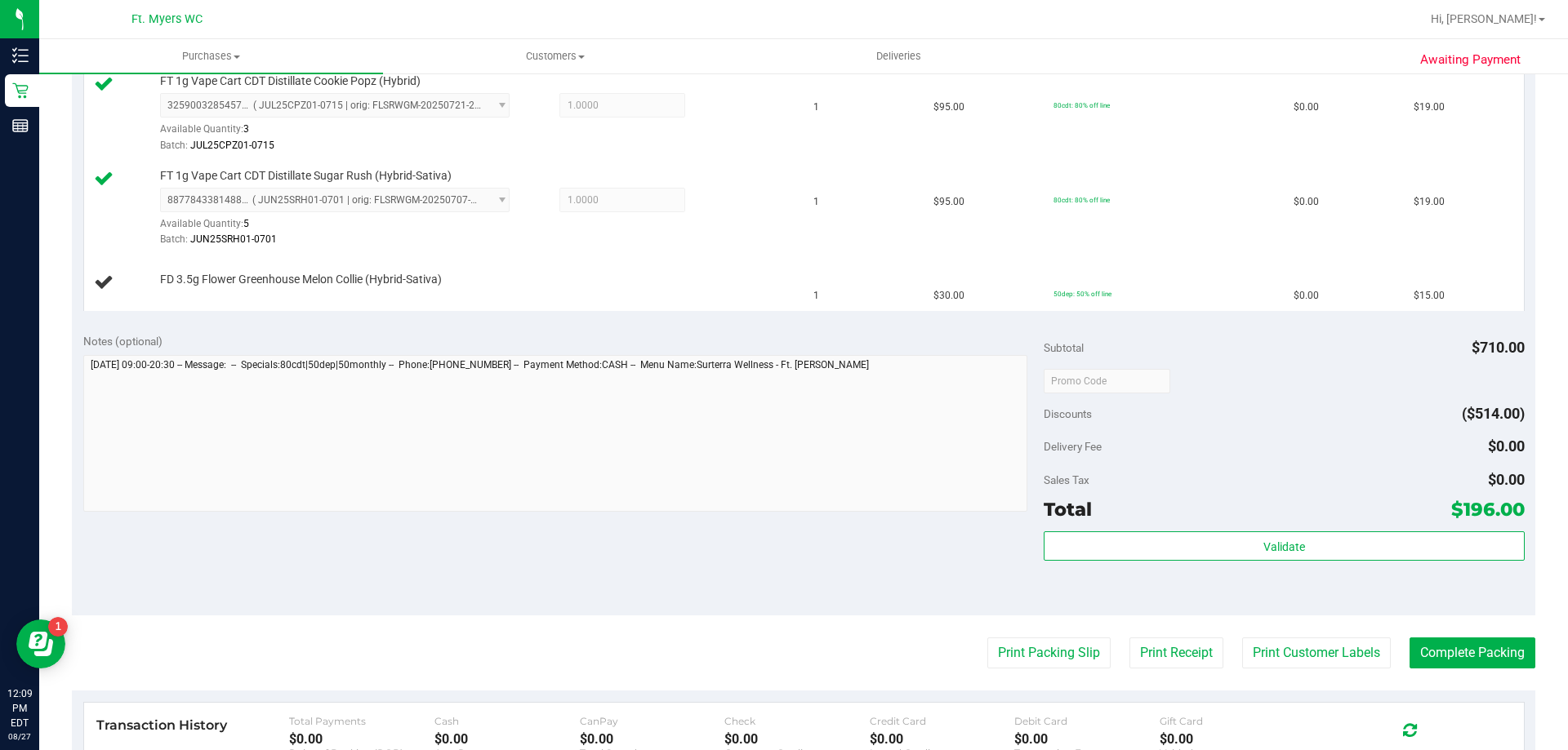
scroll to position [1225, 0]
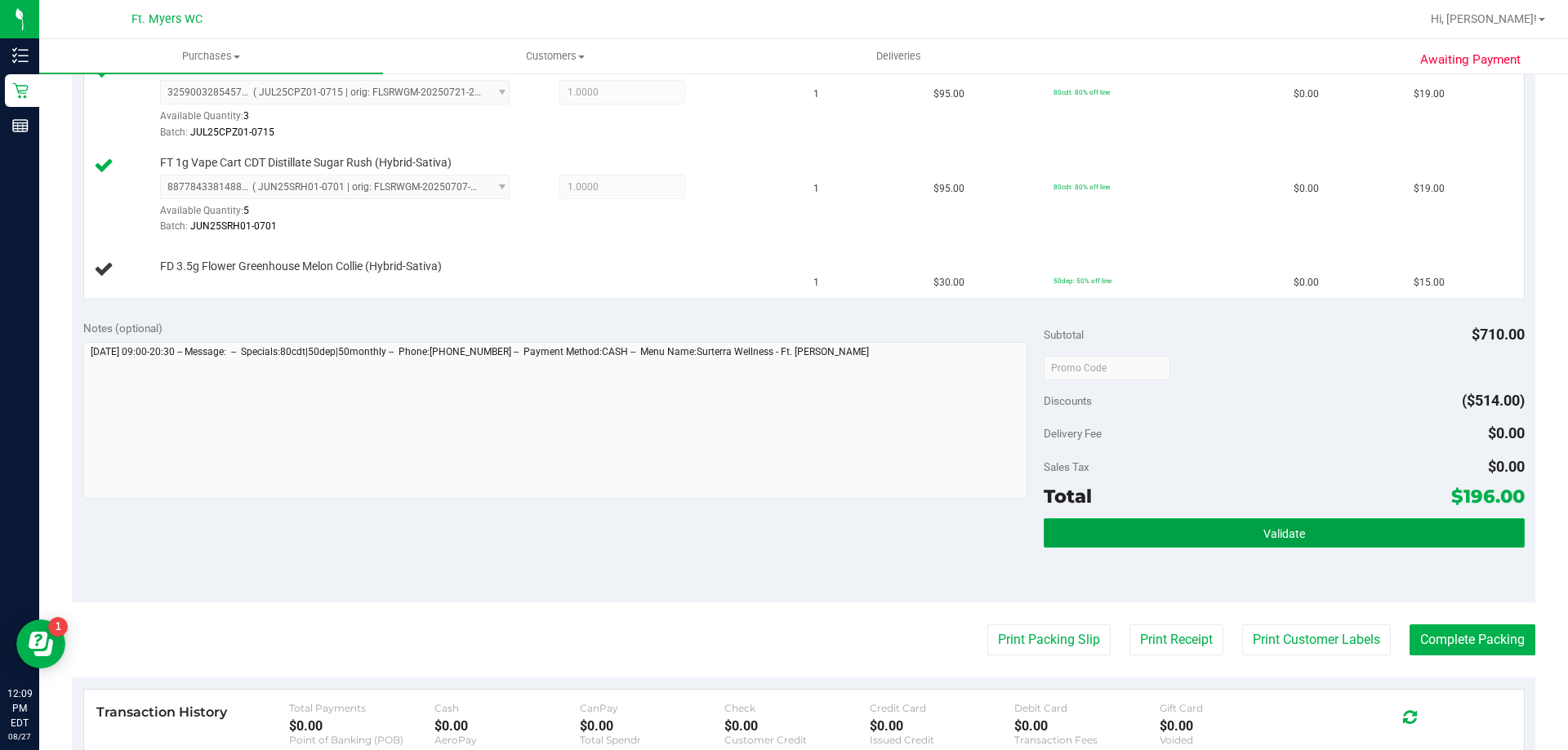
click at [1263, 532] on span "Validate" at bounding box center [1283, 533] width 42 height 13
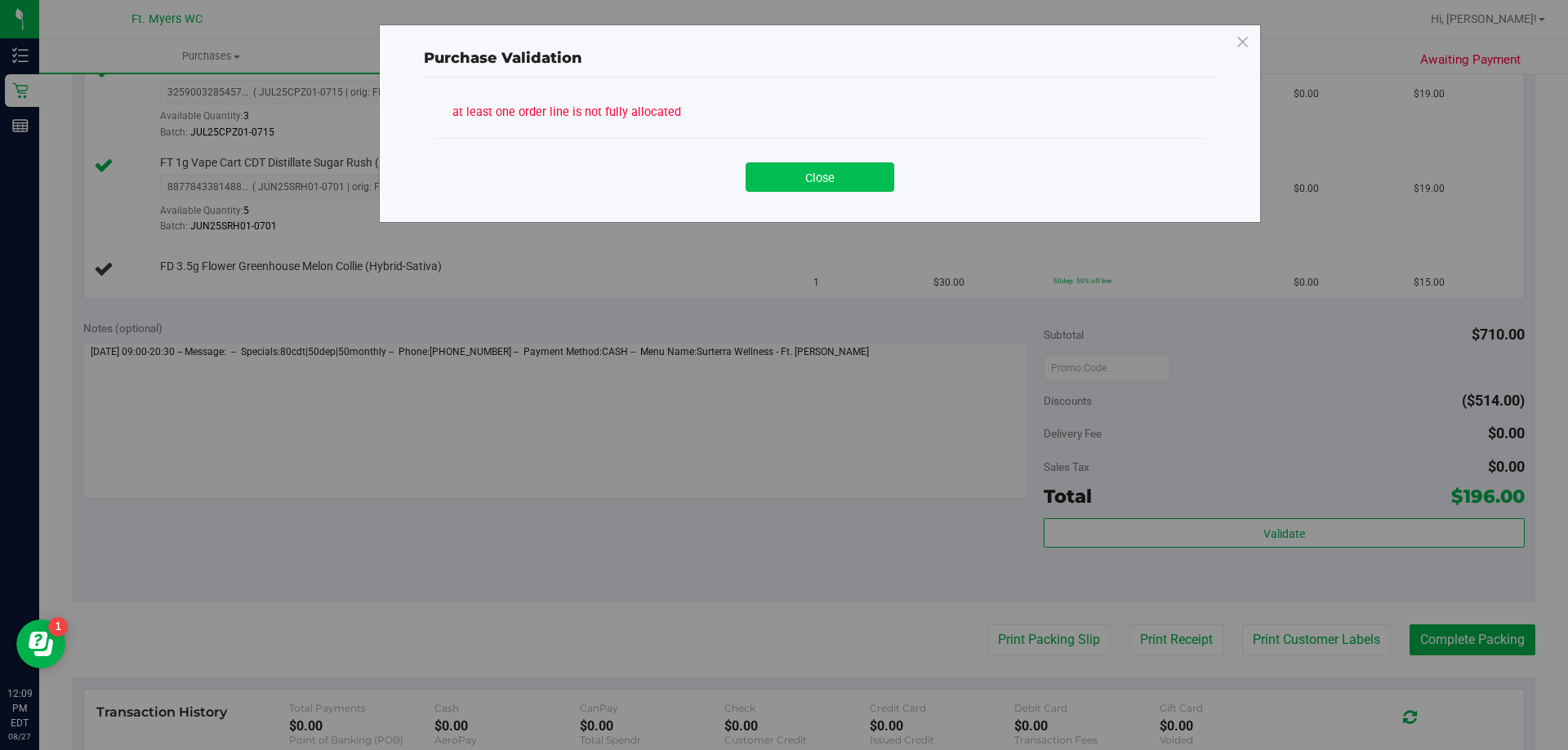
click at [789, 181] on button "Close" at bounding box center [820, 177] width 149 height 30
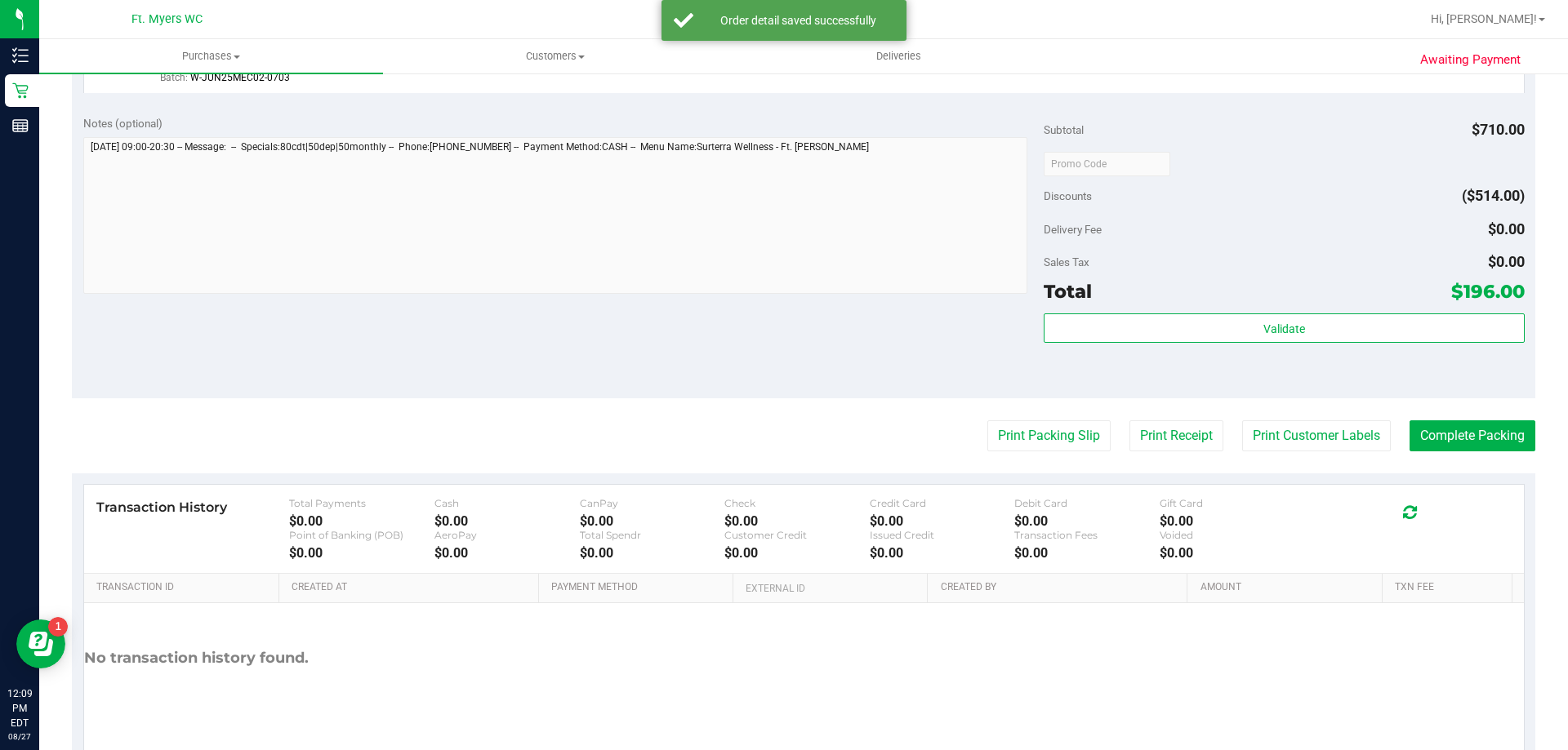
scroll to position [1469, 0]
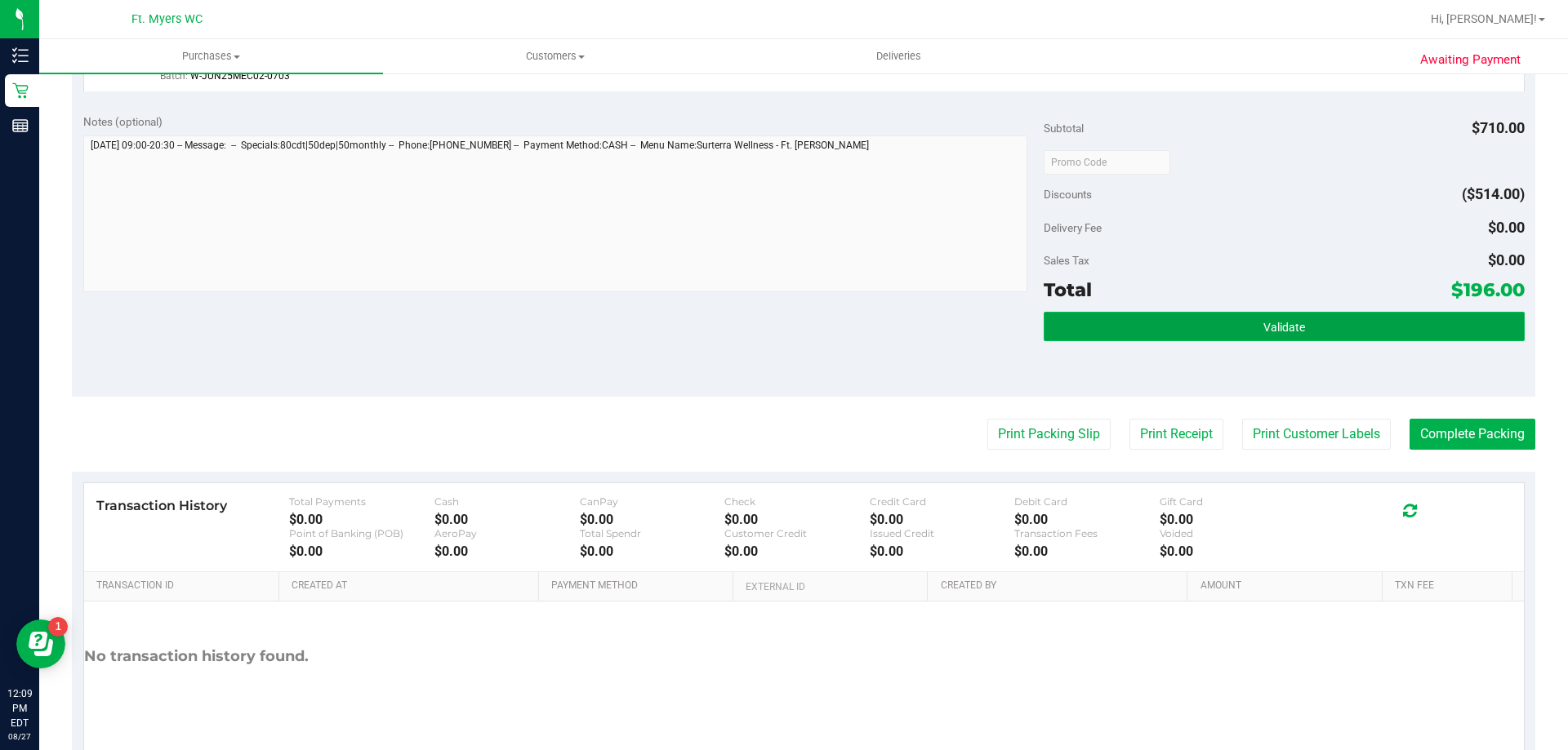
click at [1193, 319] on button "Validate" at bounding box center [1283, 326] width 480 height 30
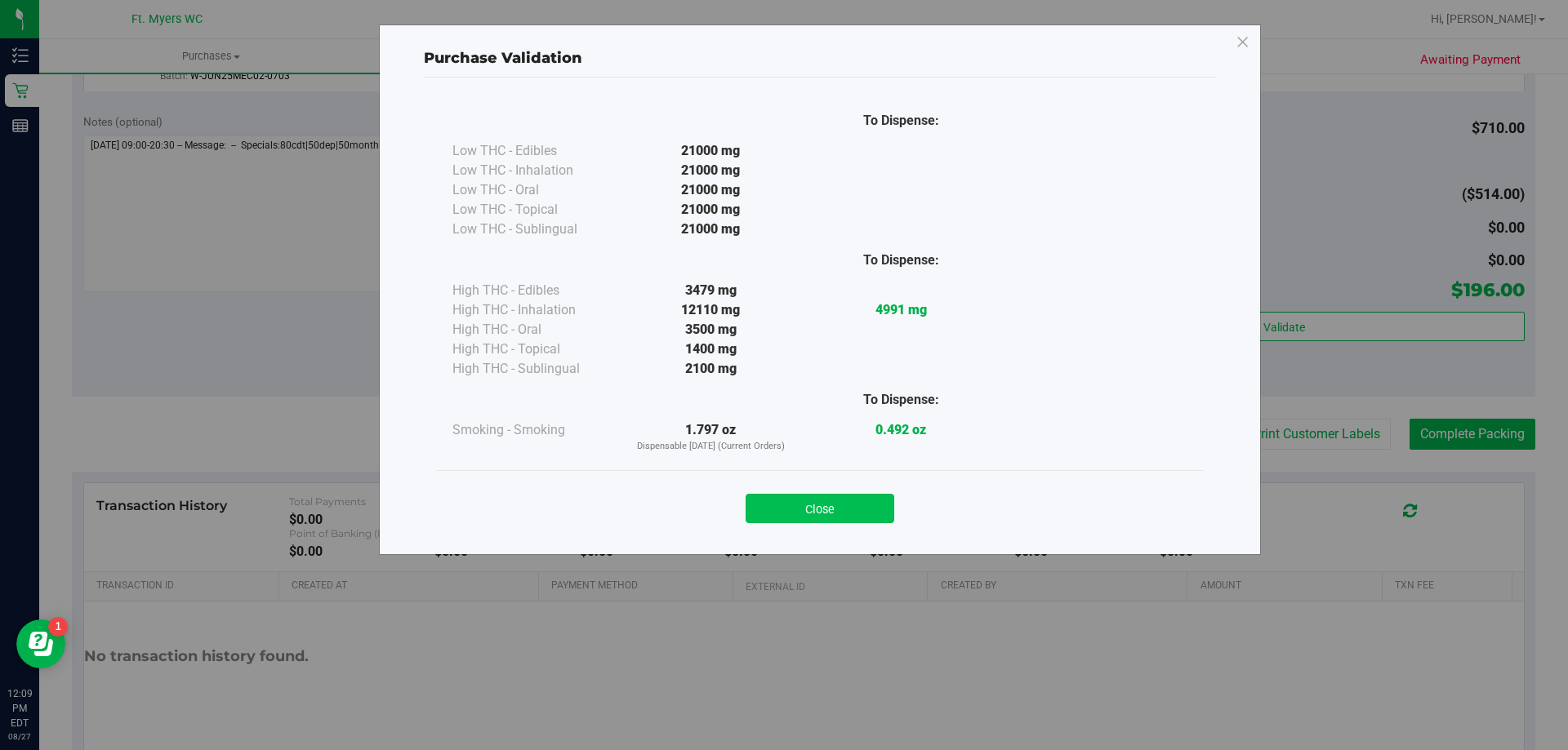
click at [829, 509] on button "Close" at bounding box center [820, 509] width 149 height 30
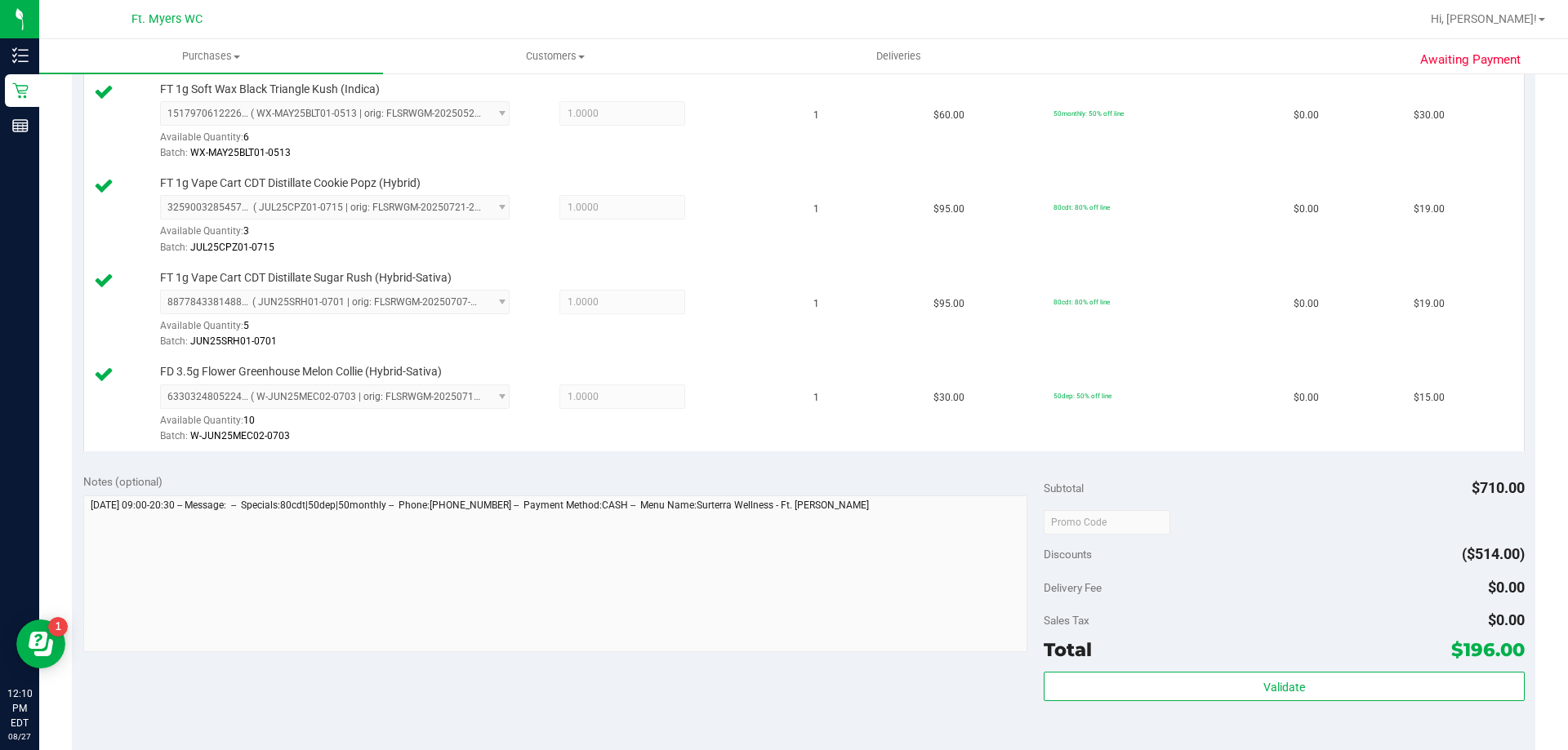
scroll to position [1306, 0]
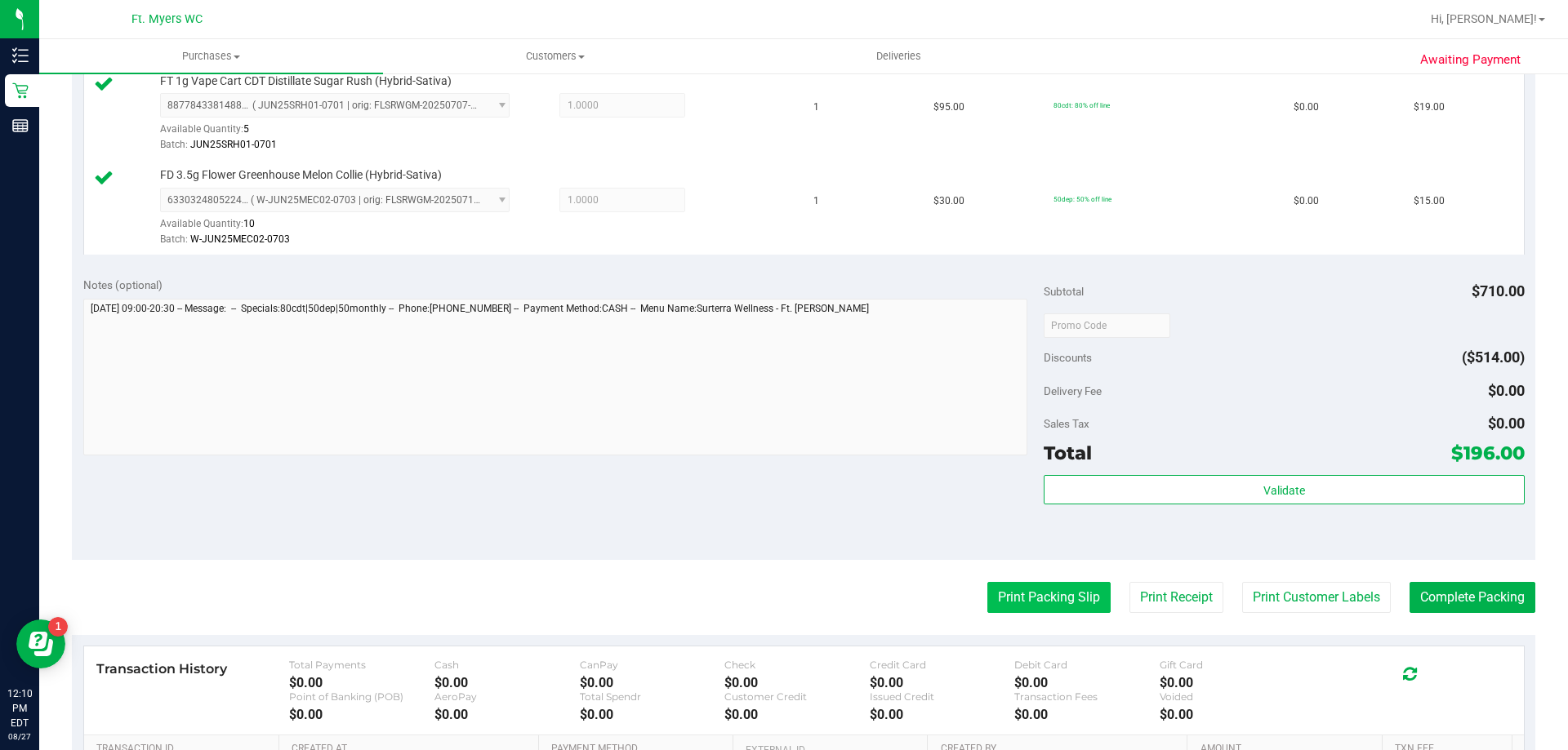
click at [1022, 595] on button "Print Packing Slip" at bounding box center [1048, 597] width 123 height 31
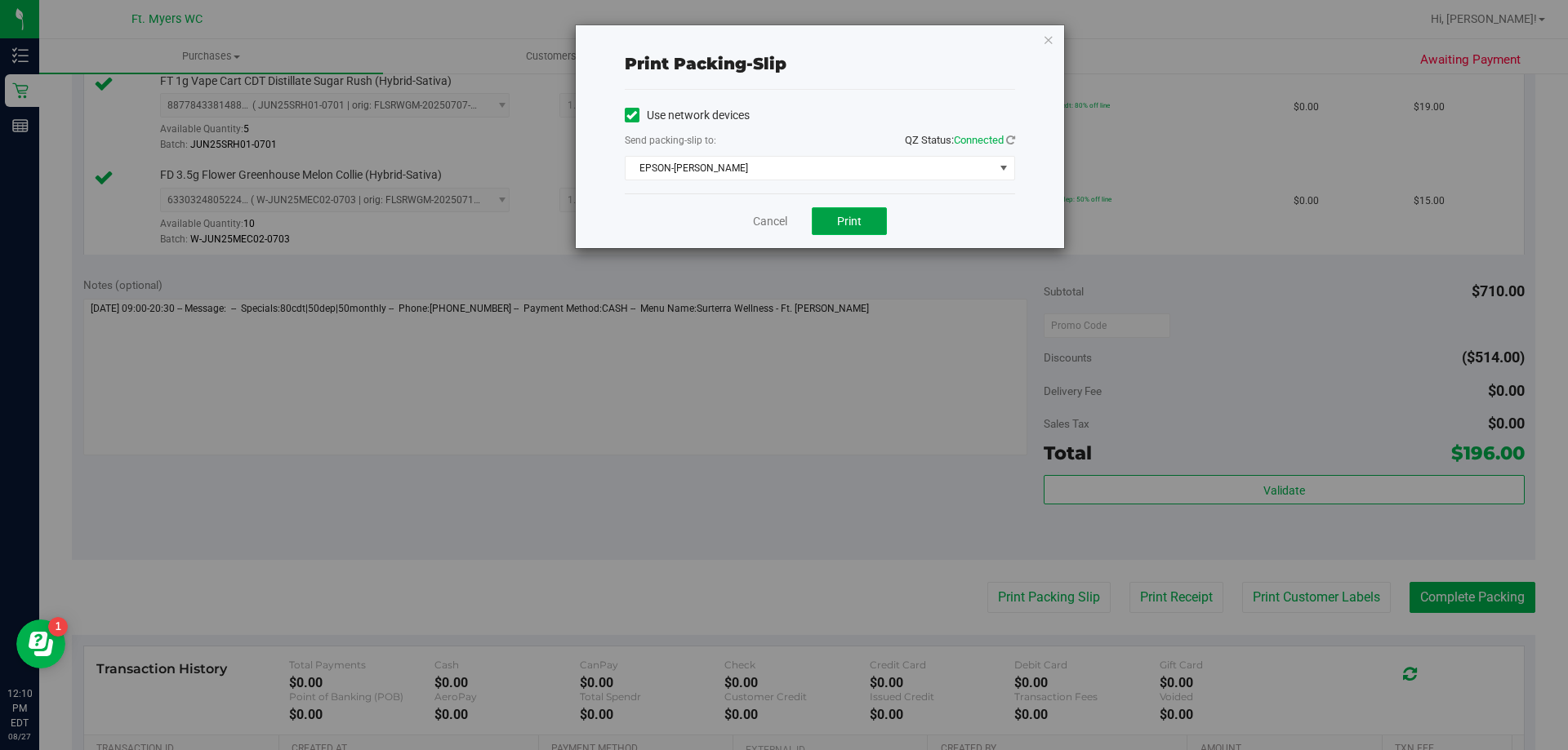
click at [835, 217] on button "Print" at bounding box center [849, 221] width 75 height 28
click at [770, 214] on link "Cancel" at bounding box center [770, 222] width 34 height 17
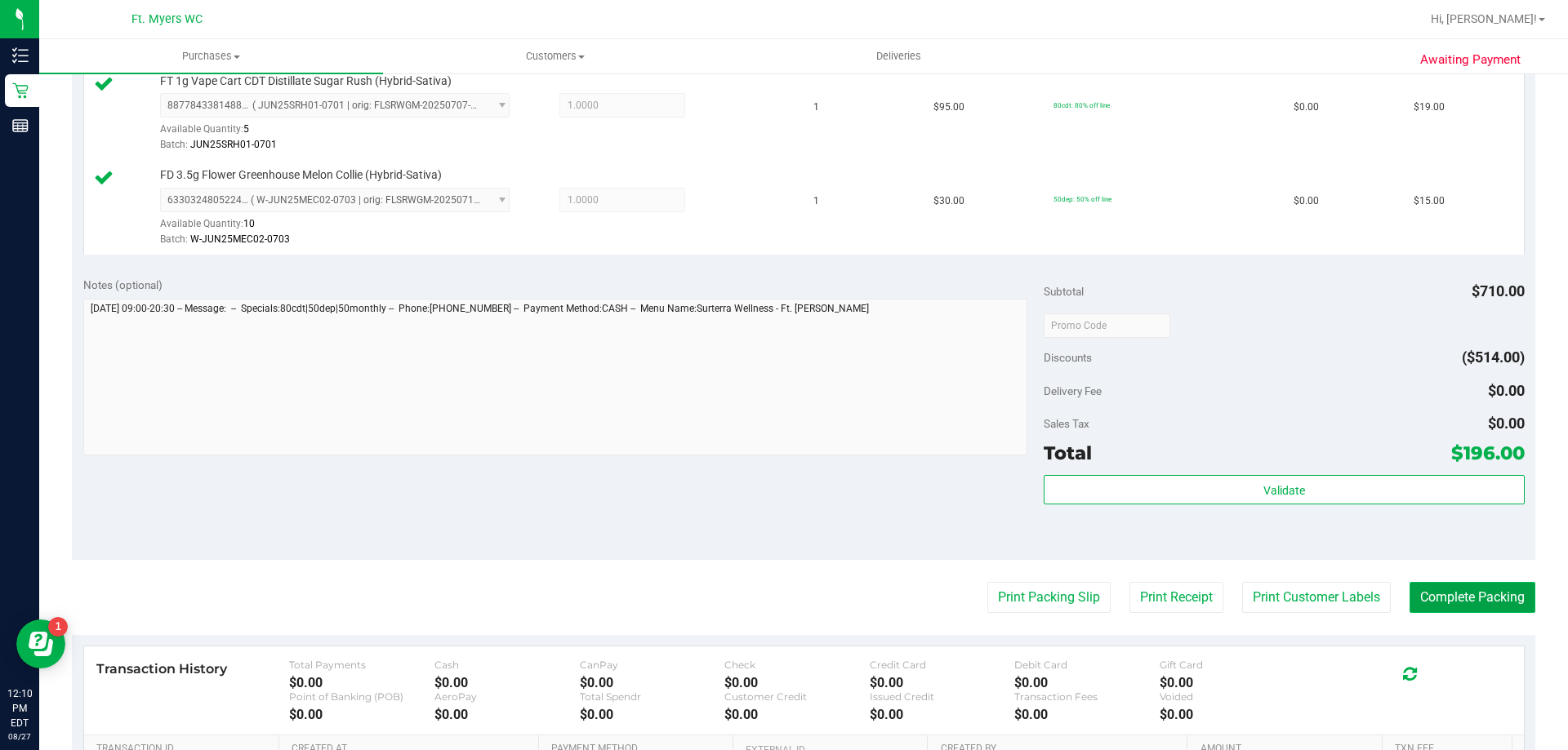
click at [1454, 612] on button "Complete Packing" at bounding box center [1472, 597] width 126 height 31
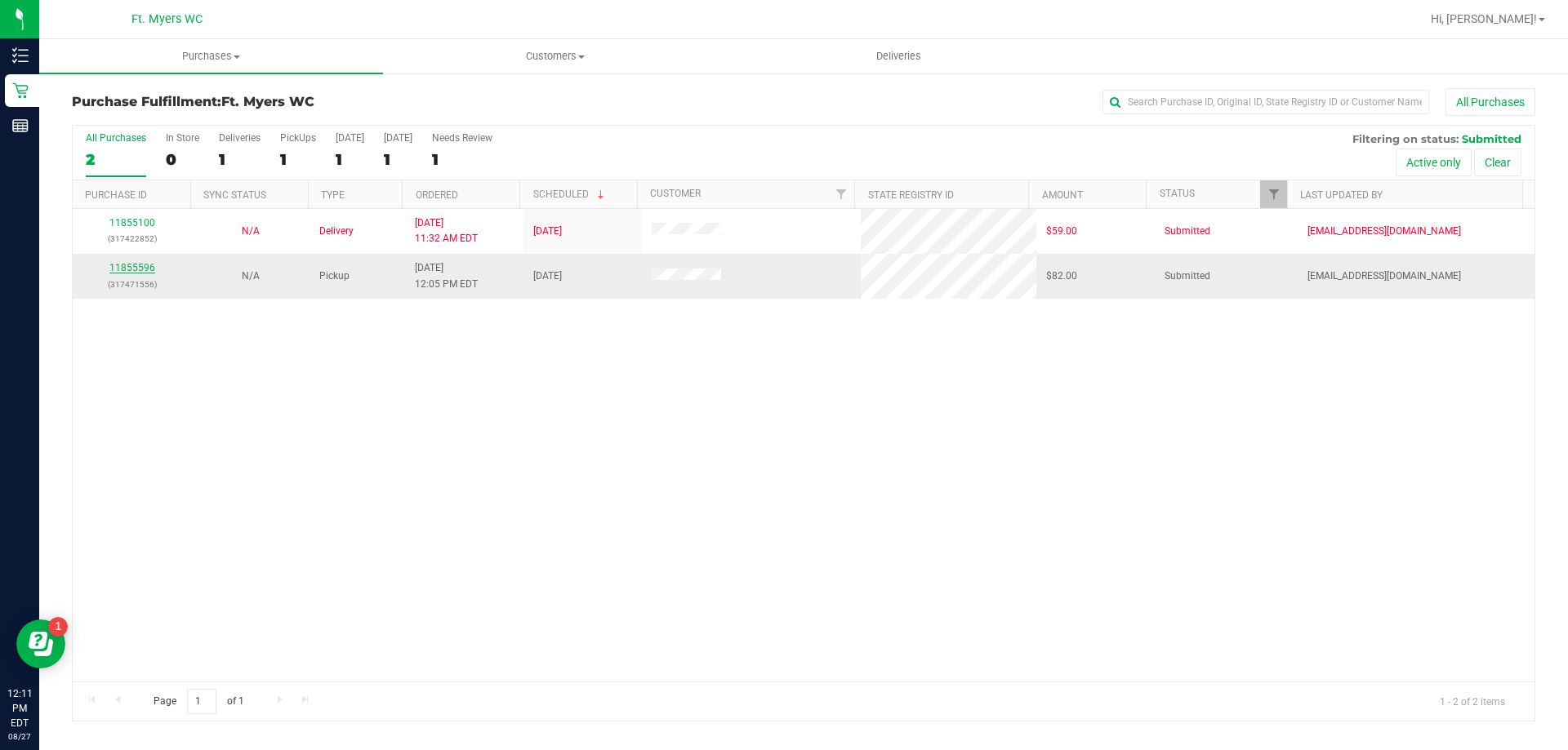
click at [134, 266] on link "11855596" at bounding box center [133, 268] width 46 height 11
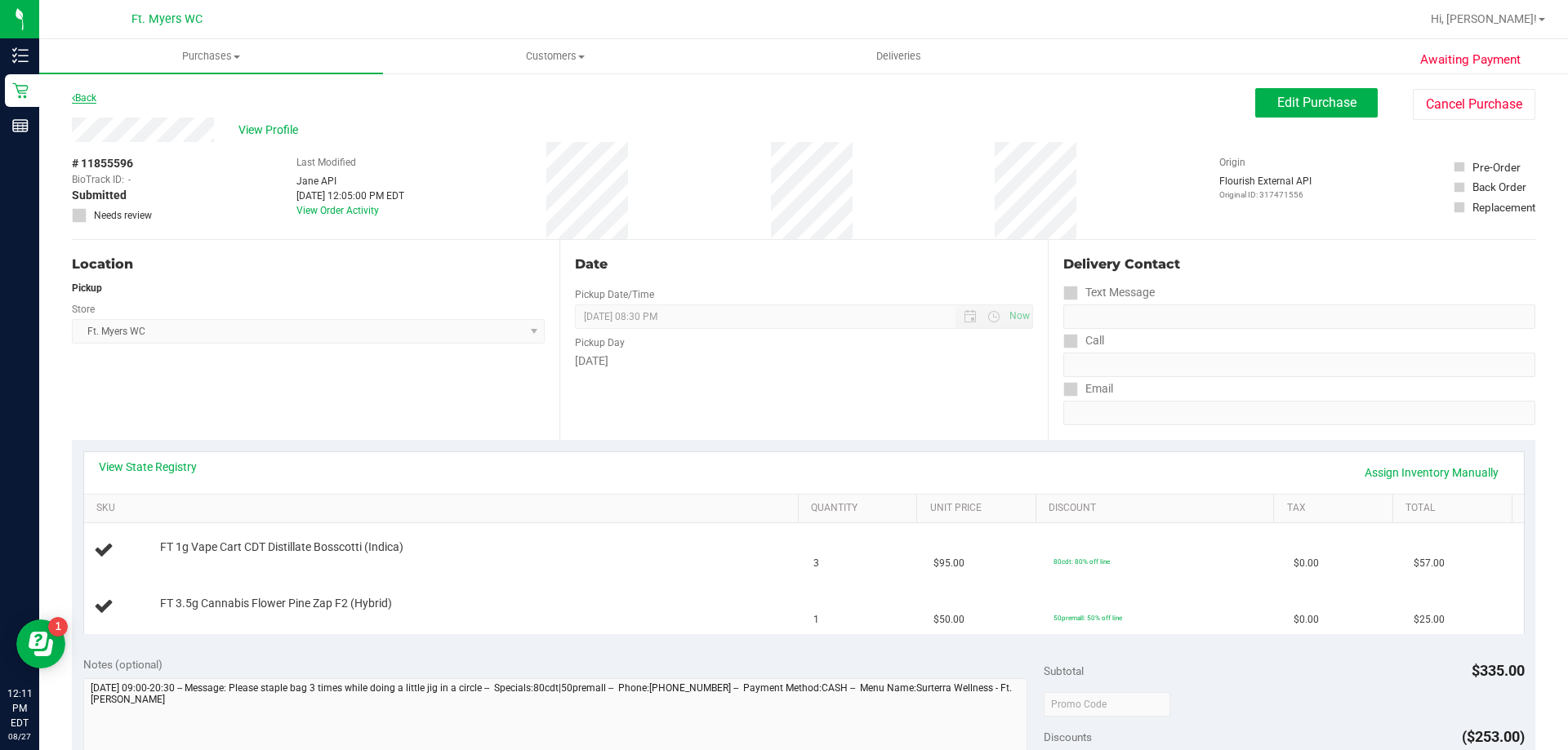
click at [96, 99] on link "Back" at bounding box center [84, 98] width 25 height 11
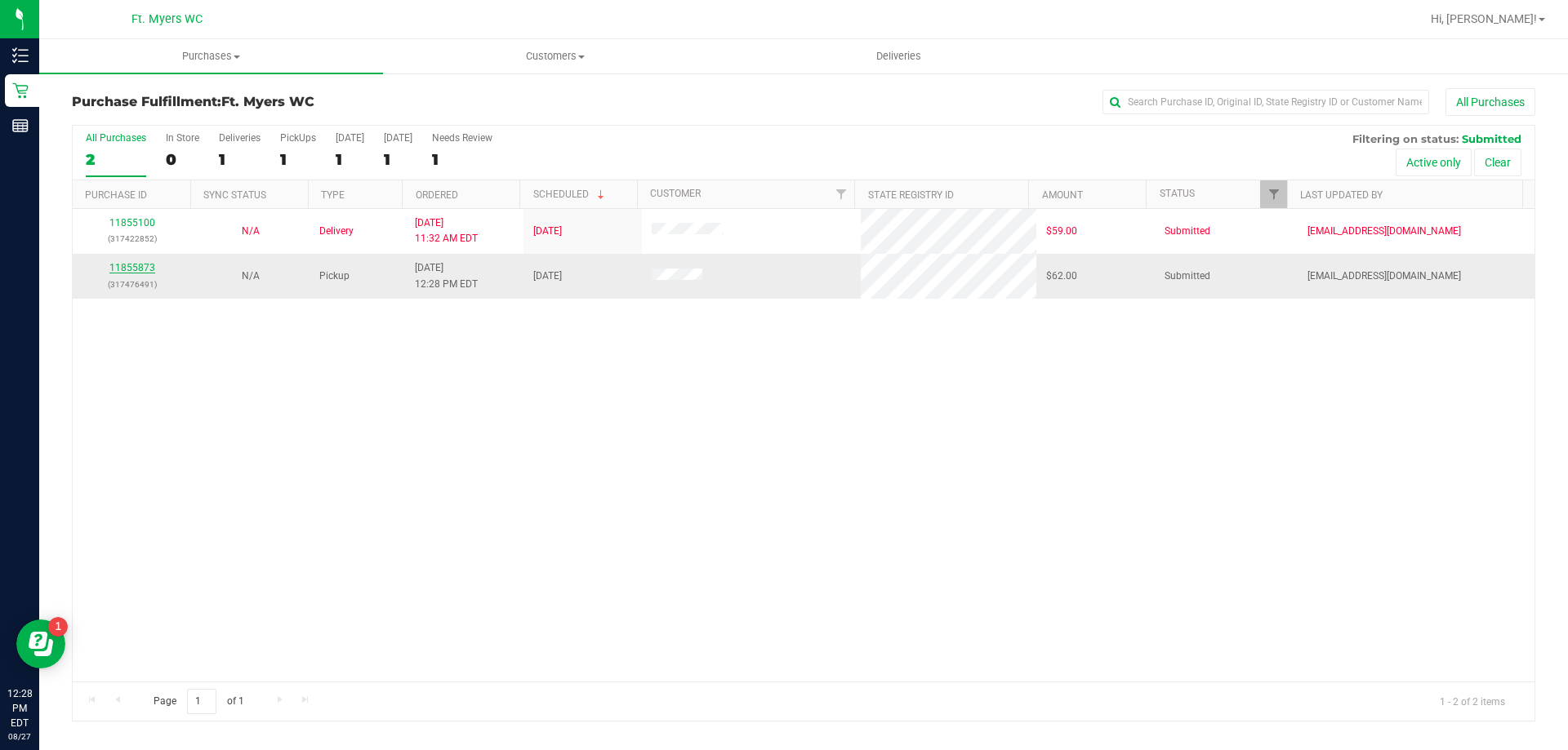
click at [145, 267] on link "11855873" at bounding box center [133, 268] width 46 height 11
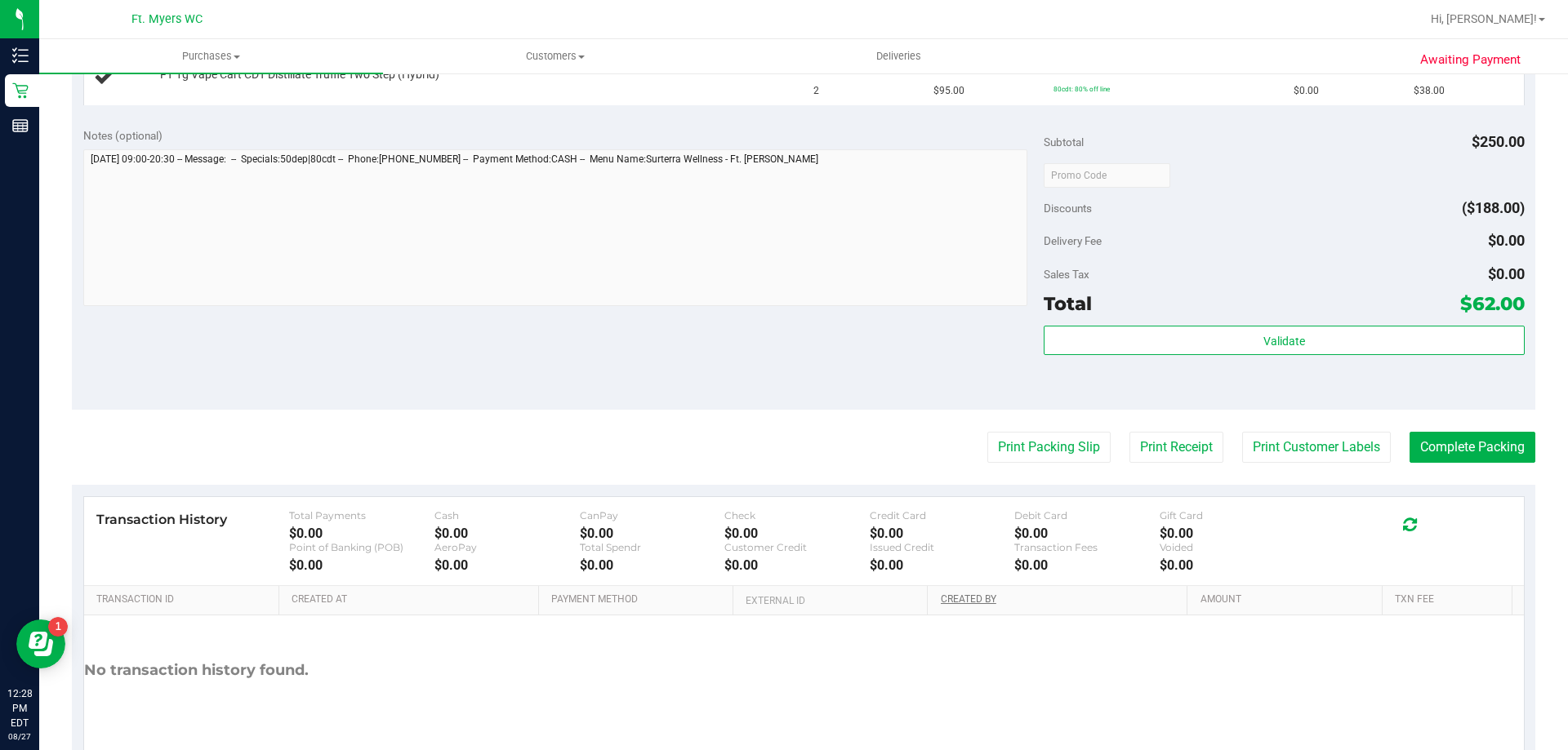
scroll to position [602, 0]
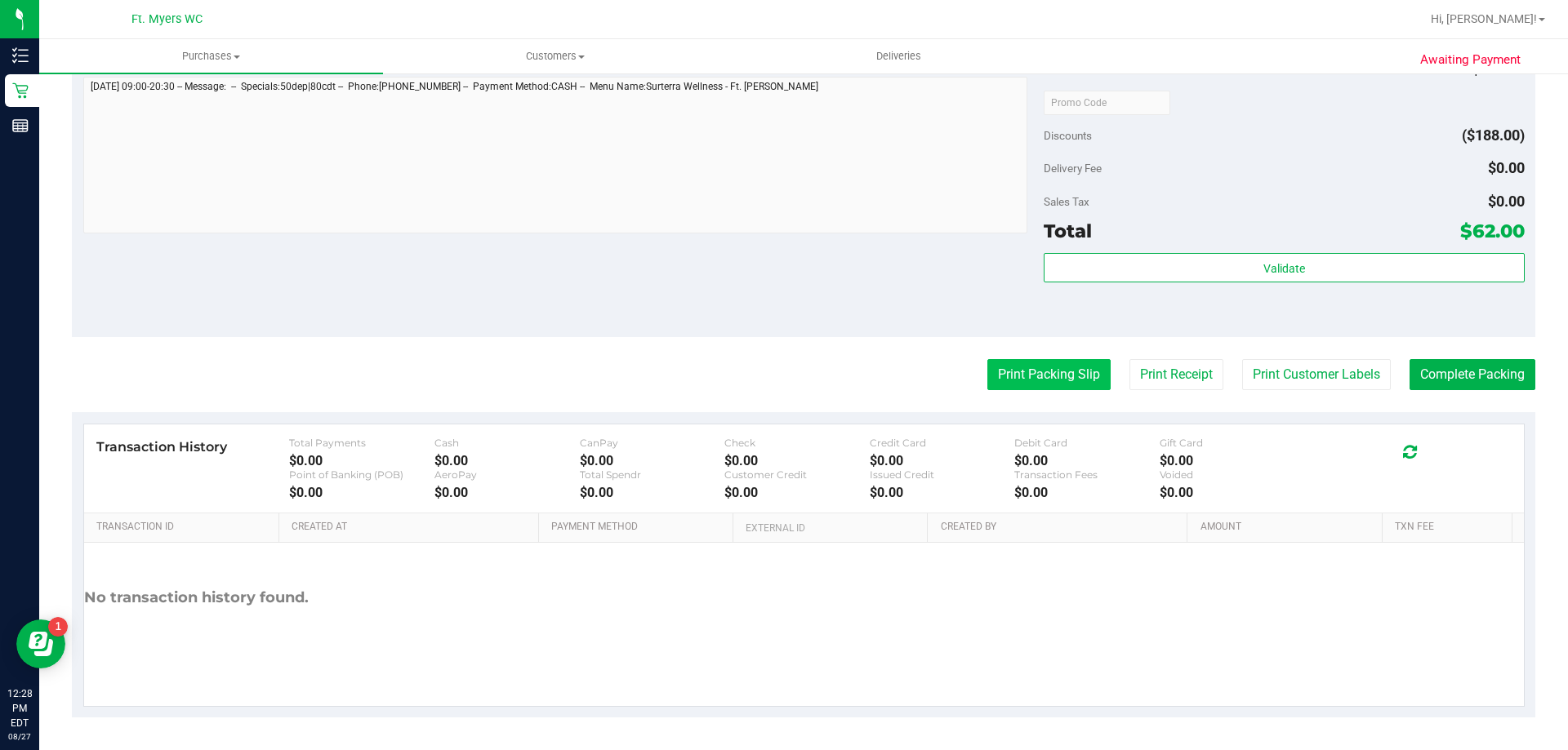
click at [1010, 385] on button "Print Packing Slip" at bounding box center [1048, 375] width 123 height 31
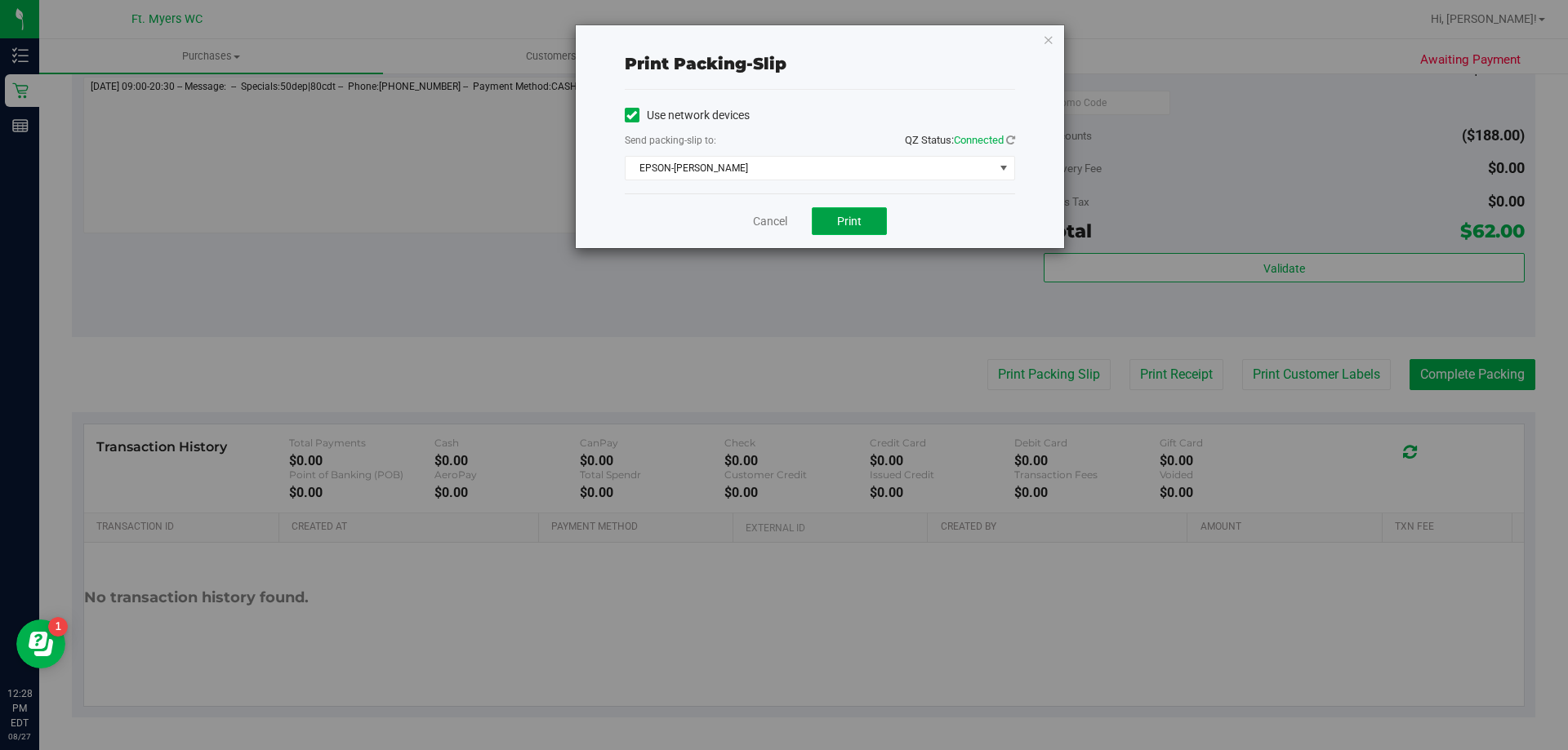
click at [841, 220] on span "Print" at bounding box center [849, 221] width 25 height 13
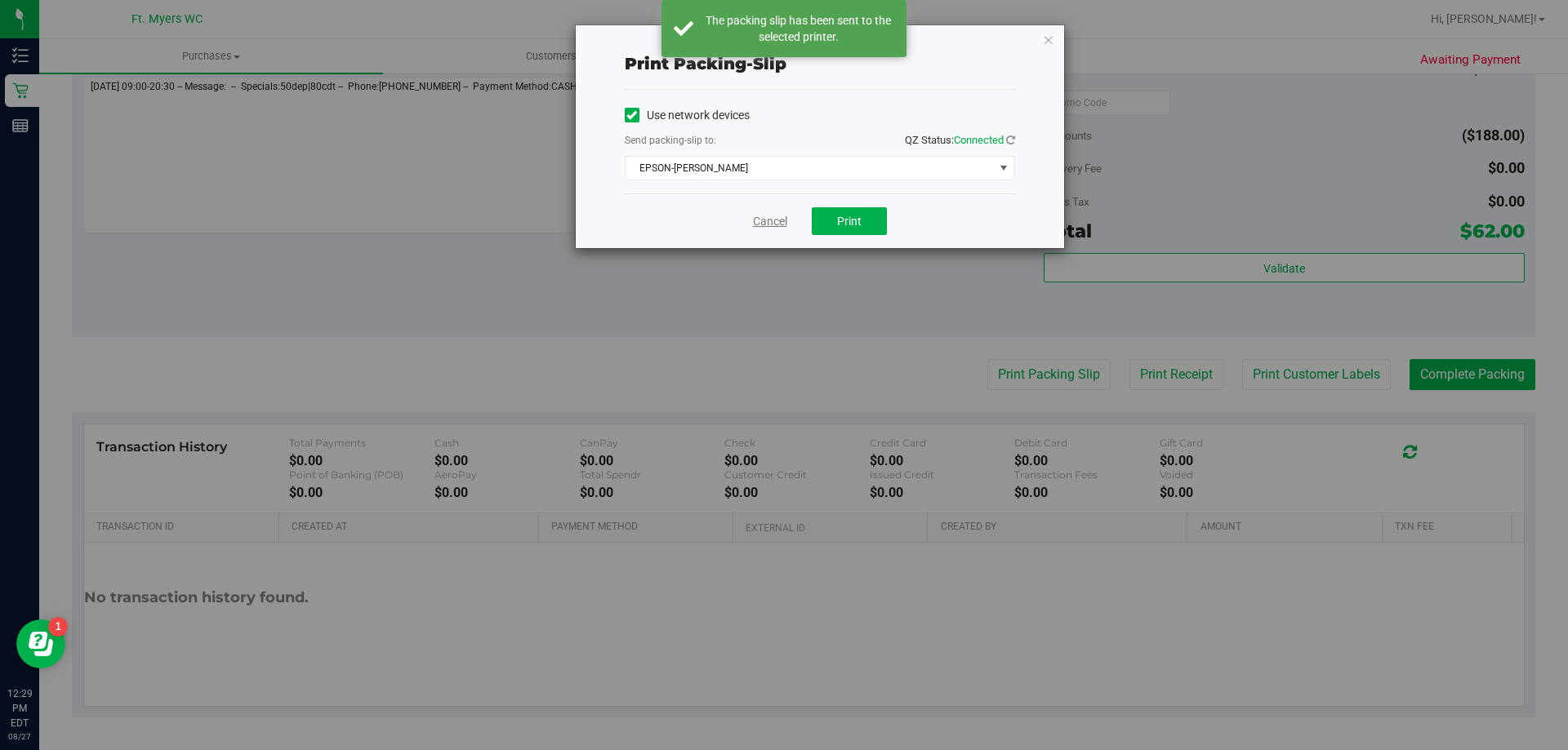
click at [777, 223] on link "Cancel" at bounding box center [770, 222] width 34 height 17
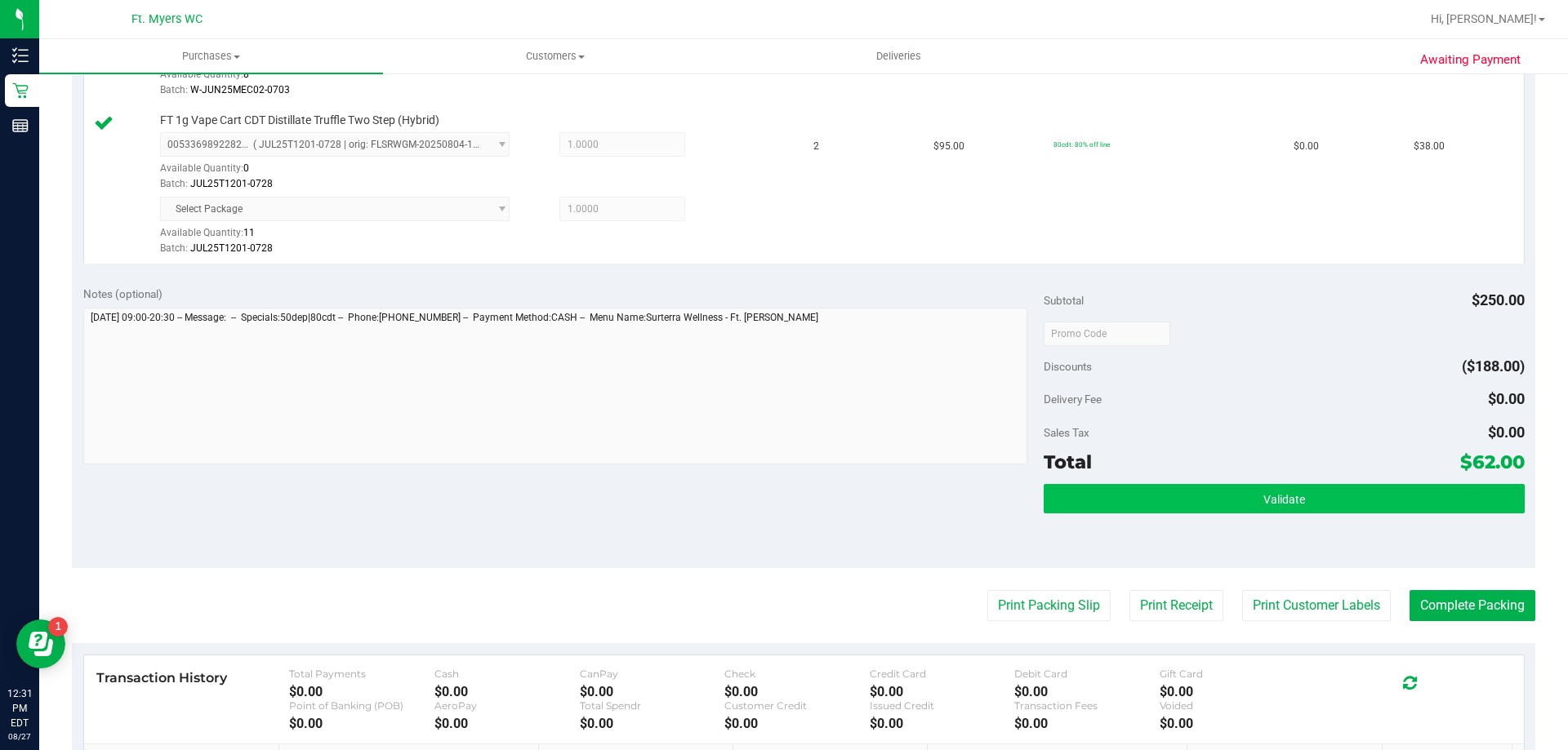
scroll to position [520, 0]
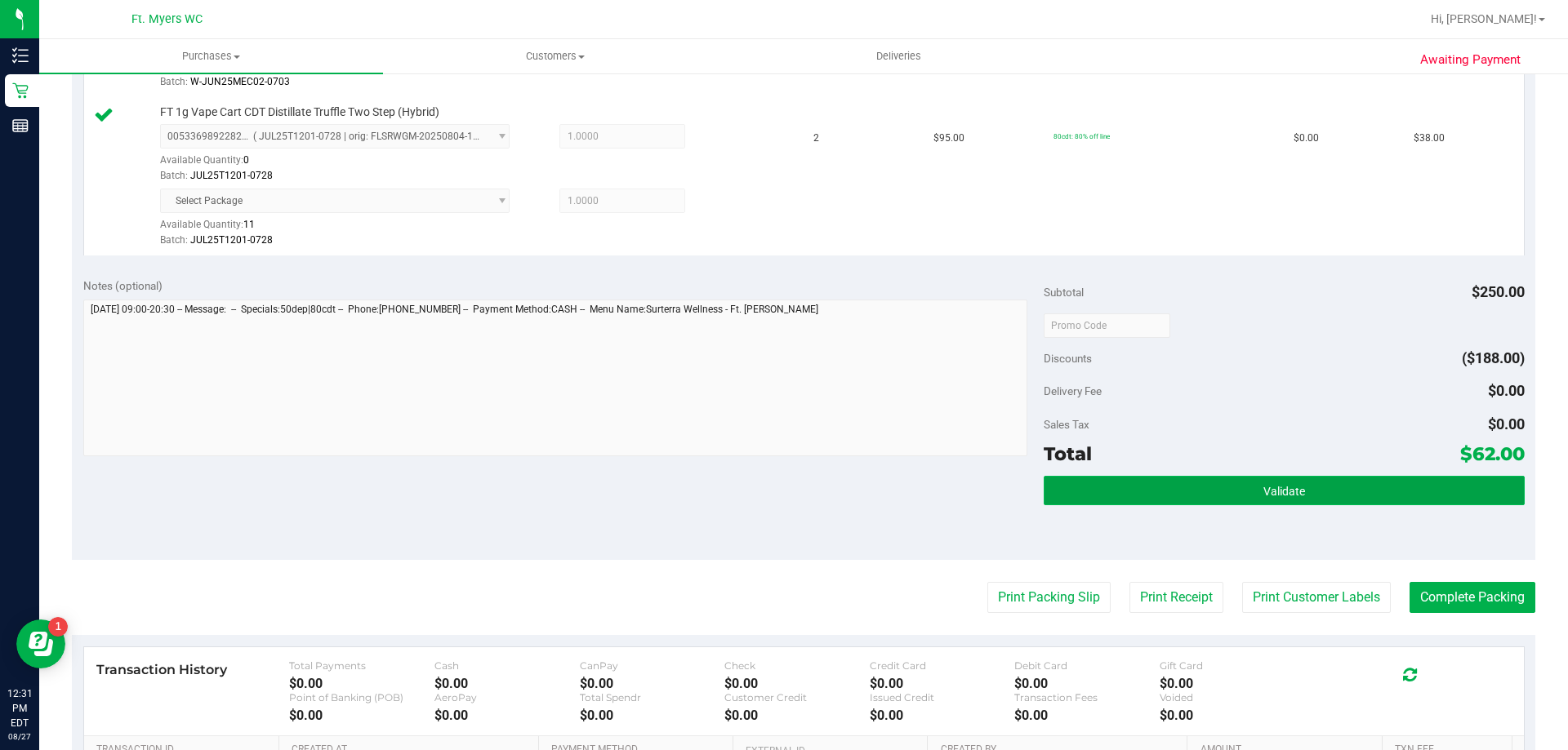
click at [1274, 486] on span "Validate" at bounding box center [1283, 491] width 42 height 13
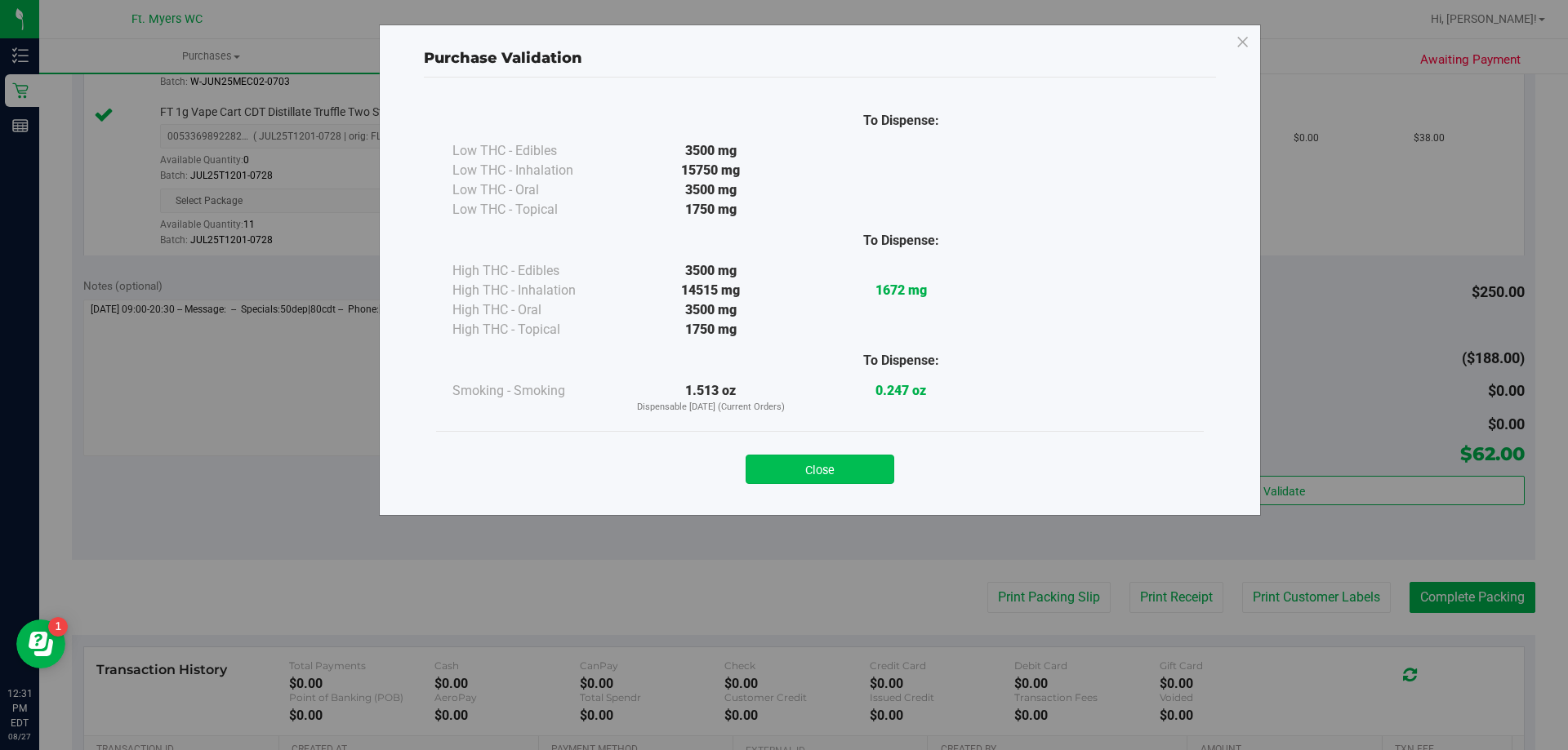
click at [822, 471] on button "Close" at bounding box center [820, 469] width 149 height 30
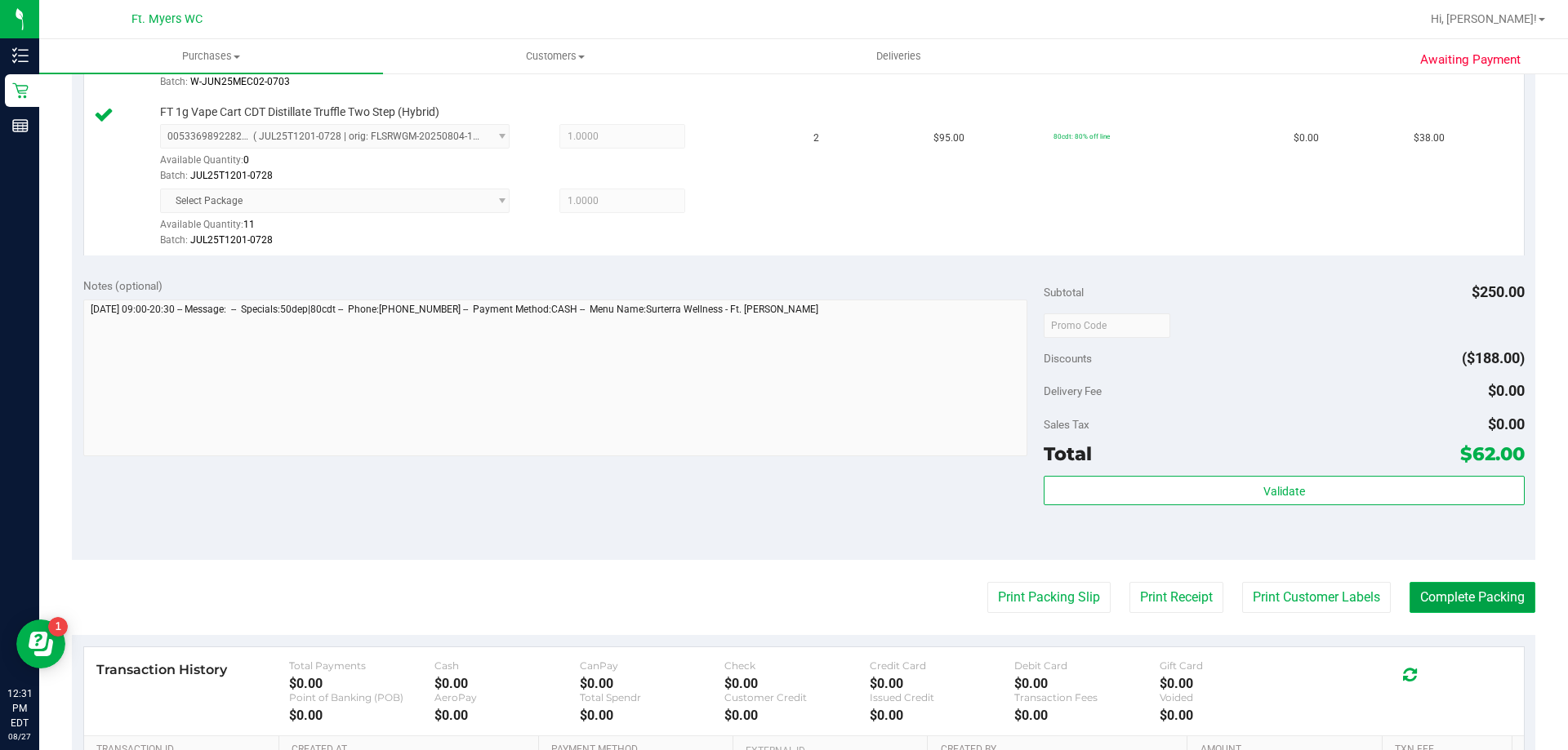
click at [1495, 602] on button "Complete Packing" at bounding box center [1472, 597] width 126 height 31
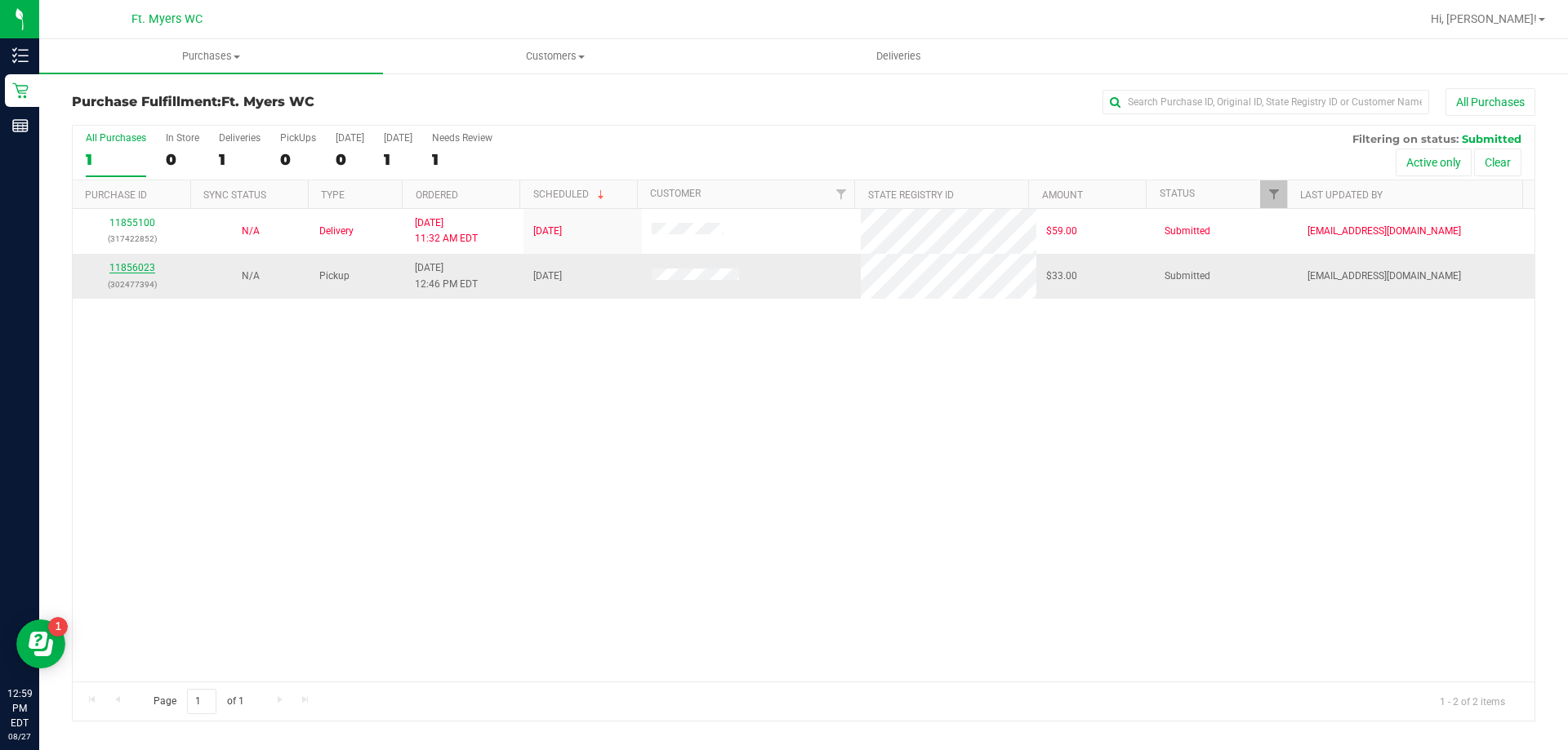
click at [138, 272] on link "11856023" at bounding box center [133, 268] width 46 height 11
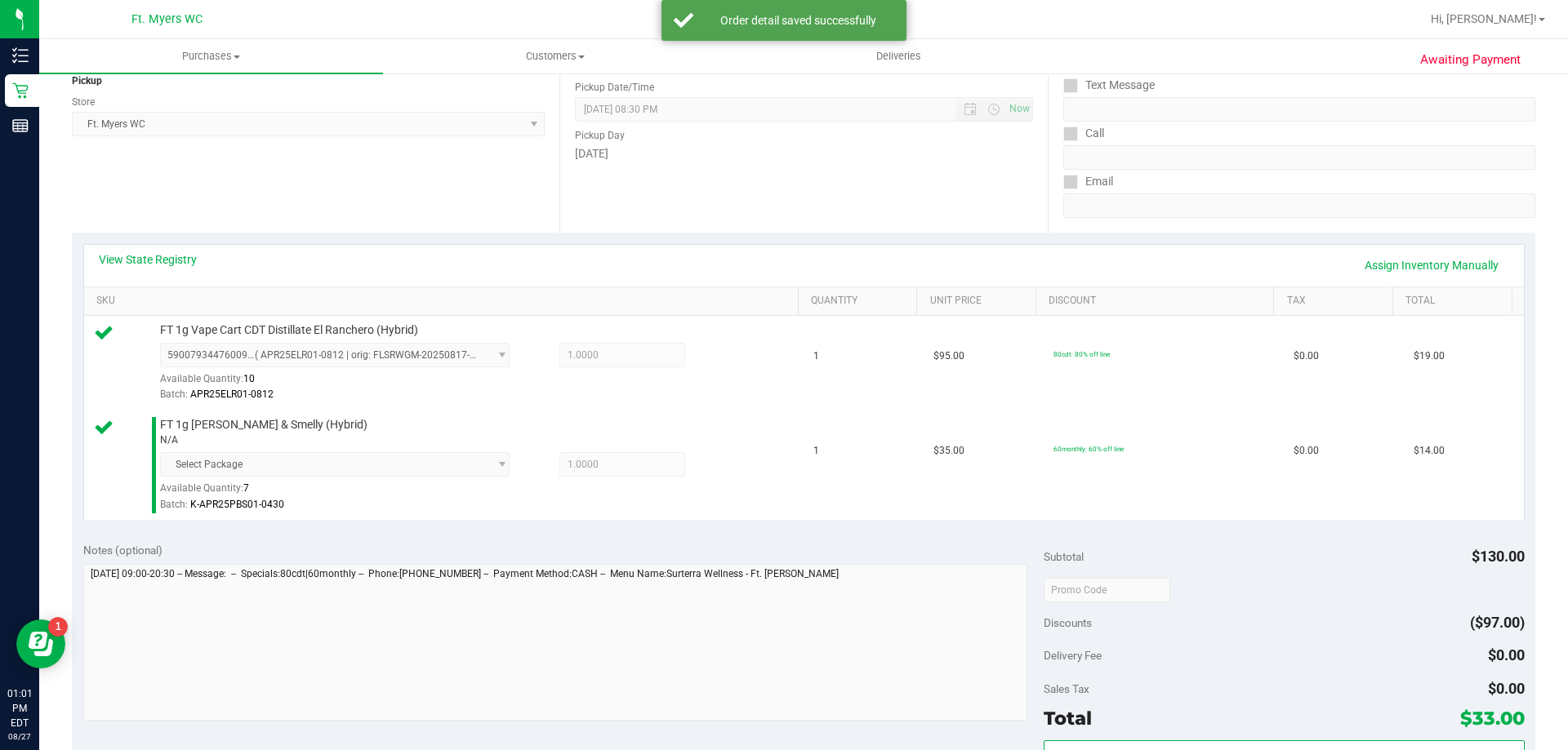
scroll to position [327, 0]
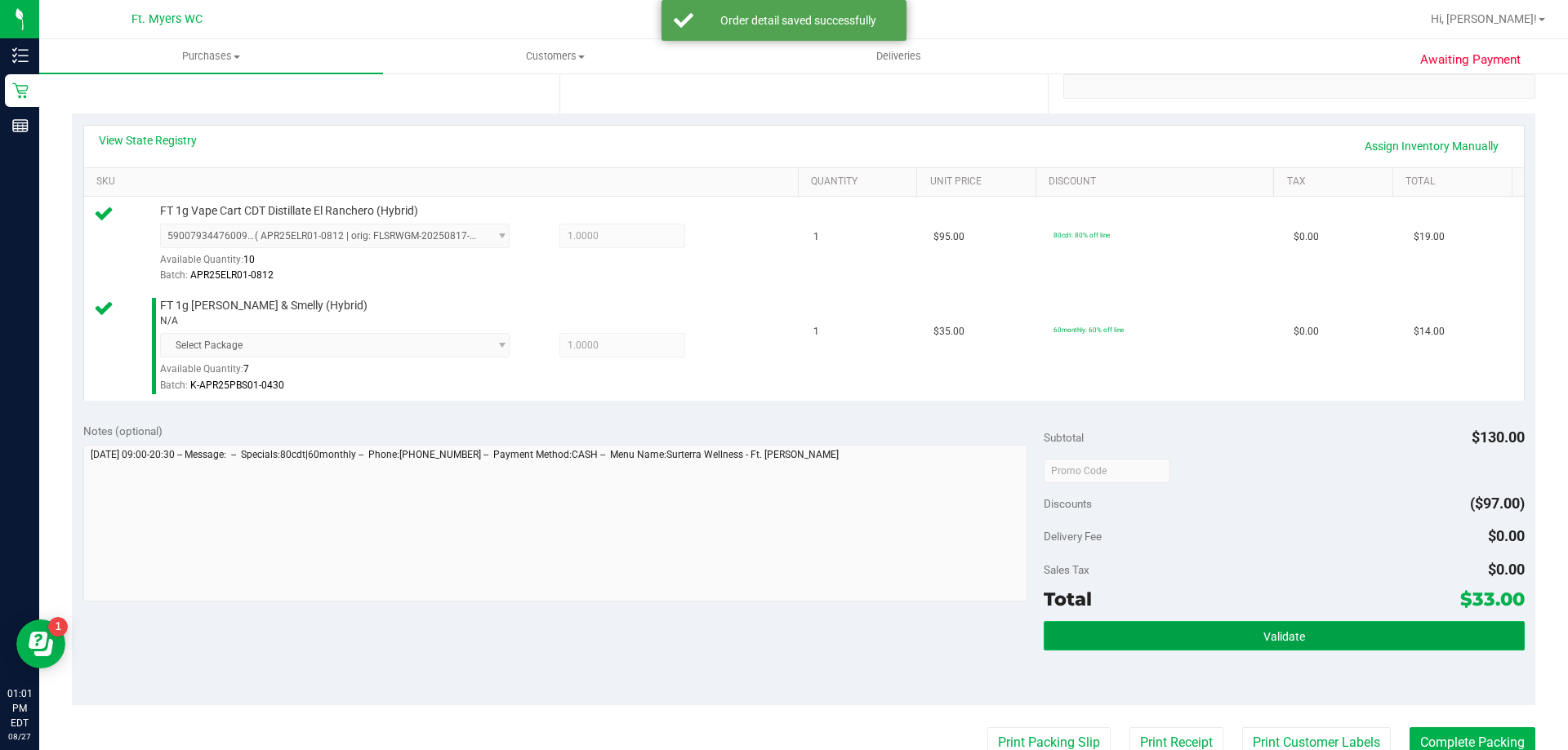
click at [1281, 631] on span "Validate" at bounding box center [1283, 636] width 42 height 13
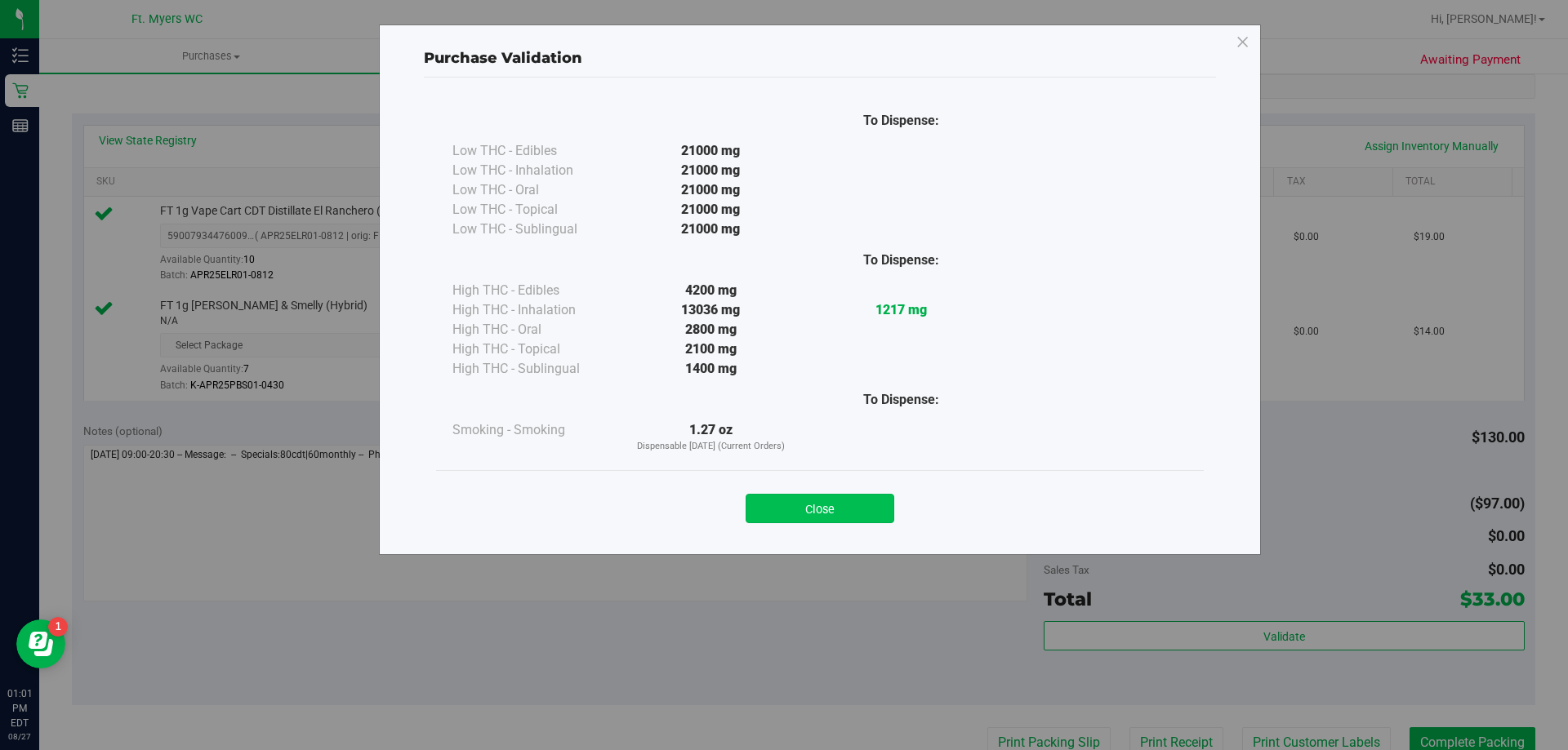
click at [794, 511] on button "Close" at bounding box center [820, 509] width 149 height 30
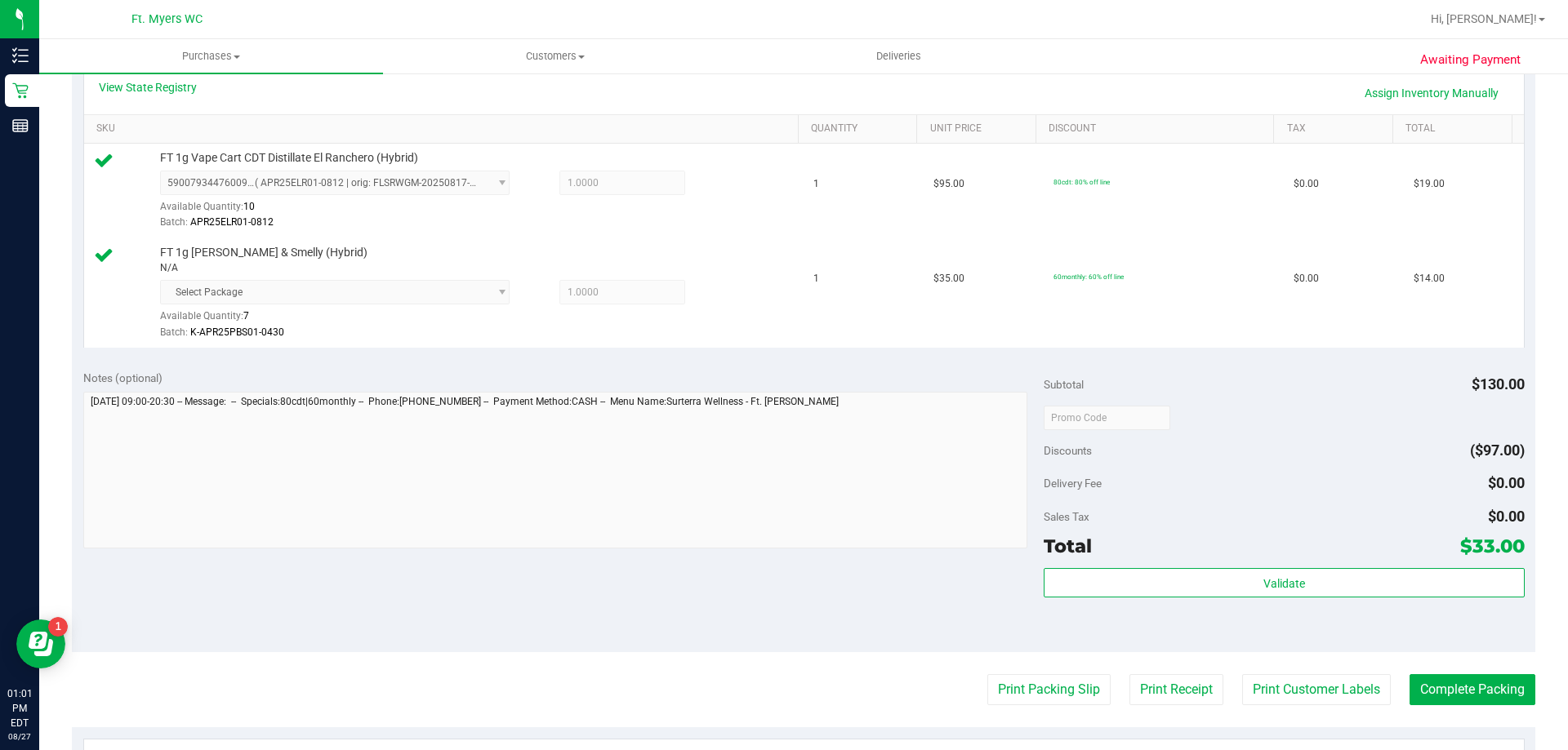
scroll to position [572, 0]
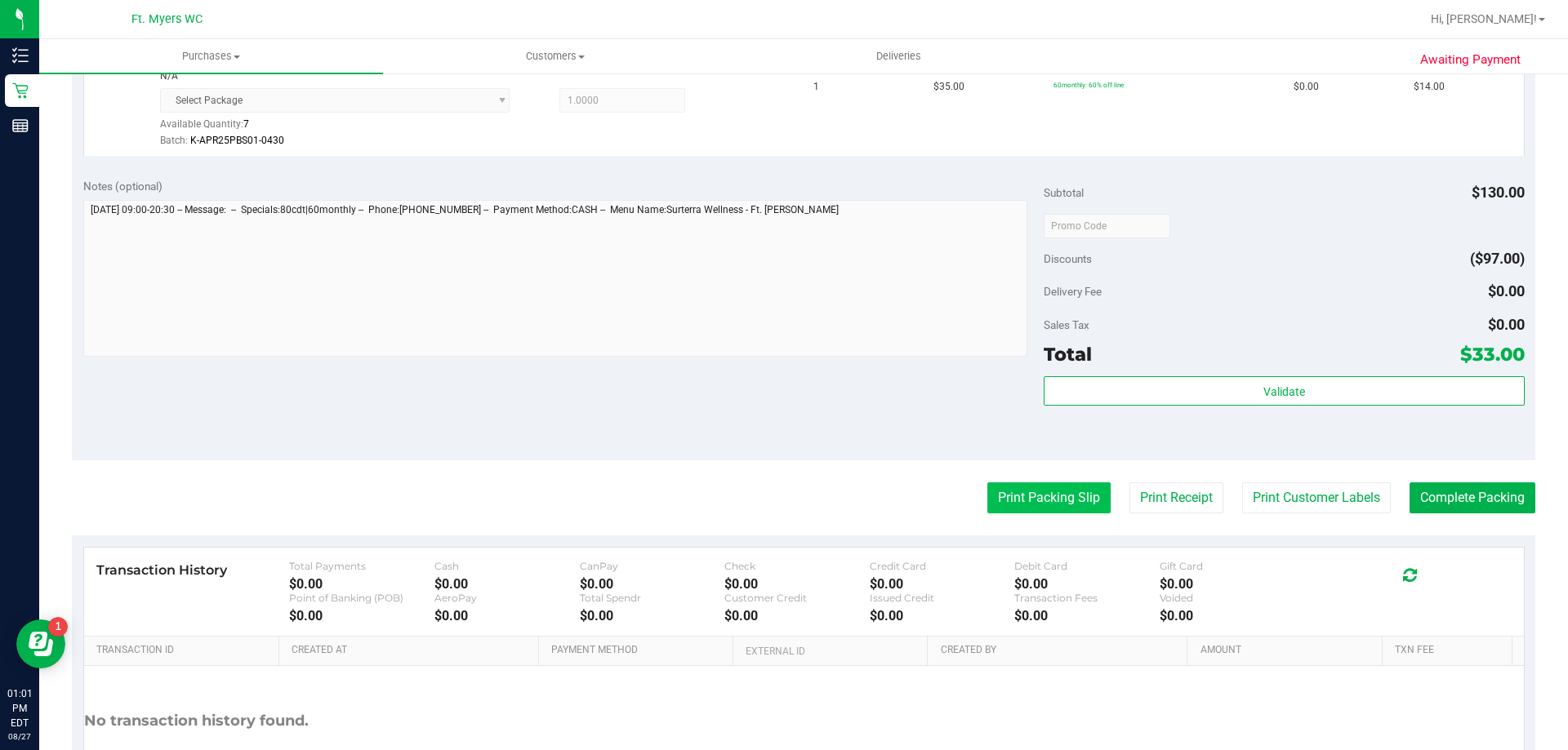
click at [1042, 505] on button "Print Packing Slip" at bounding box center [1048, 498] width 123 height 31
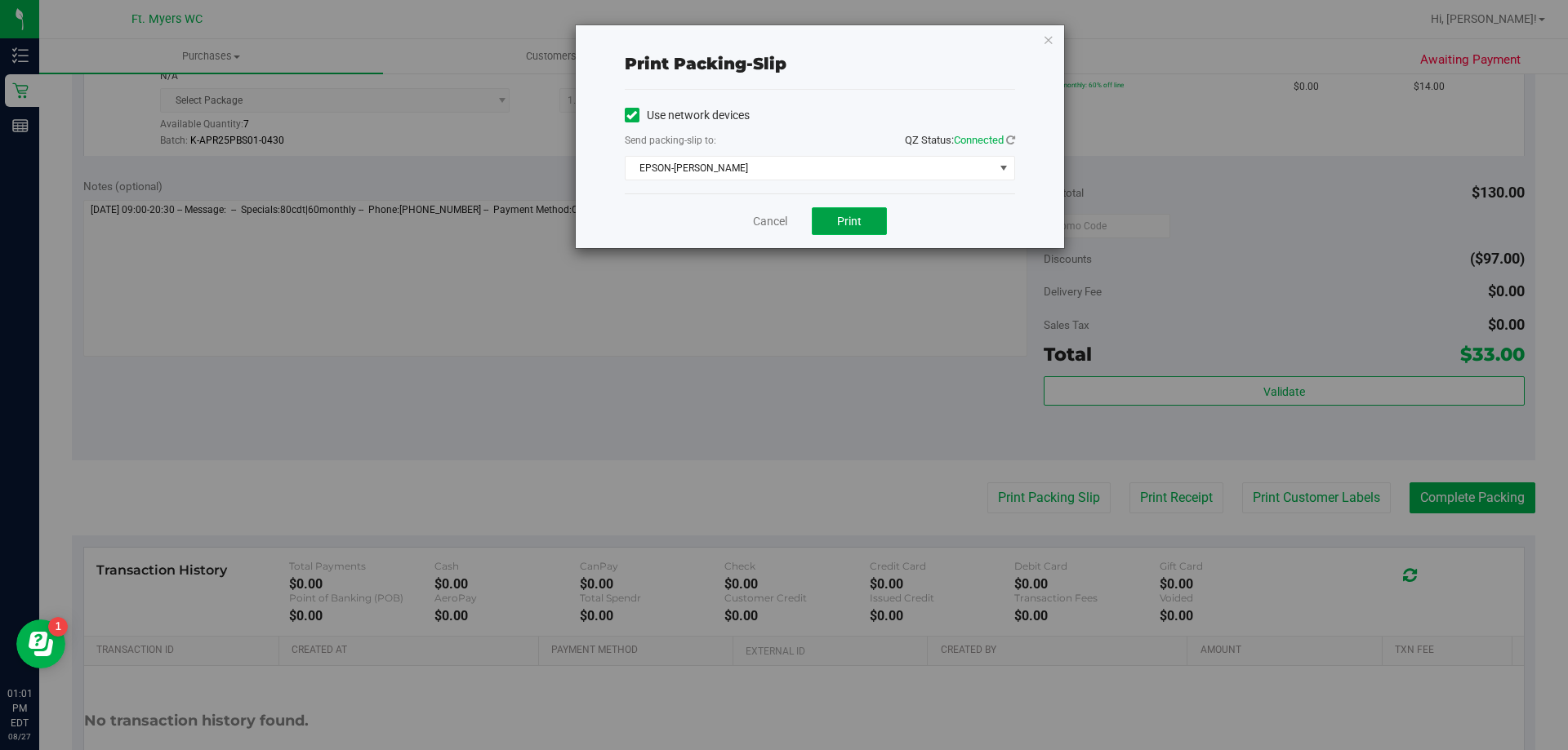
click at [832, 216] on button "Print" at bounding box center [849, 221] width 75 height 28
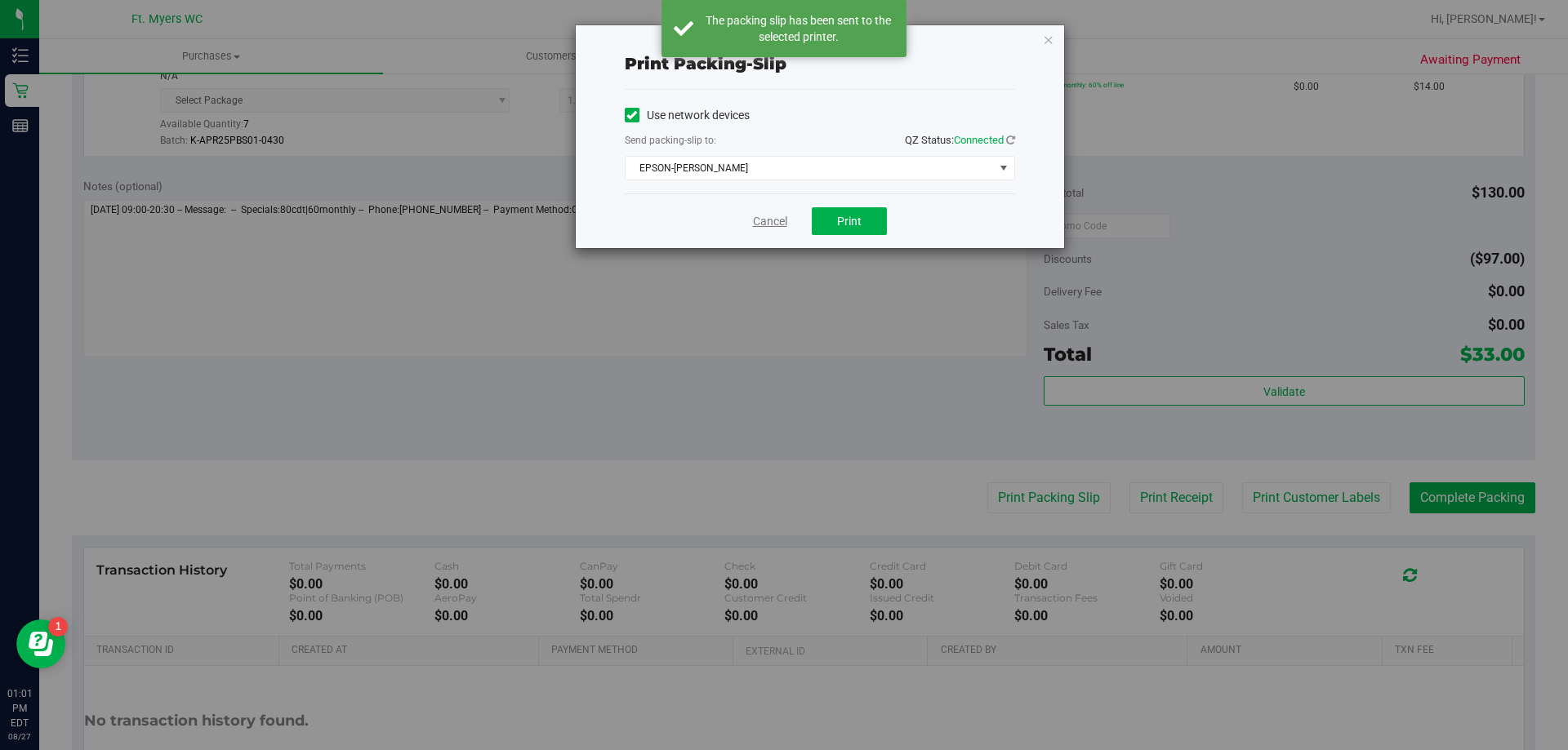
click at [766, 217] on link "Cancel" at bounding box center [770, 222] width 34 height 17
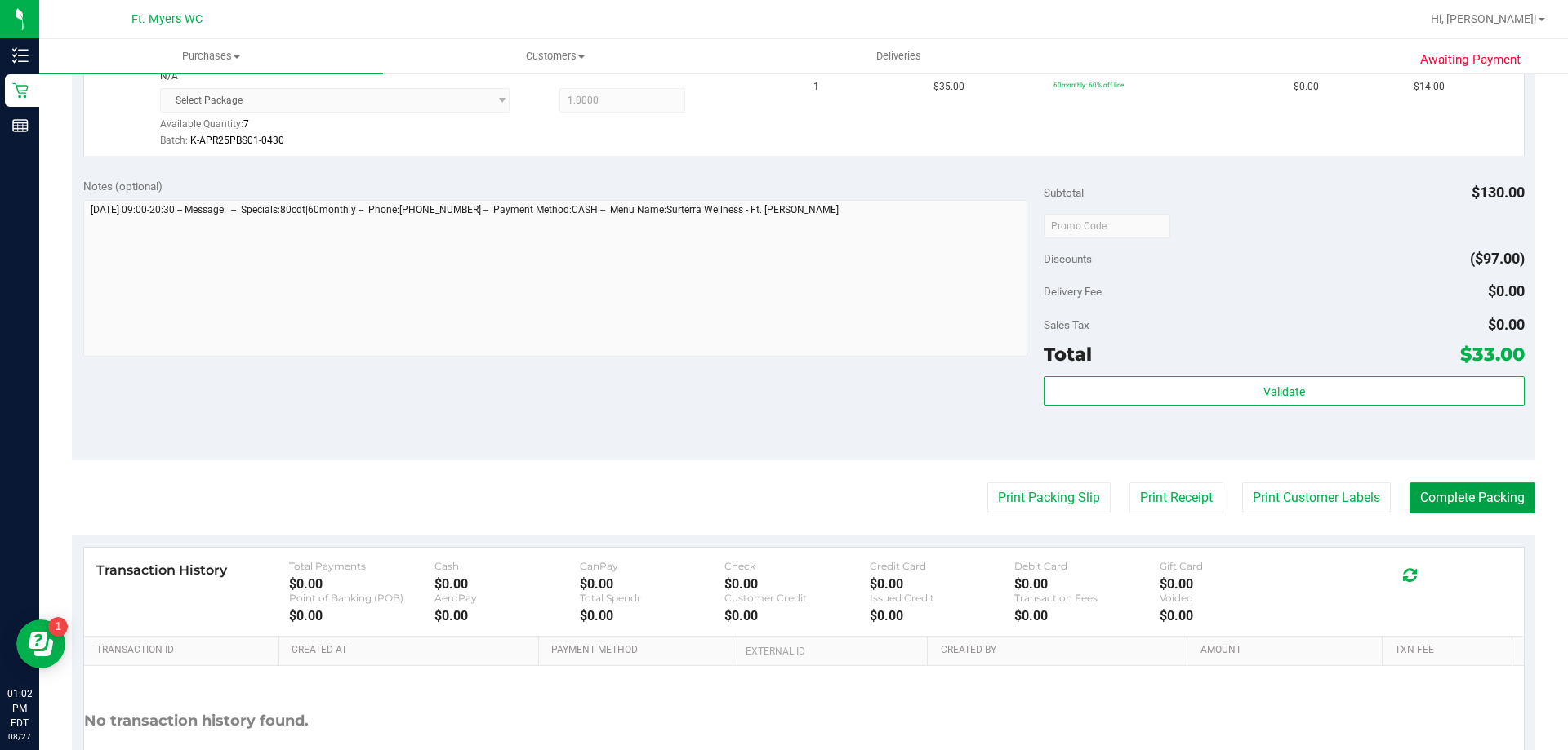
click at [1475, 514] on button "Complete Packing" at bounding box center [1472, 498] width 126 height 31
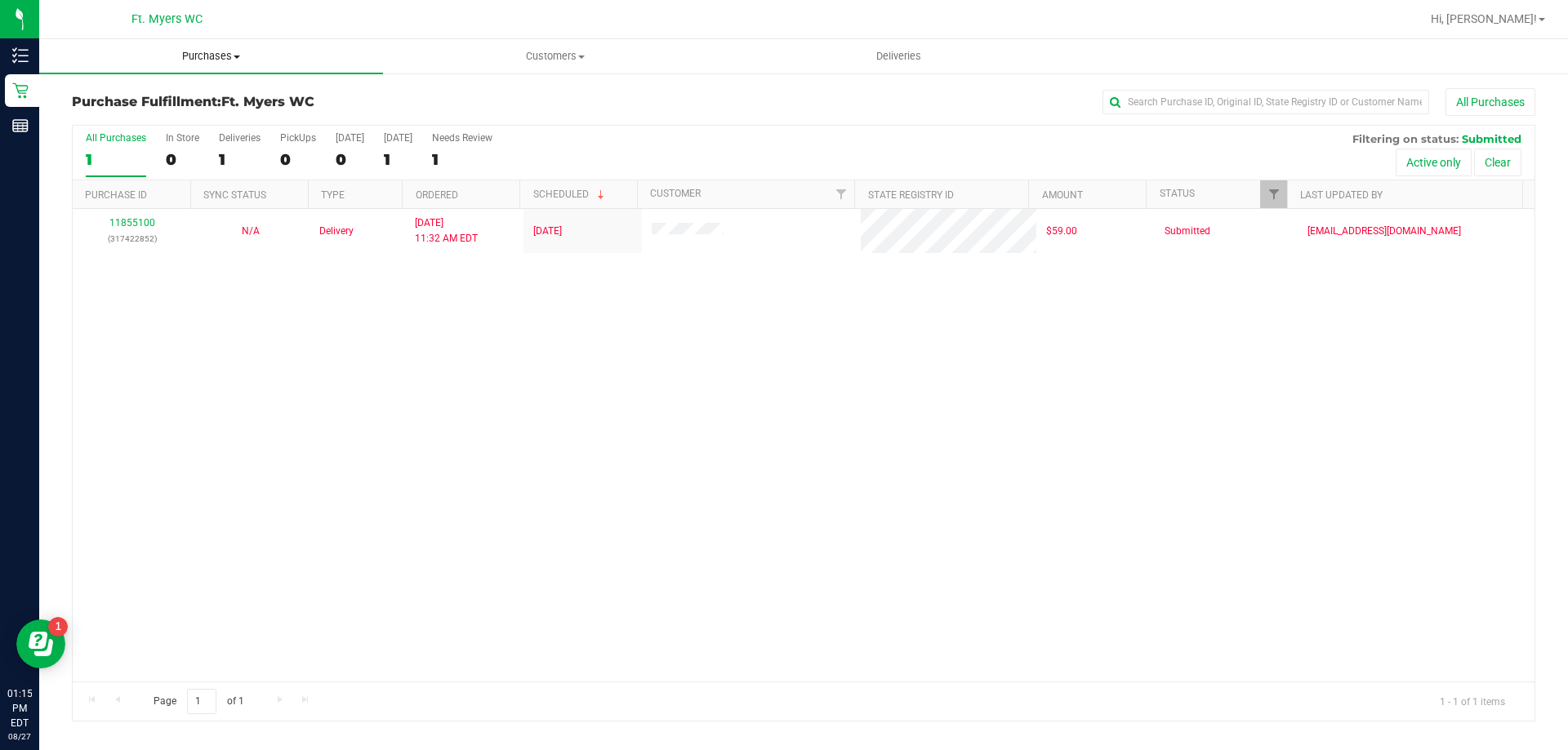
click at [224, 55] on span "Purchases" at bounding box center [211, 56] width 344 height 14
click at [140, 139] on span "All purchases" at bounding box center [97, 138] width 116 height 14
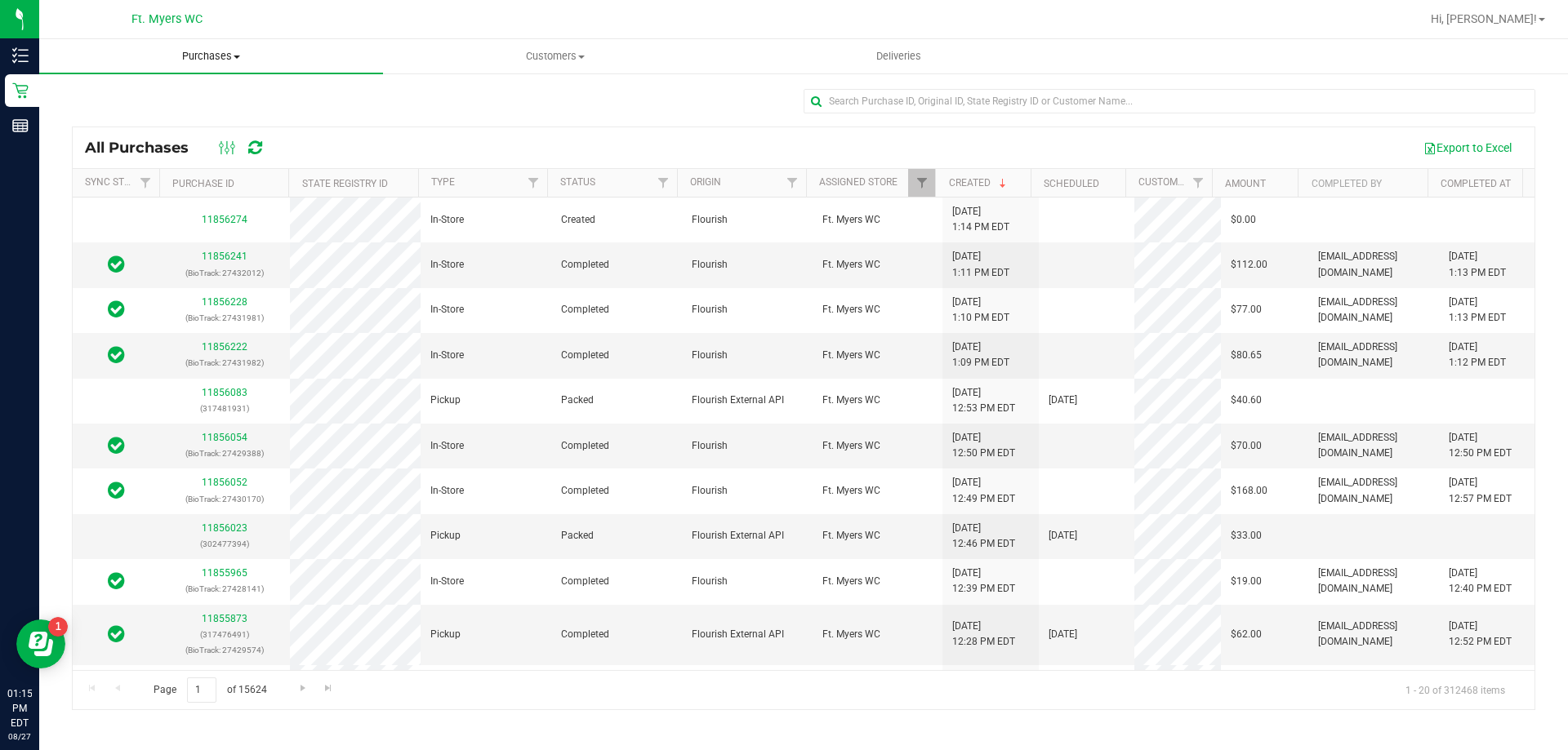
click at [234, 53] on span "Purchases" at bounding box center [211, 56] width 344 height 14
click at [185, 97] on span "Summary of purchases" at bounding box center [122, 99] width 167 height 14
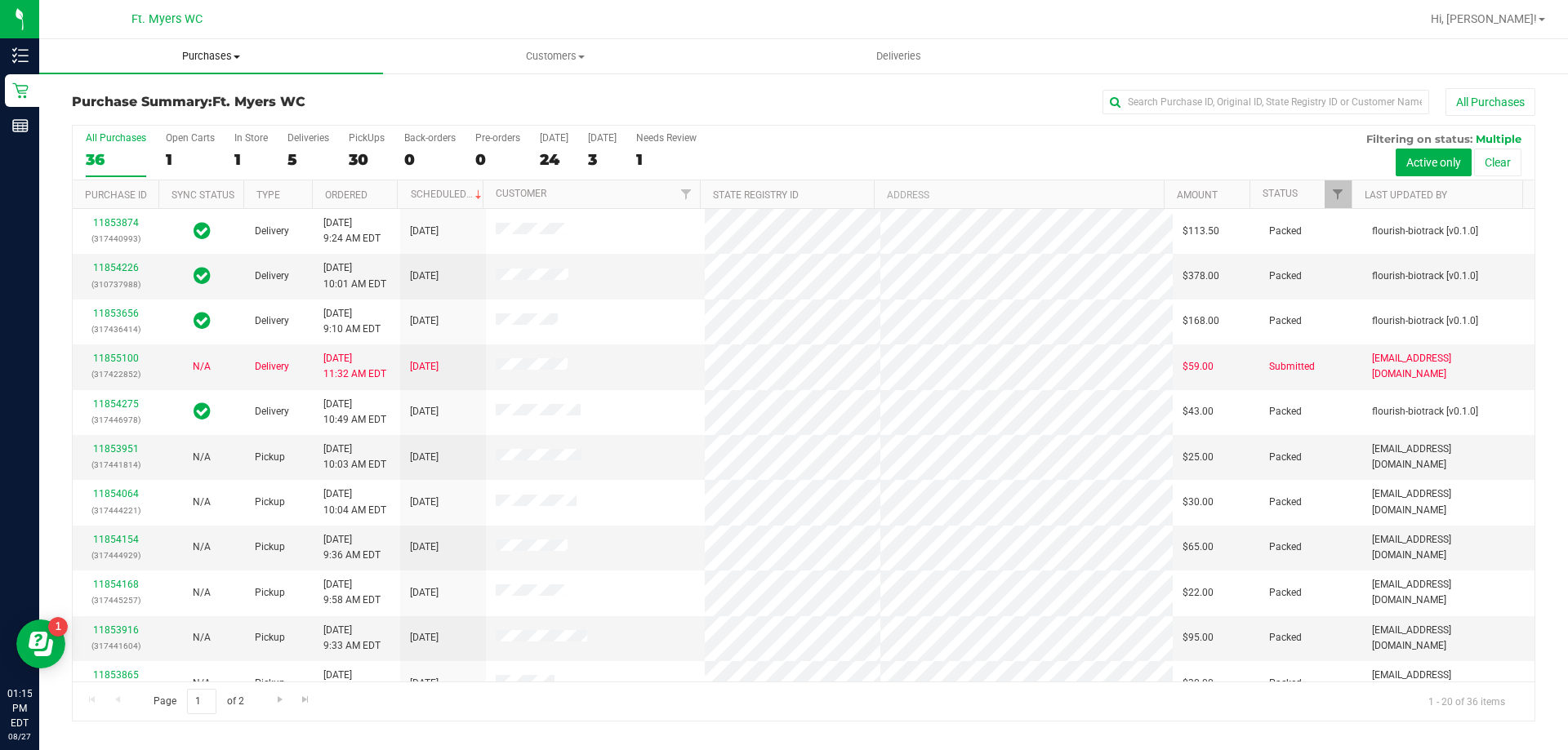
click at [218, 59] on span "Purchases" at bounding box center [211, 56] width 344 height 14
click at [121, 120] on span "Fulfillment" at bounding box center [89, 118] width 101 height 14
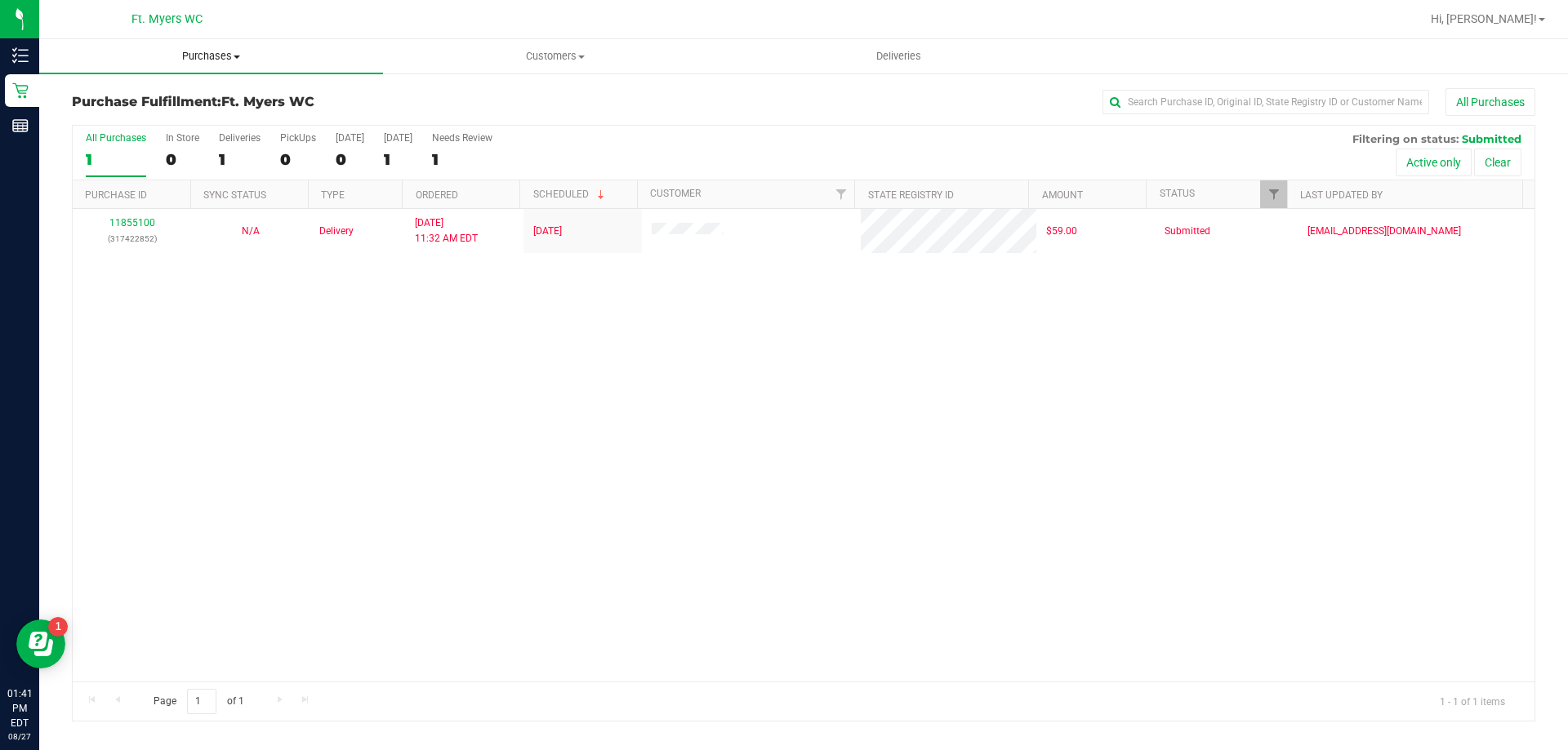
click at [220, 52] on span "Purchases" at bounding box center [211, 56] width 344 height 14
click at [166, 99] on span "Summary of purchases" at bounding box center [122, 99] width 167 height 14
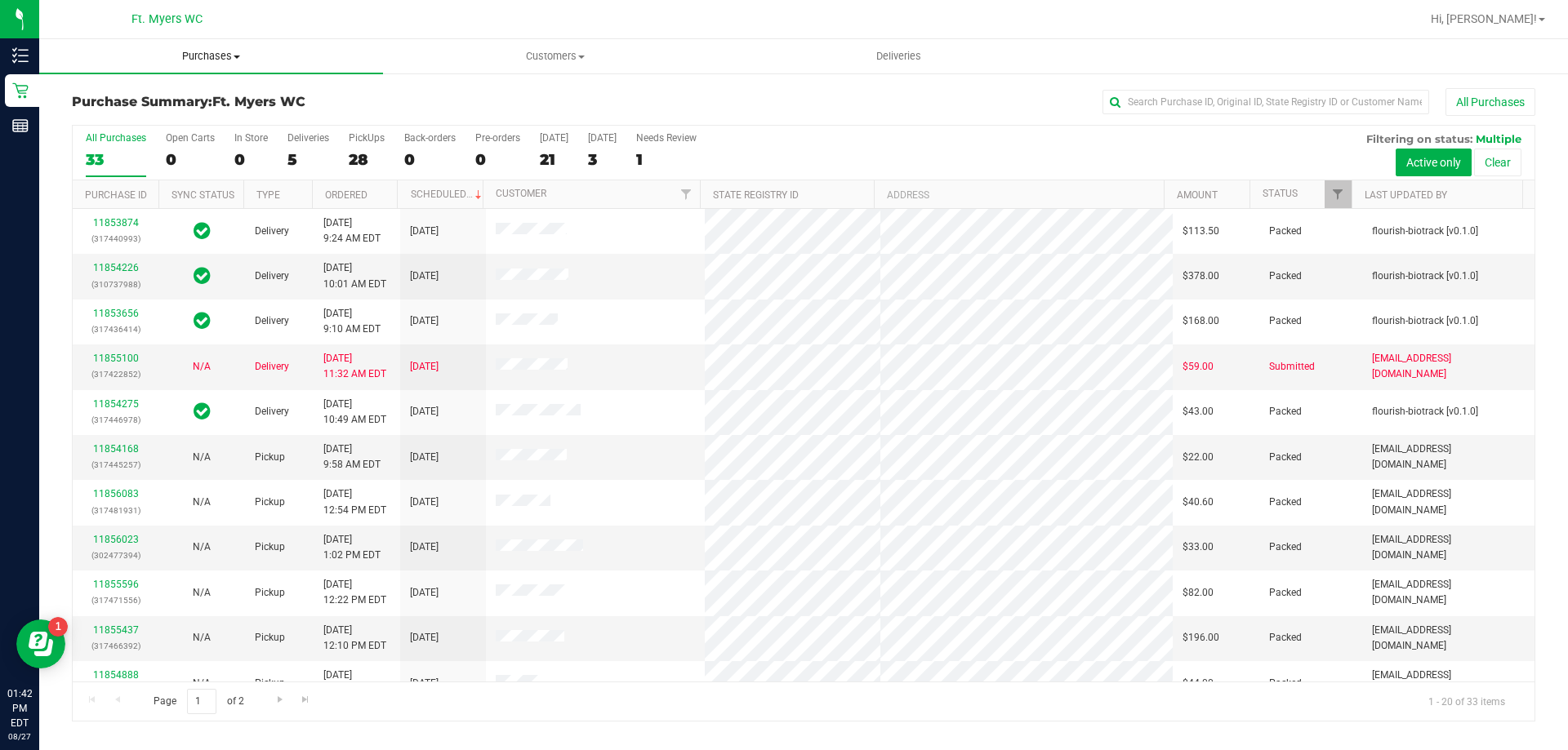
click at [213, 59] on span "Purchases" at bounding box center [211, 56] width 344 height 14
click at [159, 134] on li "All purchases" at bounding box center [211, 138] width 344 height 20
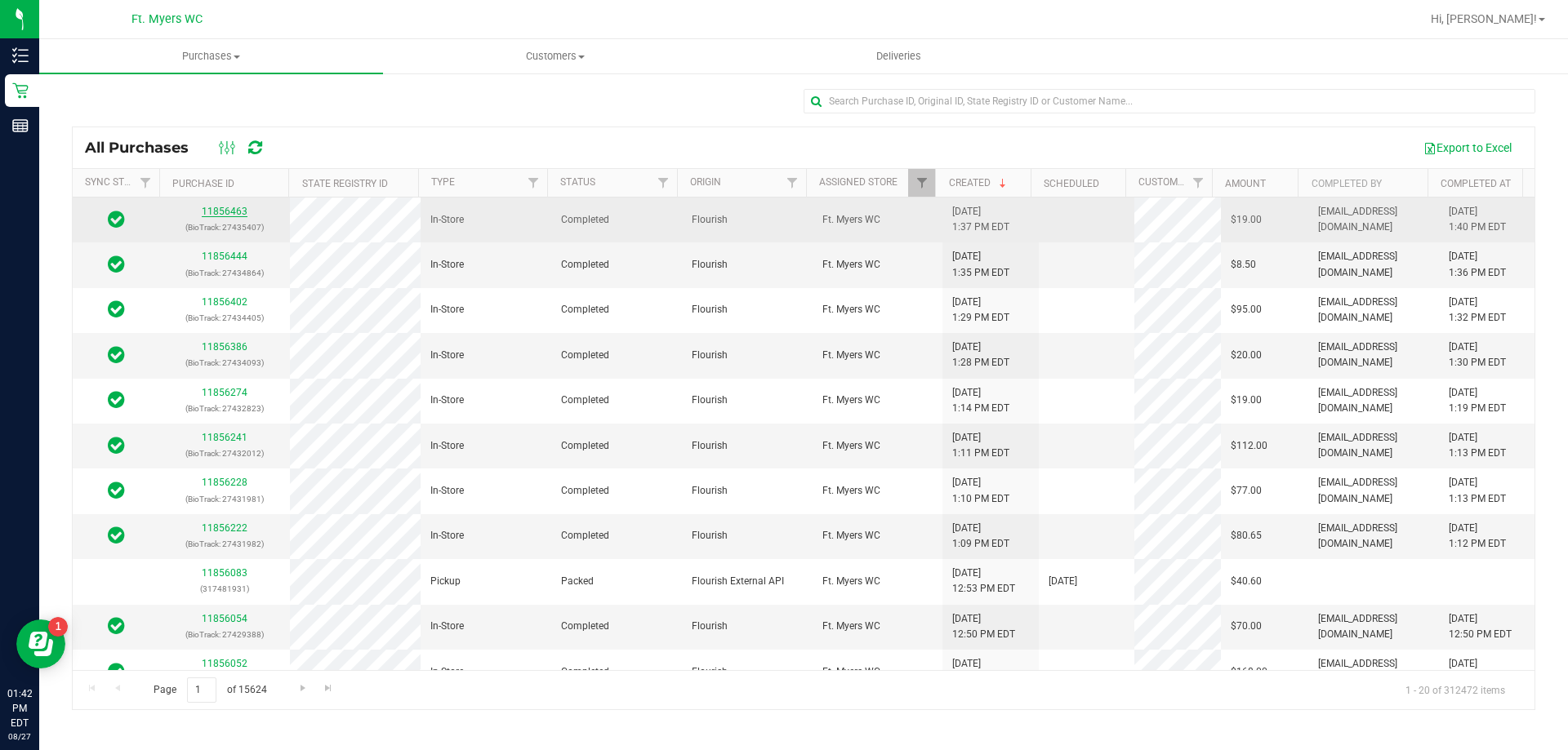
click at [222, 210] on link "11856463" at bounding box center [224, 211] width 46 height 11
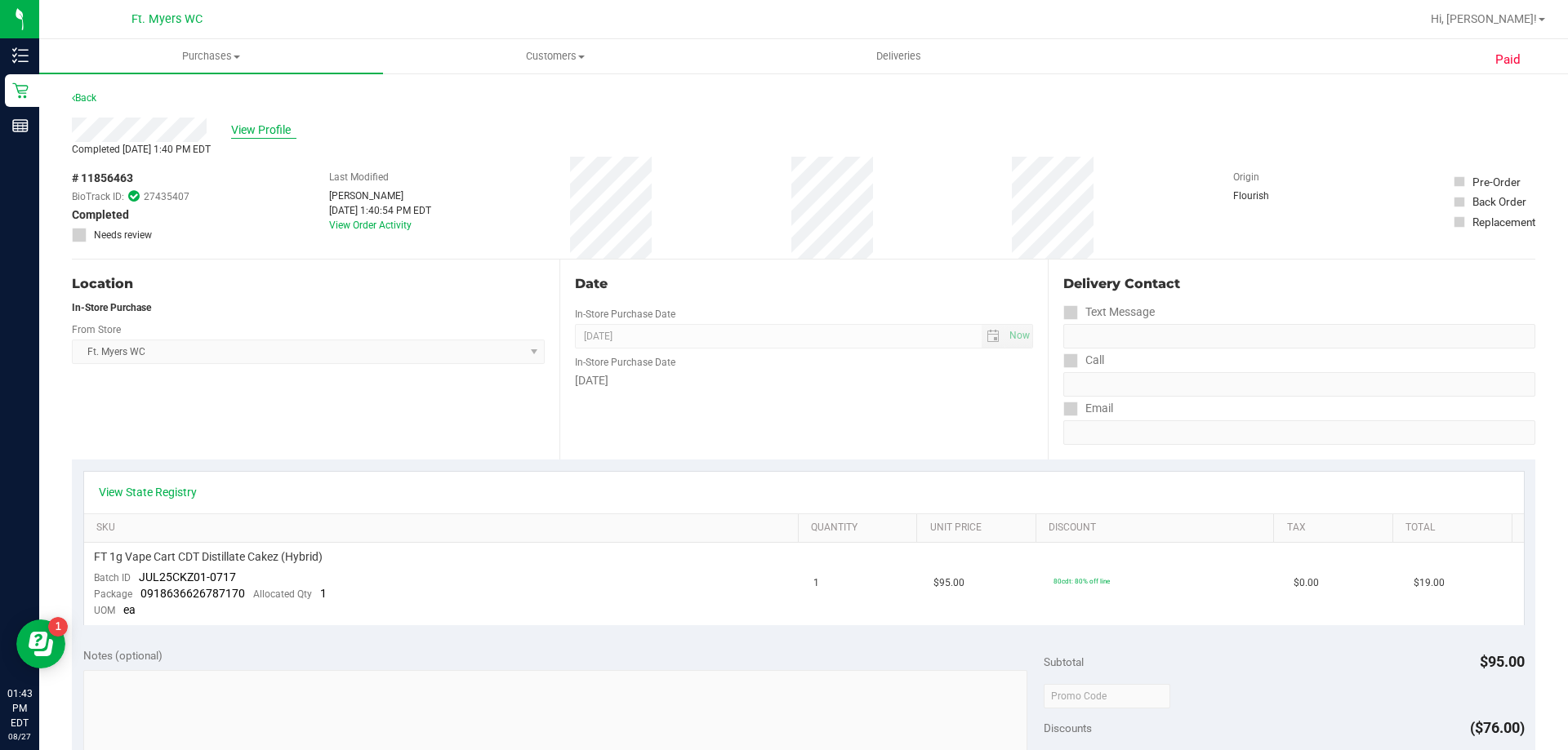
click at [285, 123] on span "View Profile" at bounding box center [263, 130] width 65 height 17
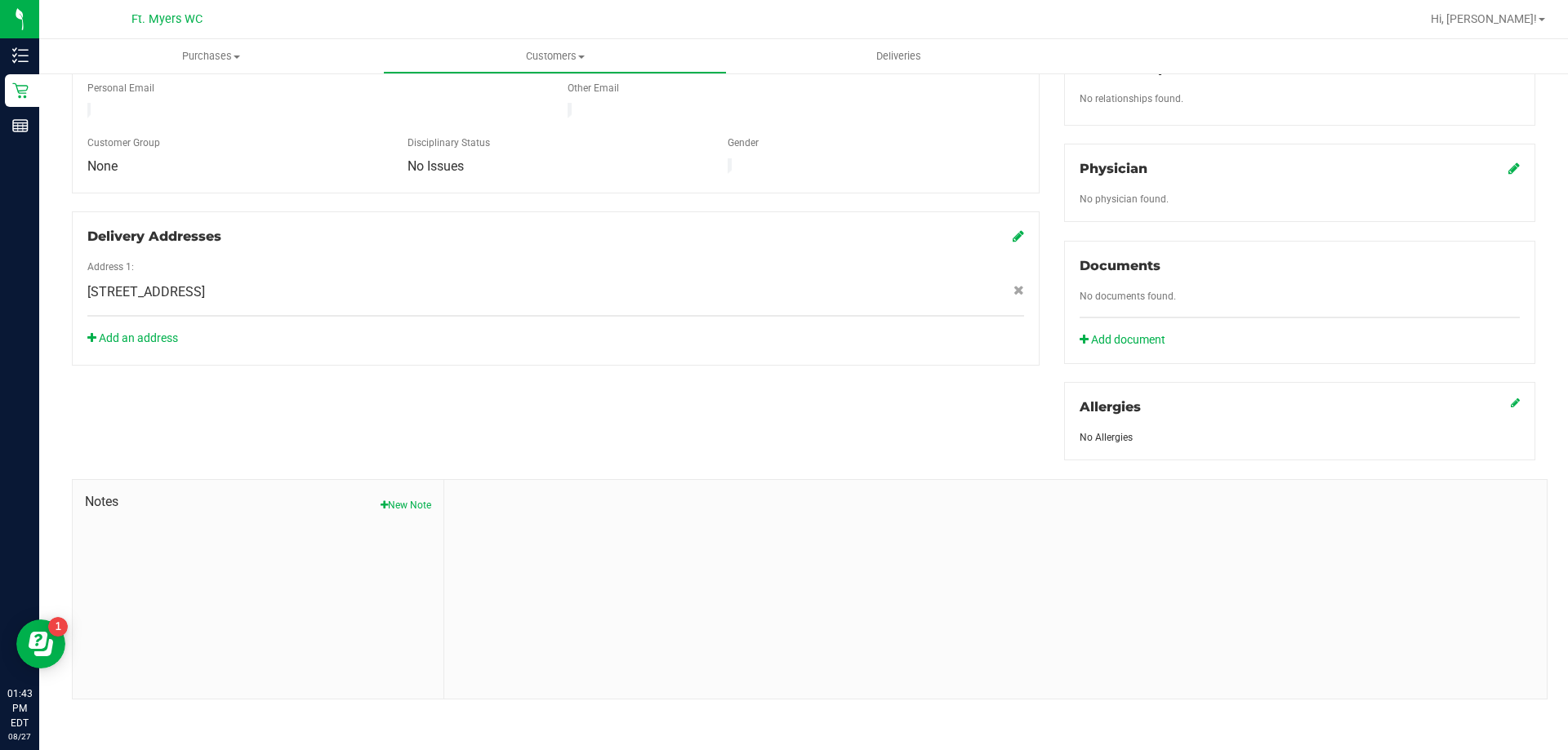
scroll to position [428, 0]
click at [410, 499] on button "New Note" at bounding box center [406, 504] width 51 height 14
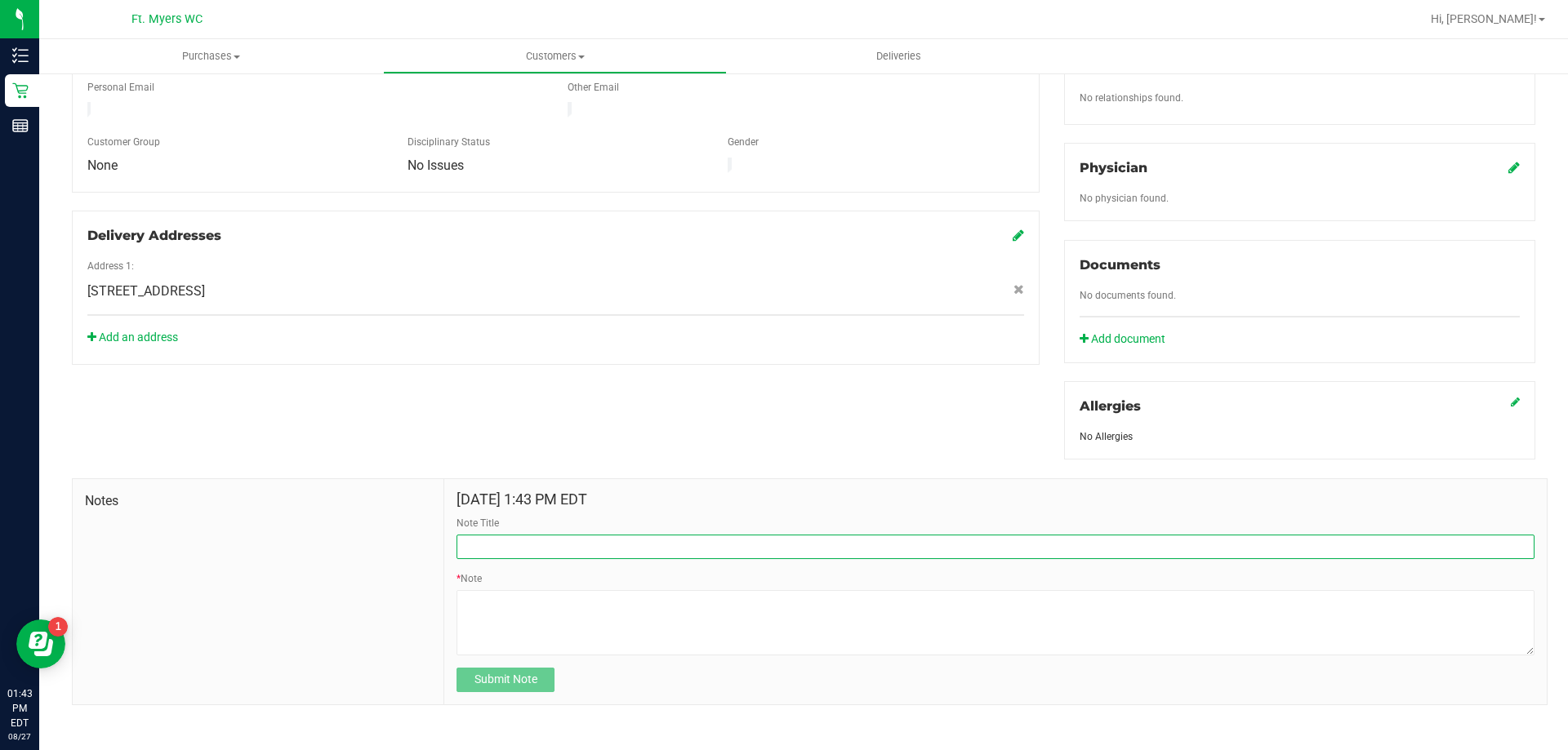
click at [484, 549] on input "Note Title" at bounding box center [995, 547] width 1078 height 25
type input "First time customer discount"
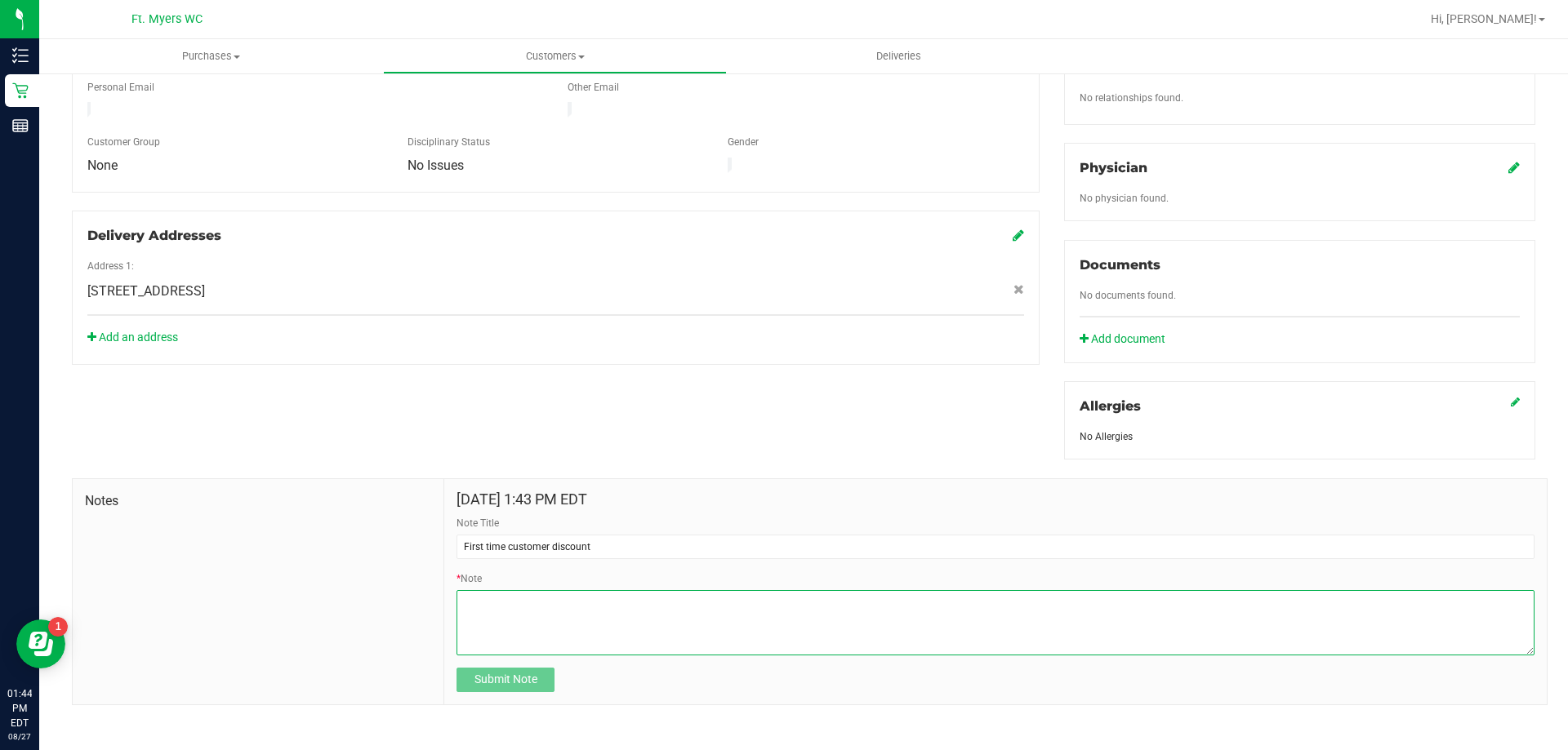
click at [493, 615] on textarea "* Note" at bounding box center [995, 623] width 1078 height 65
type textarea "c"
type textarea "C"
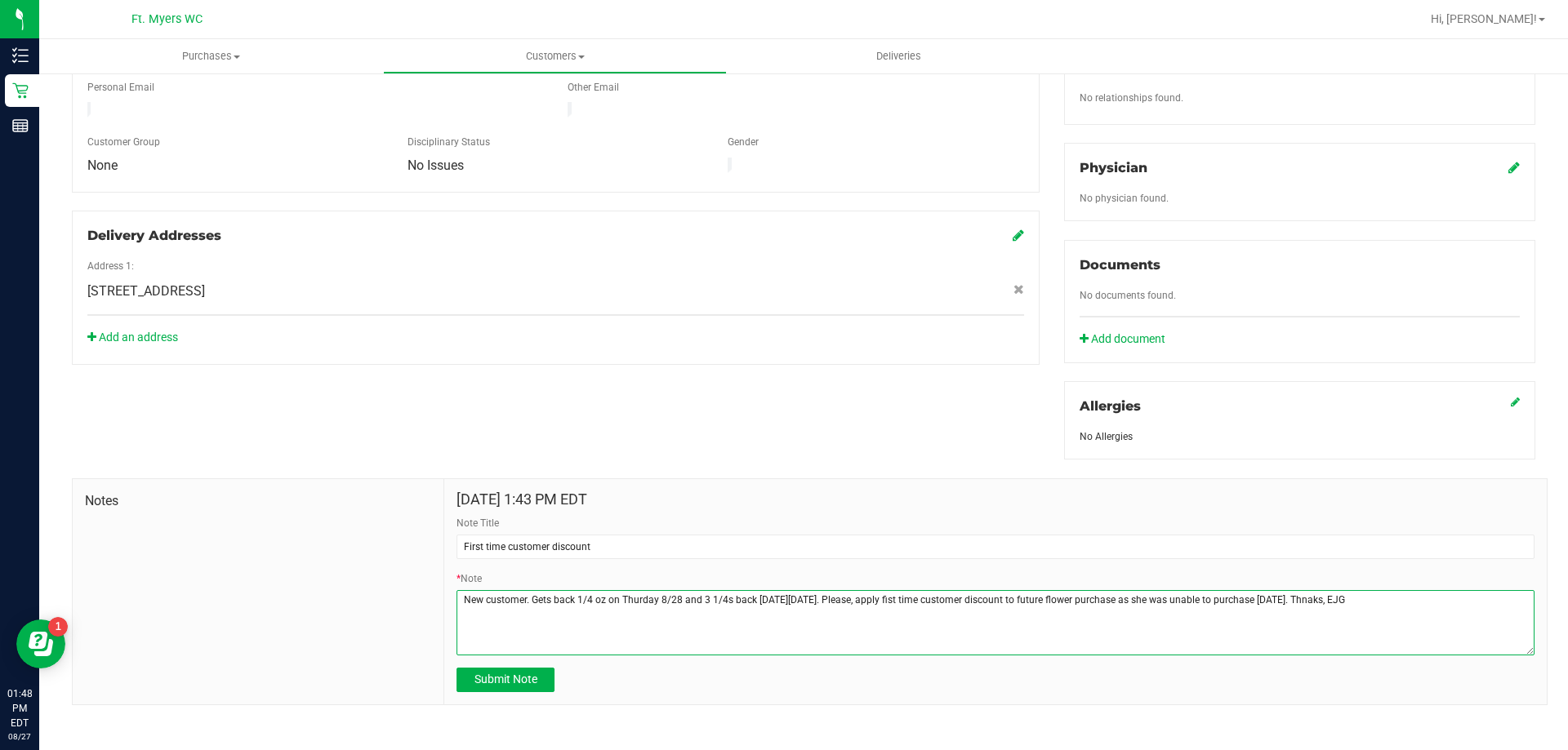
click at [1297, 595] on textarea "* Note" at bounding box center [995, 623] width 1078 height 65
type textarea "New customer. Gets back 1/4 oz on Thurday 8/28 and 3 1/4s back [DATE][DATE]. Pl…"
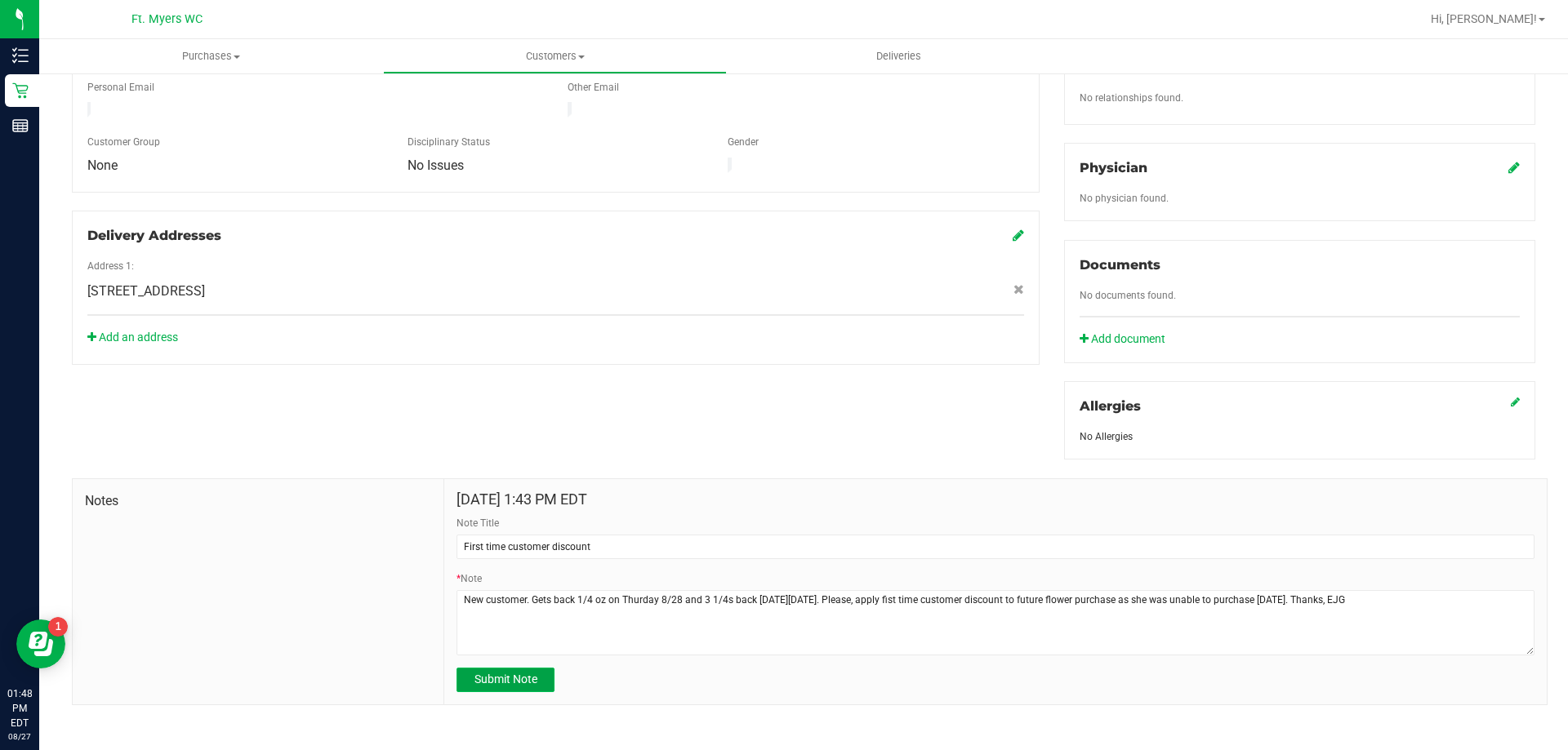
click at [532, 680] on span "Submit Note" at bounding box center [506, 679] width 63 height 13
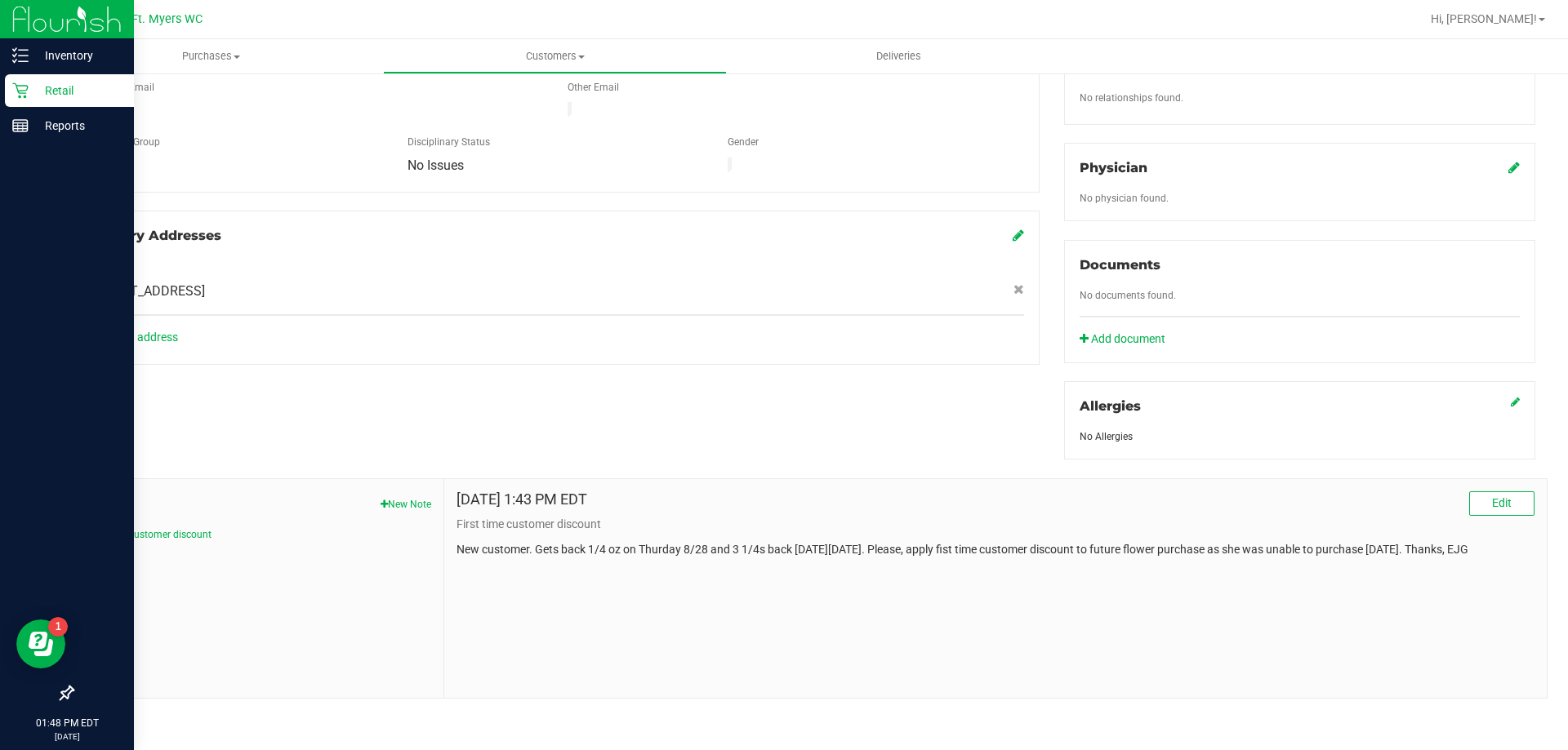
click at [76, 87] on p "Retail" at bounding box center [77, 90] width 98 height 20
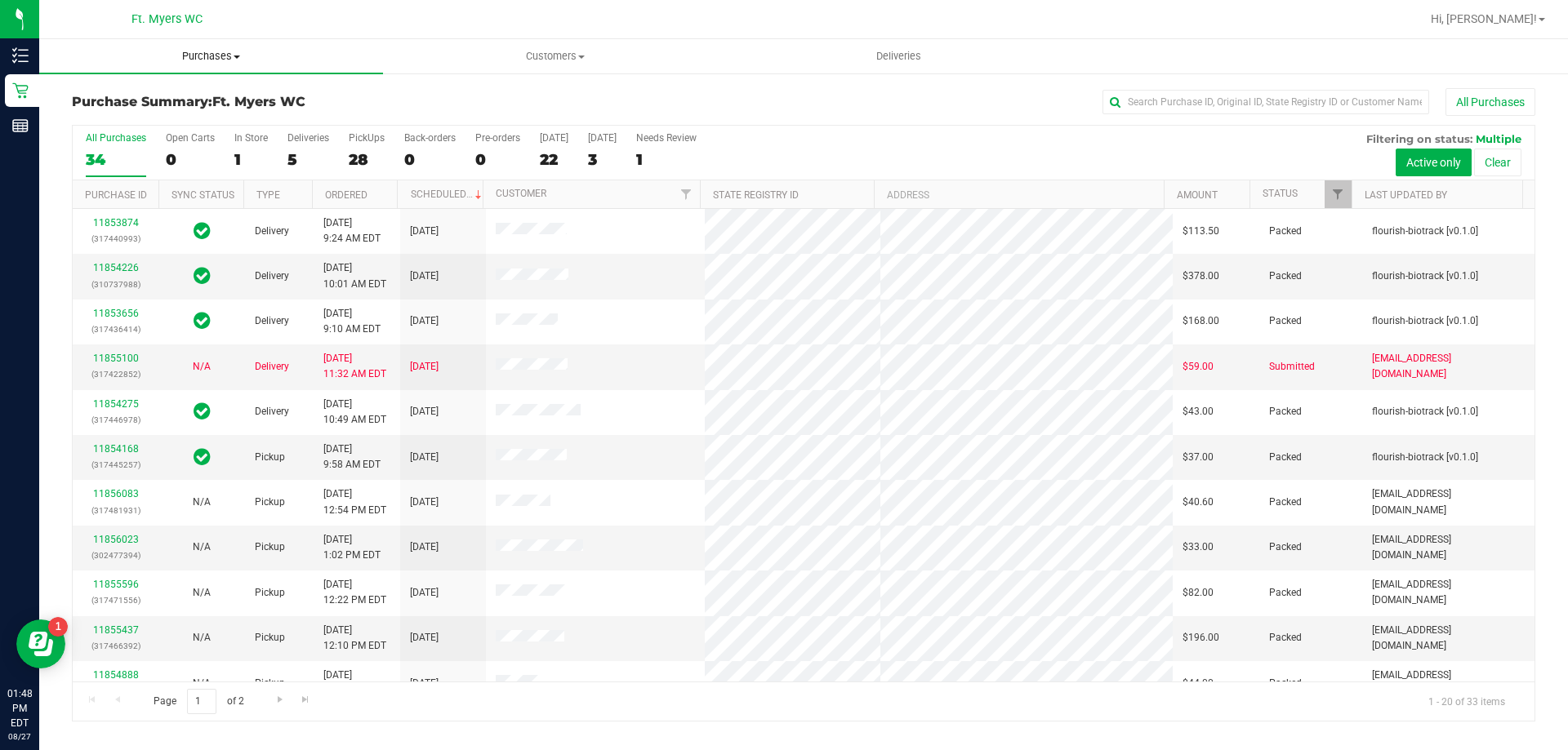
click at [210, 54] on span "Purchases" at bounding box center [211, 56] width 344 height 14
click at [95, 116] on span "Fulfillment" at bounding box center [89, 118] width 101 height 14
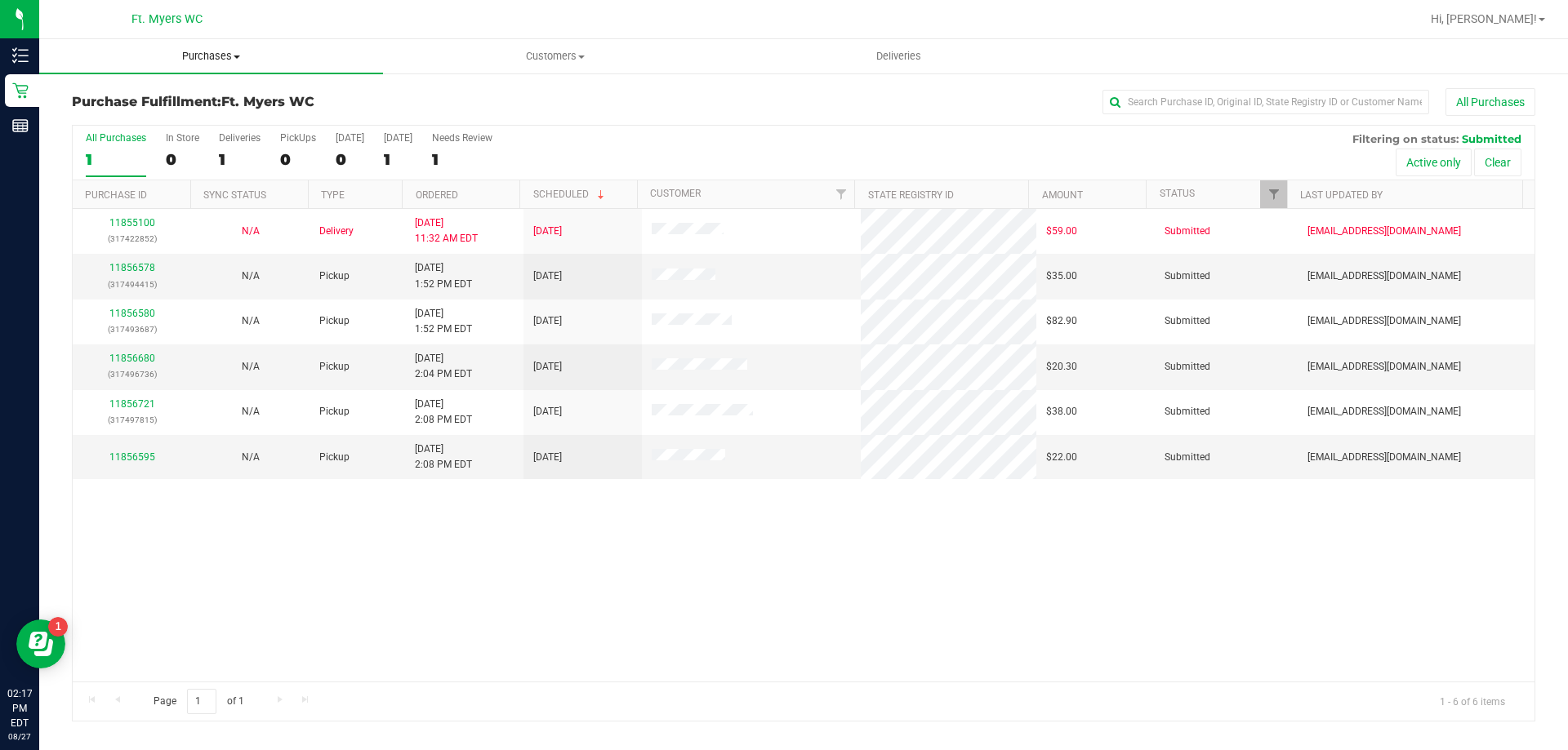
click at [202, 58] on span "Purchases" at bounding box center [211, 56] width 344 height 14
click at [96, 111] on span "Fulfillment" at bounding box center [89, 118] width 101 height 14
click at [1520, 20] on span "Hi, [PERSON_NAME]!" at bounding box center [1483, 18] width 106 height 13
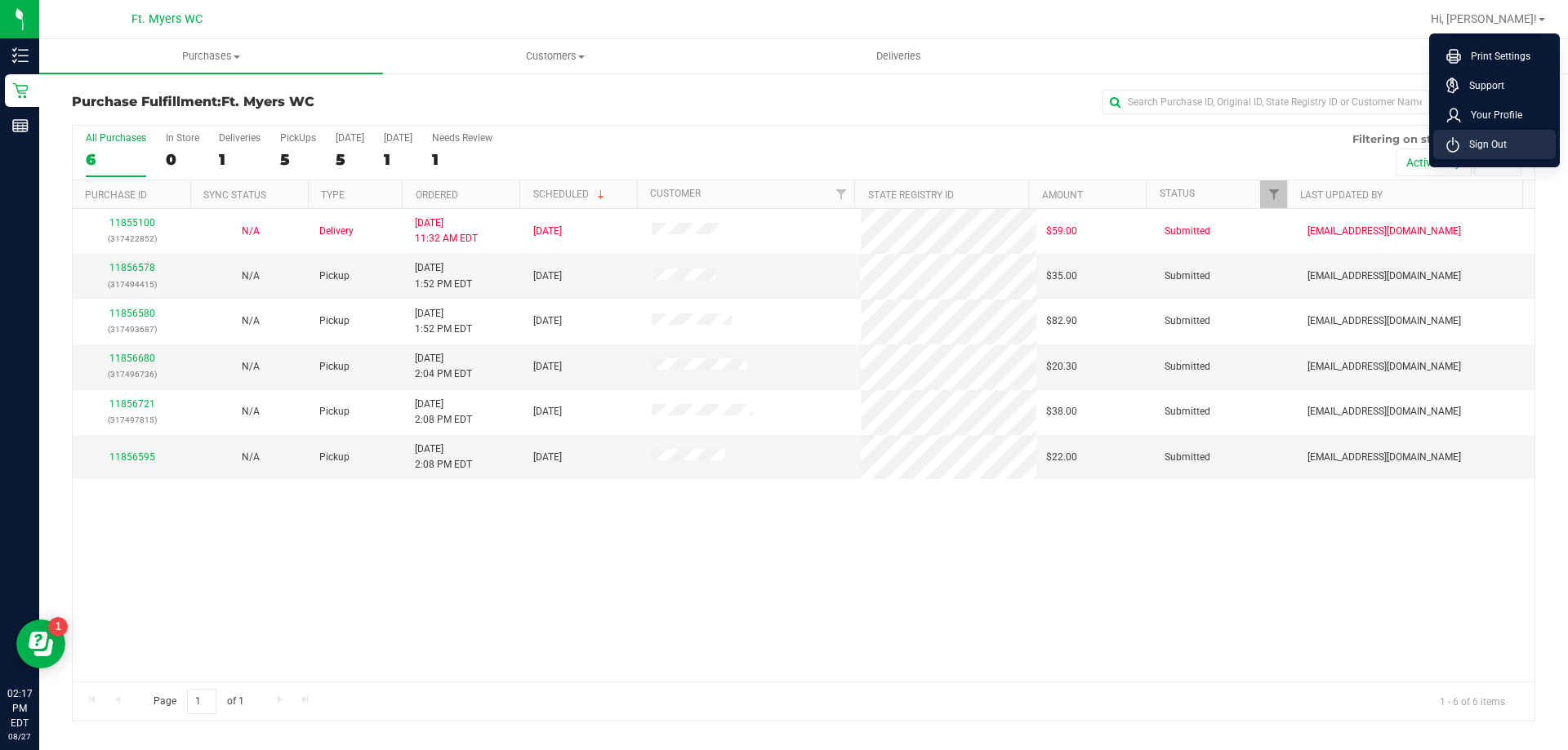
click at [1479, 149] on span "Sign Out" at bounding box center [1483, 144] width 48 height 16
